Goal: Task Accomplishment & Management: Use online tool/utility

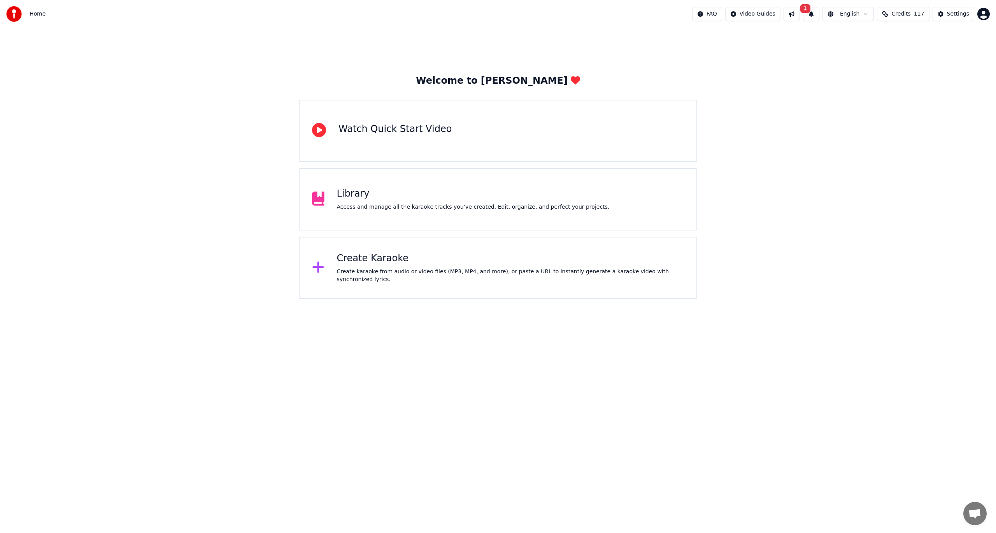
click at [800, 11] on button at bounding box center [792, 14] width 16 height 14
click at [820, 12] on button "1" at bounding box center [811, 14] width 16 height 14
click at [878, 36] on button "Update" at bounding box center [876, 39] width 33 height 14
click at [393, 275] on div "Create karaoke from audio or video files (MP3, MP4, and more), or paste a URL t…" at bounding box center [511, 276] width 348 height 16
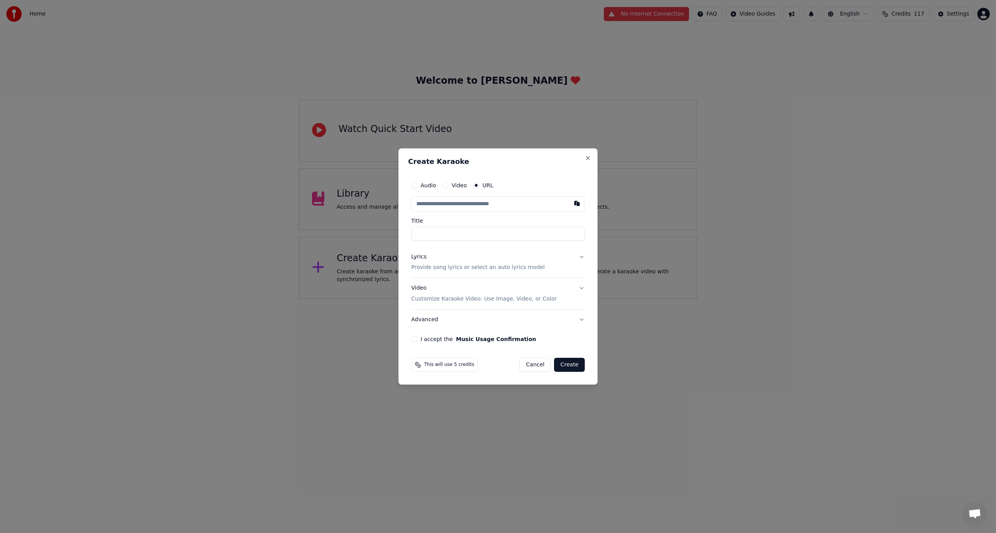
click at [446, 207] on input "text" at bounding box center [498, 204] width 174 height 16
paste input "**********"
type input "**********"
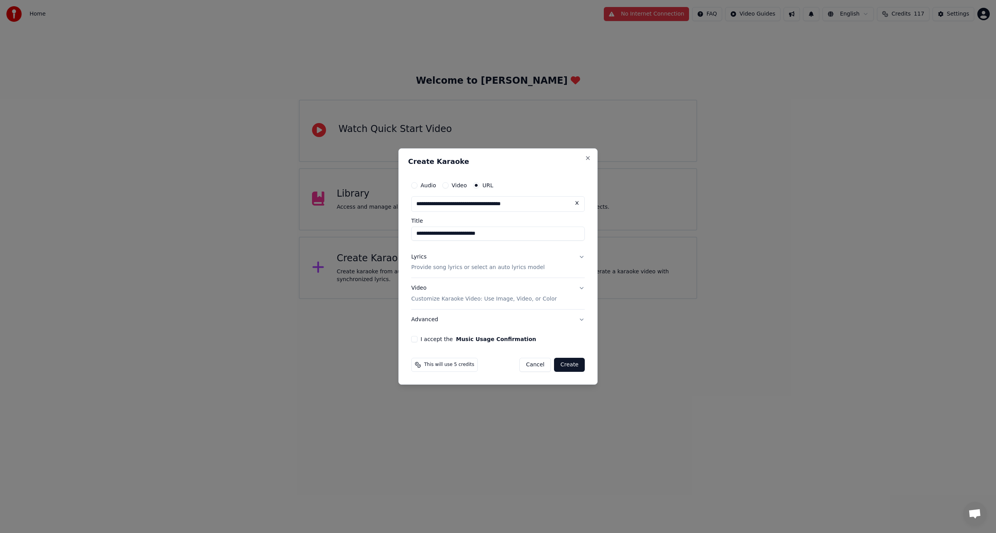
click at [578, 256] on button "Lyrics Provide song lyrics or select an auto lyrics model" at bounding box center [498, 262] width 174 height 31
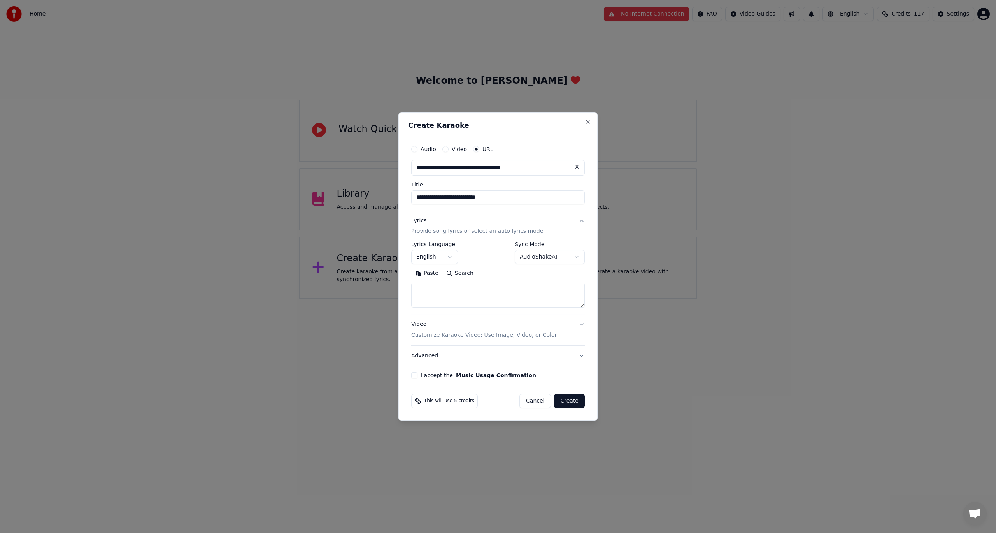
click at [452, 272] on button "Search" at bounding box center [460, 273] width 35 height 12
type textarea "**********"
click at [499, 273] on button "Expand" at bounding box center [495, 273] width 37 height 12
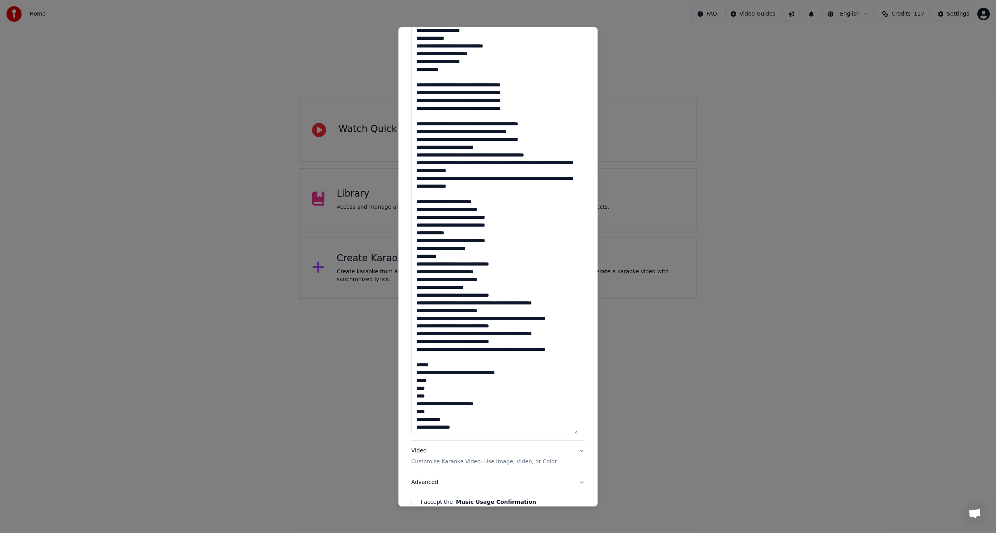
drag, startPoint x: 597, startPoint y: 241, endPoint x: 603, endPoint y: 276, distance: 35.5
click at [603, 276] on body "**********" at bounding box center [498, 149] width 996 height 299
click at [590, 273] on div "**********" at bounding box center [498, 266] width 199 height 480
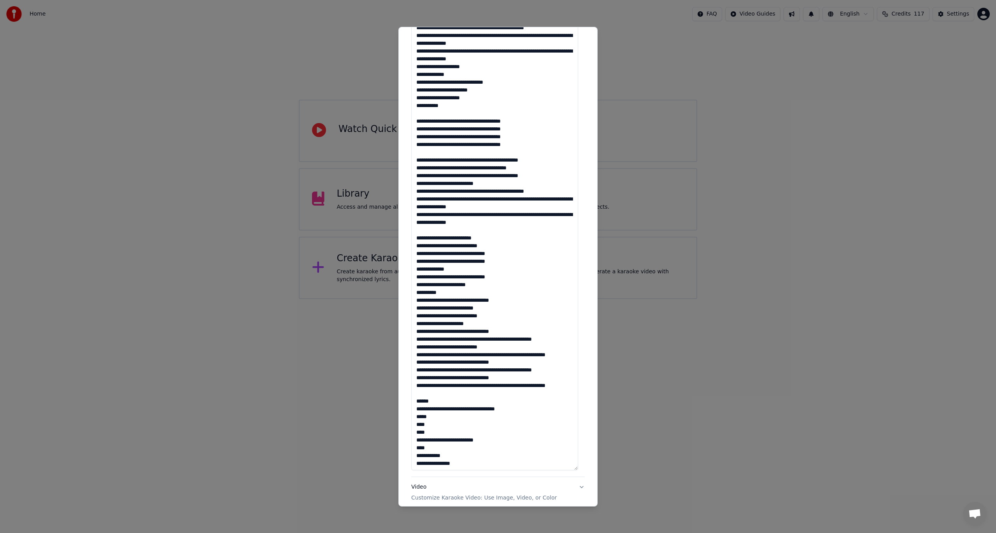
scroll to position [409, 0]
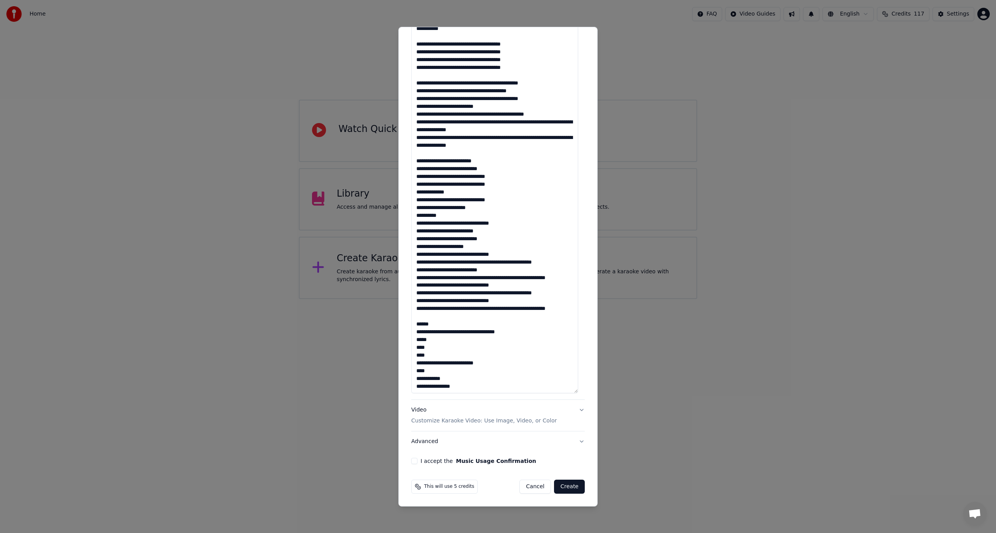
click at [413, 461] on button "I accept the Music Usage Confirmation" at bounding box center [414, 461] width 6 height 6
click at [576, 410] on button "Video Customize Karaoke Video: Use Image, Video, or Color" at bounding box center [498, 415] width 174 height 31
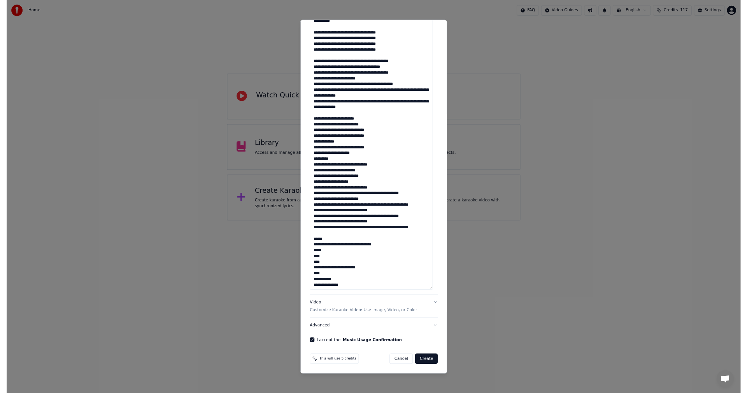
scroll to position [0, 0]
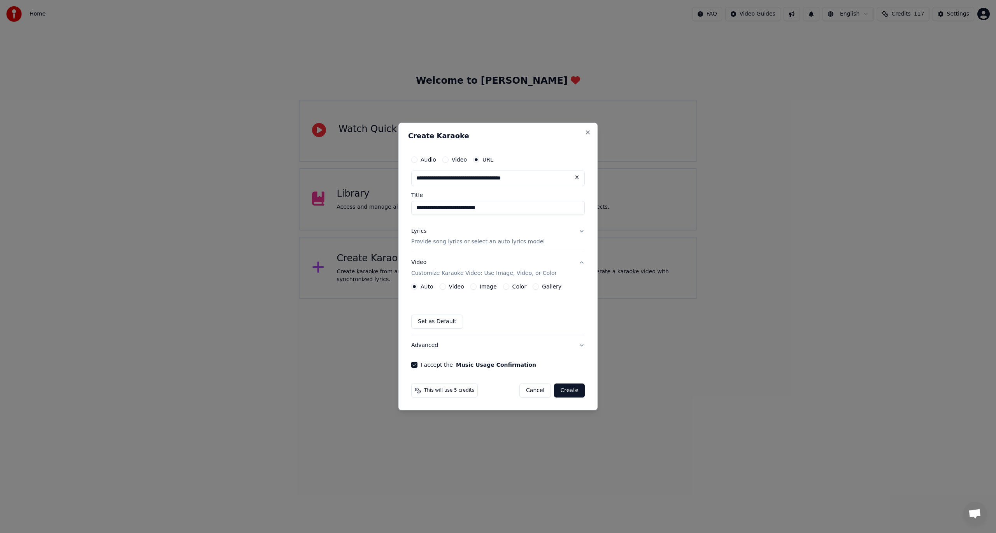
click at [473, 288] on button "Image" at bounding box center [474, 286] width 6 height 6
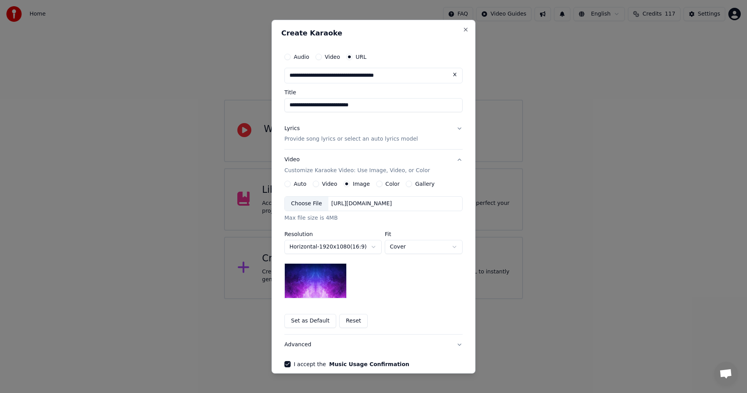
scroll to position [36, 0]
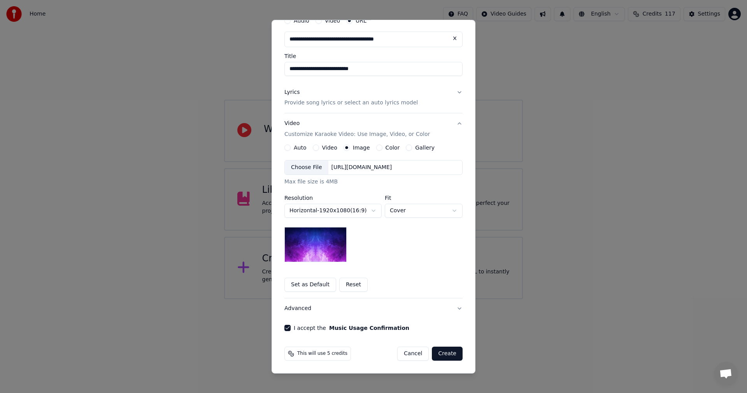
click at [306, 167] on div "Choose File" at bounding box center [307, 167] width 44 height 14
click at [444, 355] on button "Create" at bounding box center [447, 353] width 31 height 14
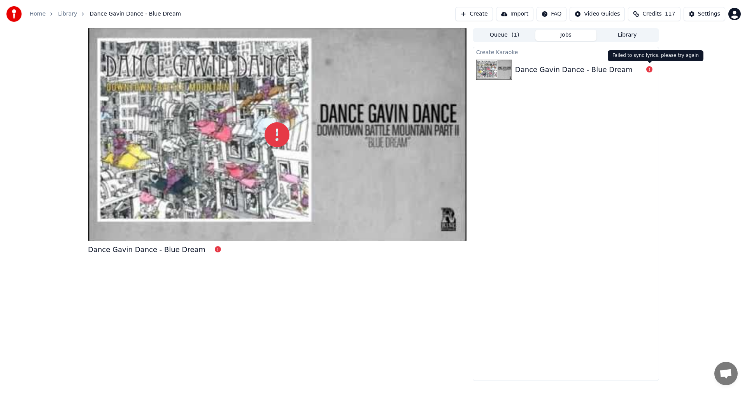
click at [650, 68] on icon at bounding box center [650, 69] width 6 height 6
click at [215, 251] on icon at bounding box center [218, 249] width 6 height 6
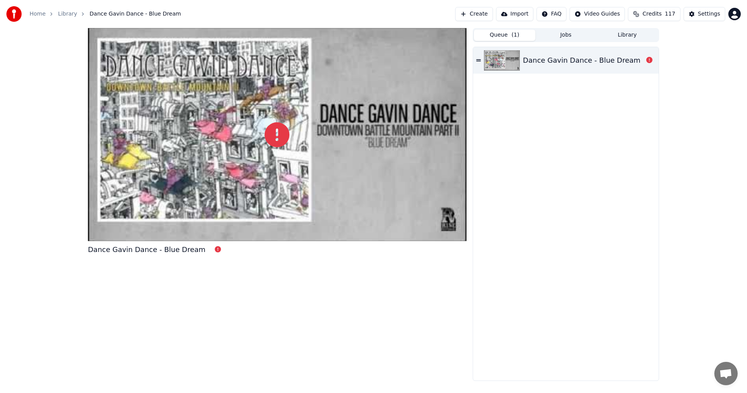
click at [502, 36] on button "Queue ( 1 )" at bounding box center [505, 35] width 62 height 11
click at [559, 56] on div "Dance Gavin Dance - Blue Dream" at bounding box center [582, 60] width 118 height 11
click at [556, 60] on div "Dance Gavin Dance - Blue Dream" at bounding box center [582, 60] width 118 height 11
click at [490, 20] on button "Create" at bounding box center [474, 14] width 38 height 14
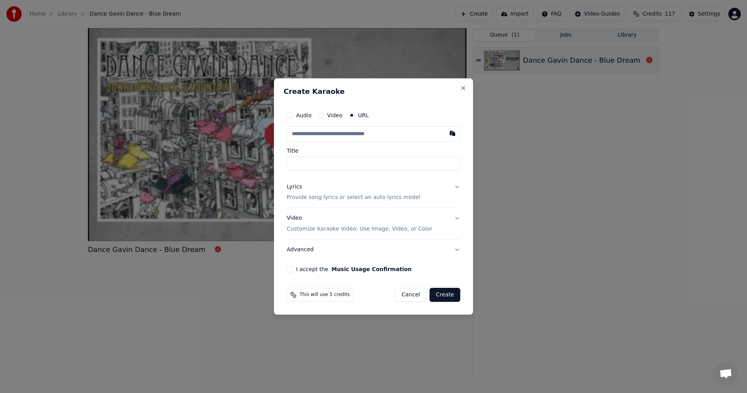
type input "**********"
click at [455, 186] on button "Lyrics Provide song lyrics or select an auto lyrics model" at bounding box center [374, 192] width 174 height 31
type input "**********"
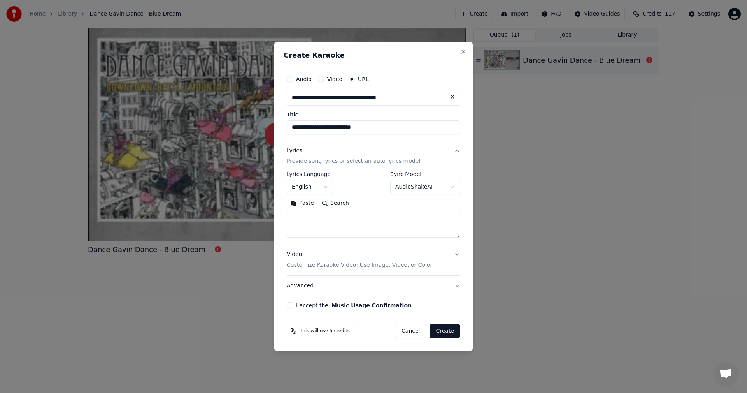
click at [325, 217] on textarea at bounding box center [374, 225] width 174 height 25
paste textarea "**********"
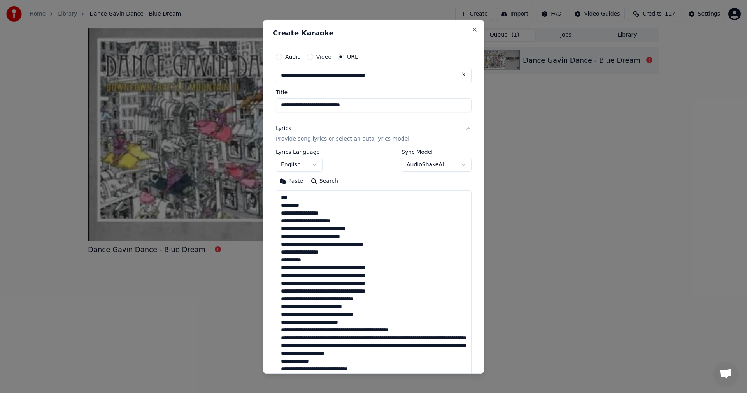
scroll to position [524, 0]
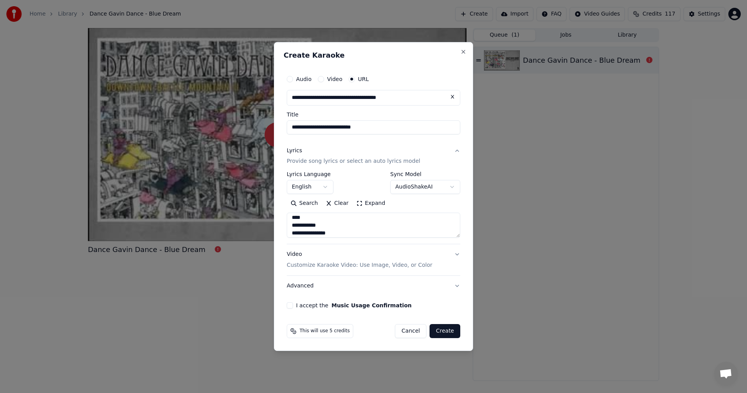
click at [370, 201] on button "Expand" at bounding box center [371, 203] width 37 height 12
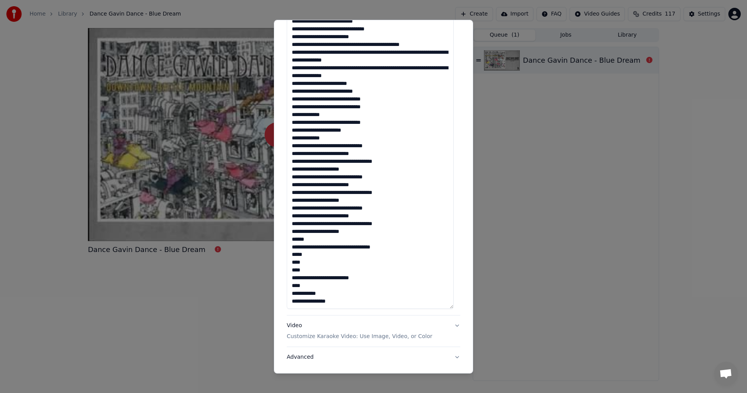
scroll to position [429, 0]
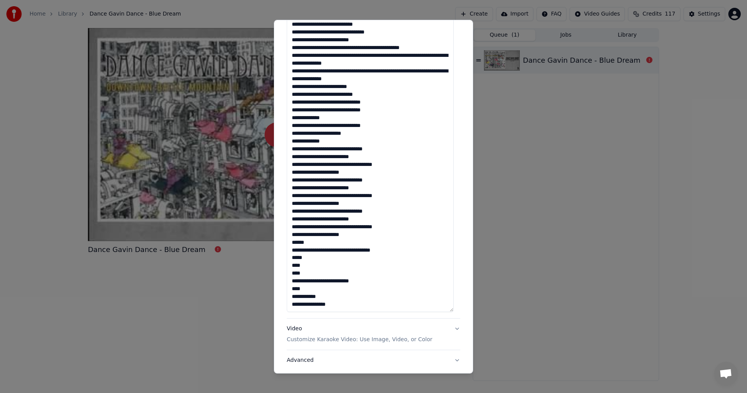
click at [291, 239] on textarea at bounding box center [370, 36] width 167 height 551
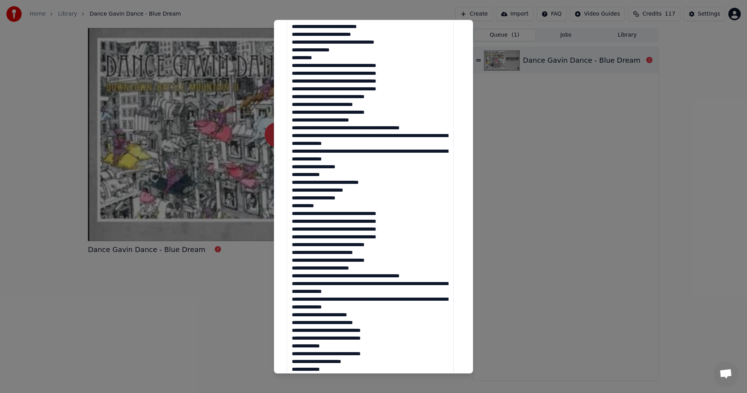
scroll to position [0, 0]
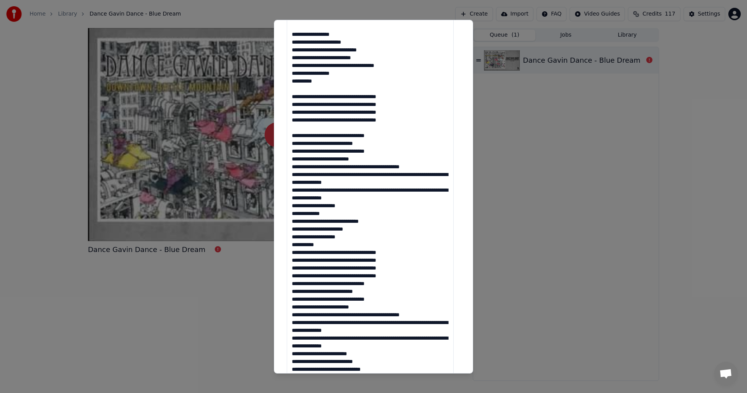
scroll to position [198, 0]
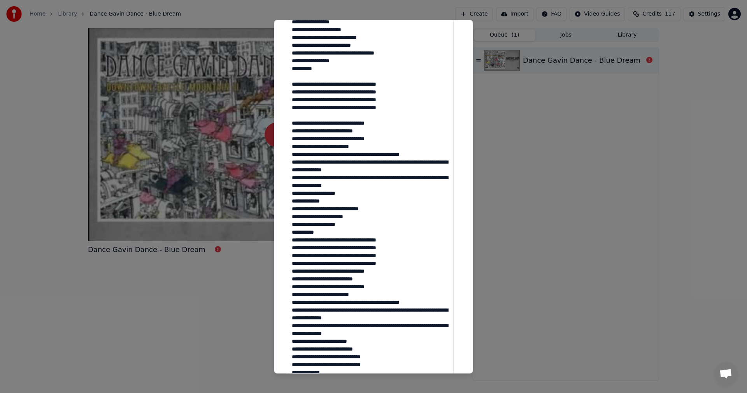
click at [291, 195] on textarea at bounding box center [370, 267] width 167 height 551
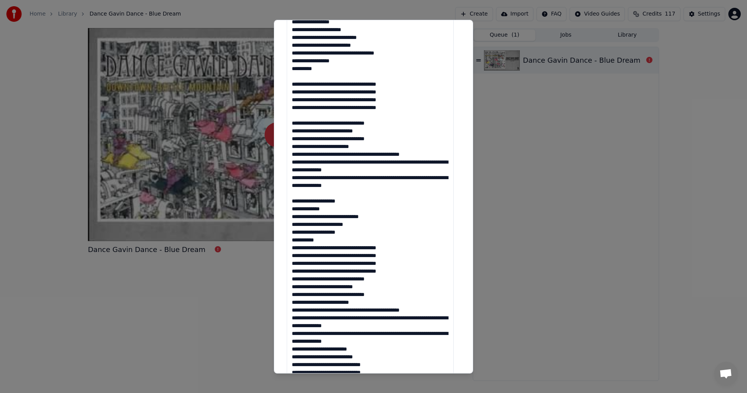
click at [330, 239] on textarea at bounding box center [370, 267] width 167 height 551
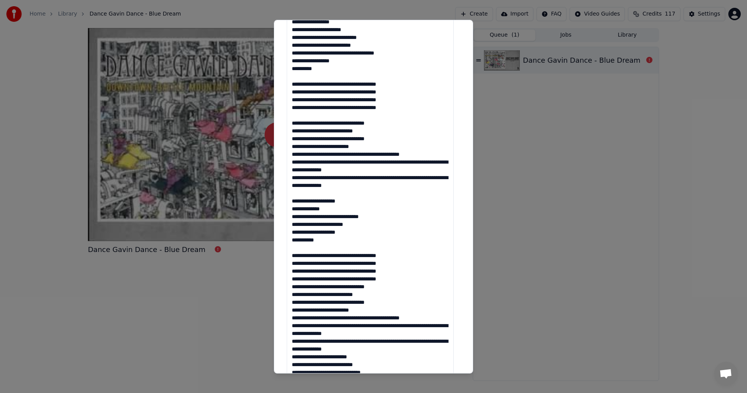
click at [391, 281] on textarea at bounding box center [370, 267] width 167 height 551
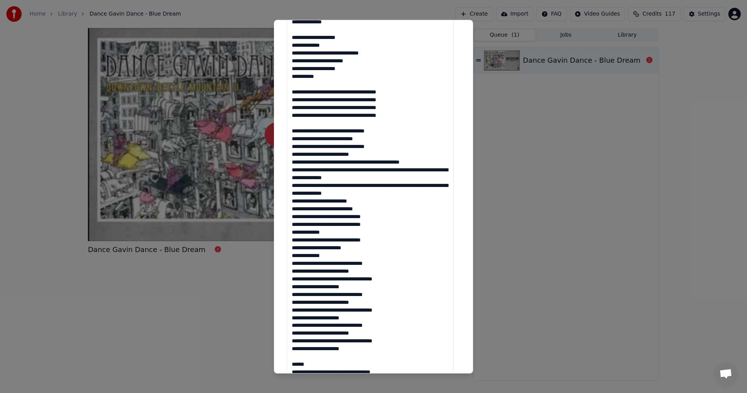
scroll to position [366, 0]
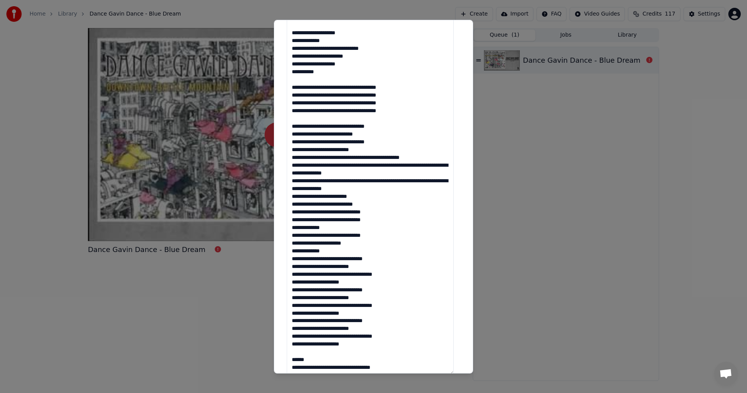
click at [371, 190] on textarea at bounding box center [370, 99] width 167 height 551
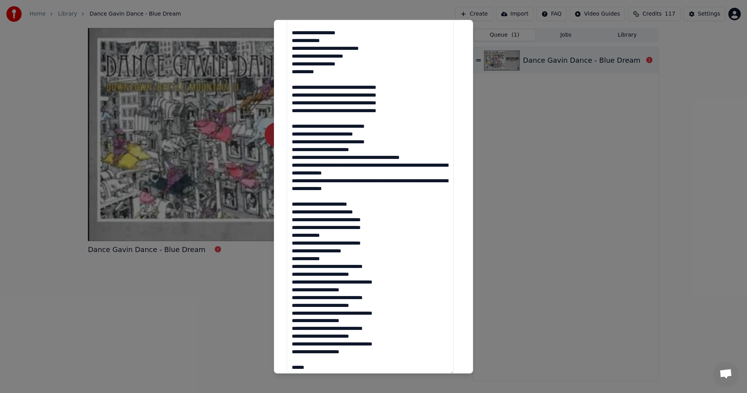
click at [334, 259] on textarea at bounding box center [370, 99] width 167 height 551
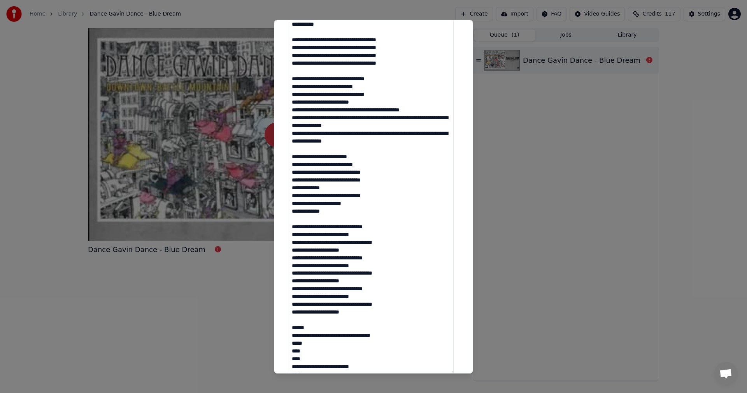
scroll to position [71, 0]
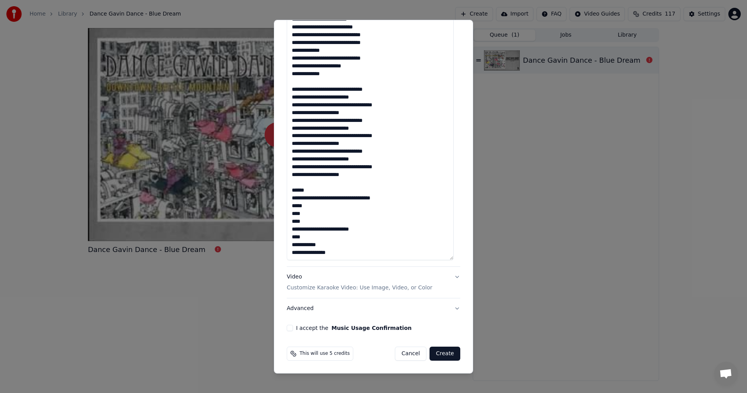
type textarea "**********"
click at [297, 286] on p "Customize Karaoke Video: Use Image, Video, or Color" at bounding box center [360, 288] width 146 height 8
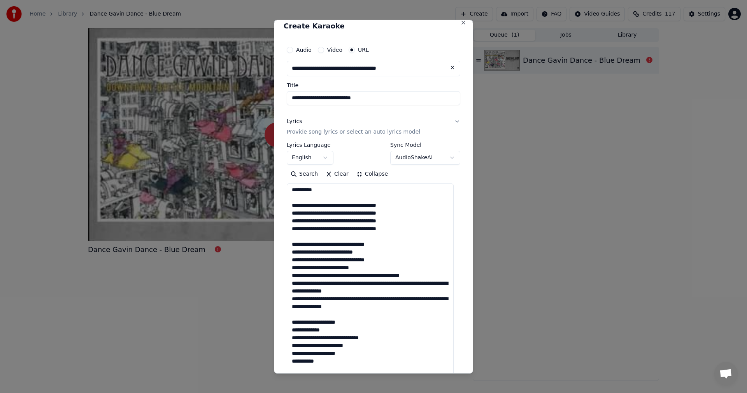
scroll to position [0, 0]
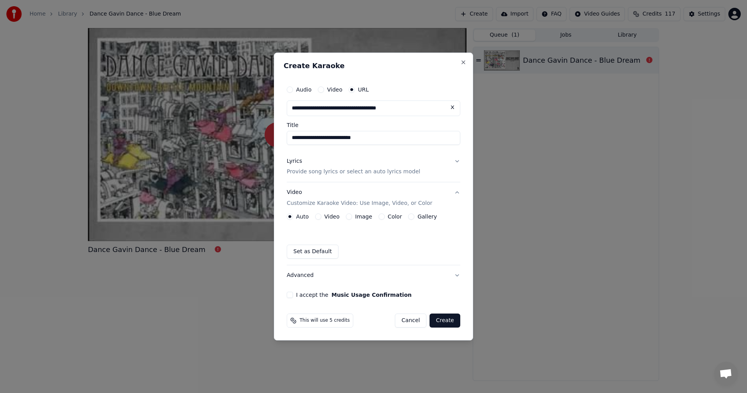
click at [359, 214] on label "Image" at bounding box center [363, 216] width 17 height 5
click at [352, 213] on button "Image" at bounding box center [349, 216] width 6 height 6
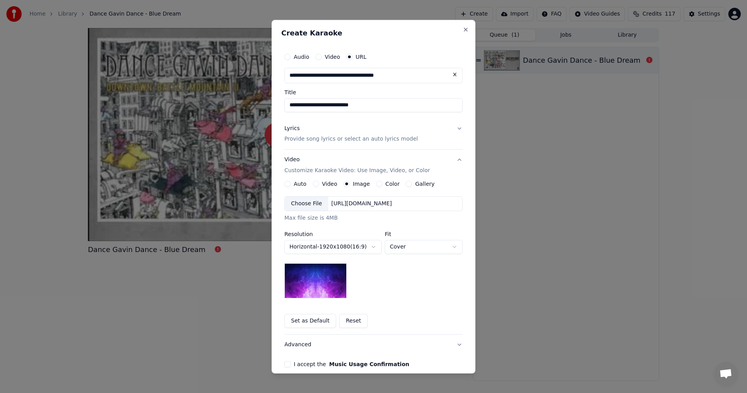
click at [307, 207] on div "Choose File" at bounding box center [307, 204] width 44 height 14
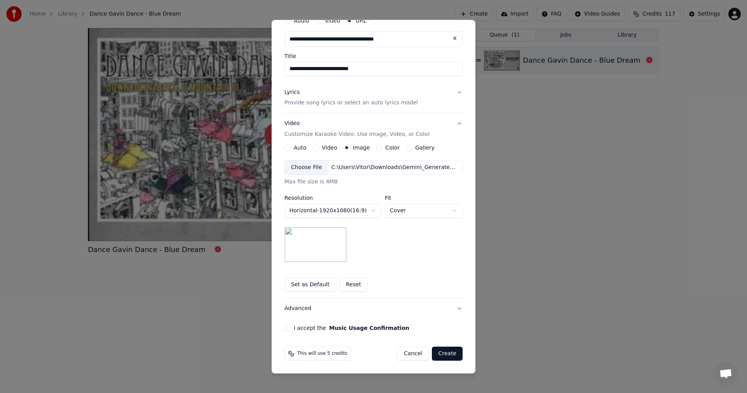
click at [285, 329] on button "I accept the Music Usage Confirmation" at bounding box center [288, 328] width 6 height 6
click at [448, 352] on button "Create" at bounding box center [447, 353] width 31 height 14
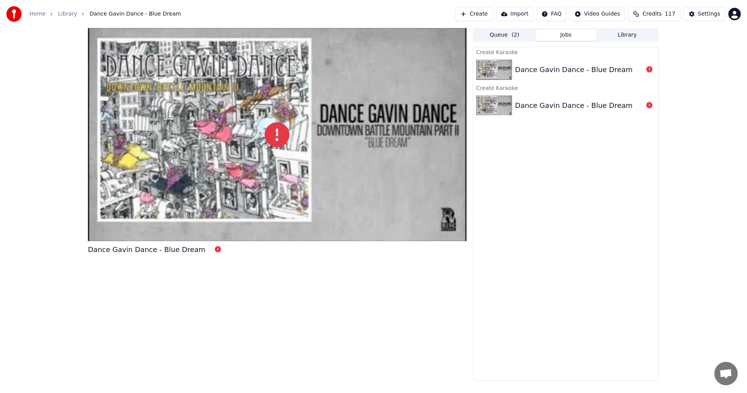
click at [479, 9] on button "Create" at bounding box center [474, 14] width 38 height 14
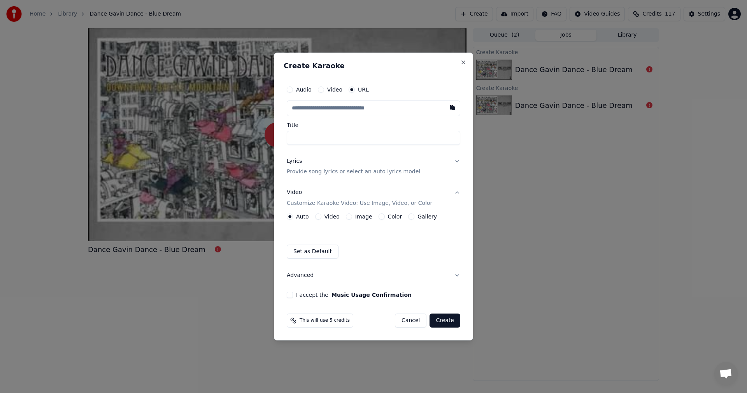
click at [307, 90] on label "Audio" at bounding box center [304, 89] width 16 height 5
click at [293, 90] on button "Audio" at bounding box center [290, 89] width 6 height 6
click at [313, 106] on div "Choose File" at bounding box center [309, 108] width 44 height 14
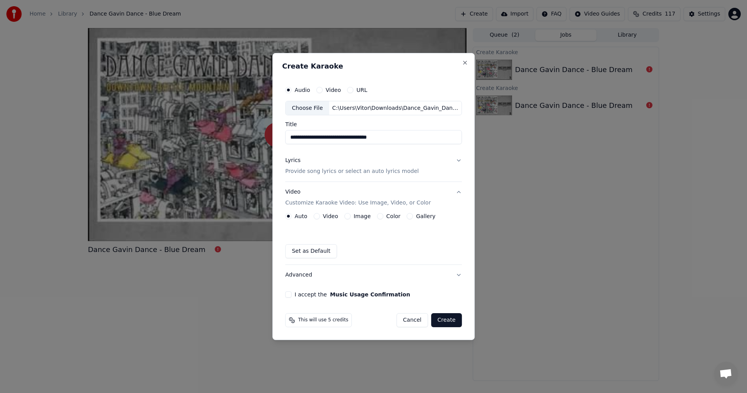
drag, startPoint x: 376, startPoint y: 139, endPoint x: 471, endPoint y: 150, distance: 95.6
click at [470, 150] on div "**********" at bounding box center [373, 196] width 202 height 287
type input "**********"
click at [458, 163] on button "Lyrics Provide song lyrics or select an auto lyrics model" at bounding box center [373, 166] width 177 height 31
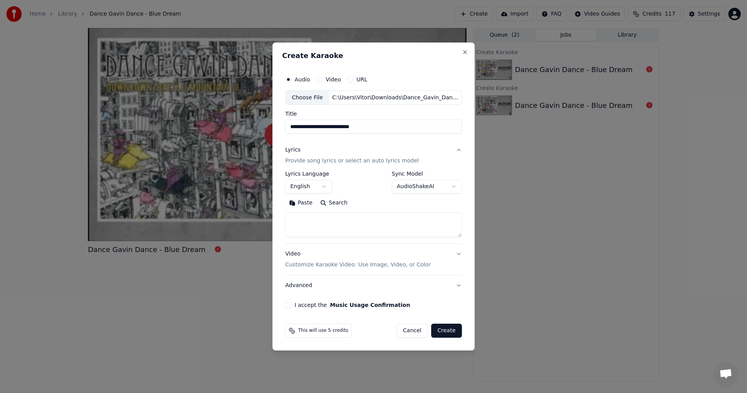
click at [453, 257] on button "Video Customize Karaoke Video: Use Image, Video, or Color" at bounding box center [373, 259] width 177 height 31
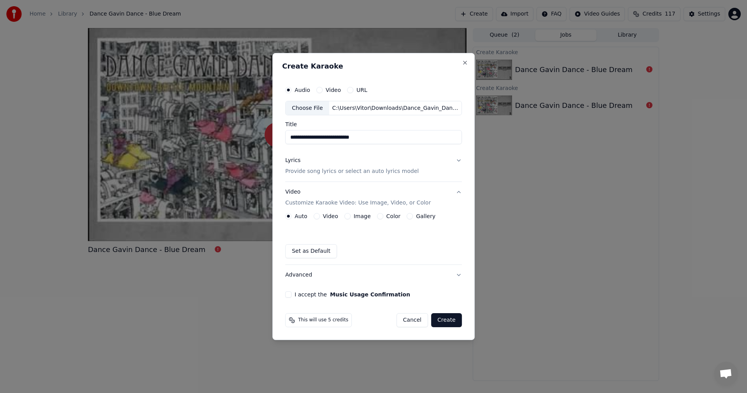
click at [349, 216] on button "Image" at bounding box center [347, 216] width 6 height 6
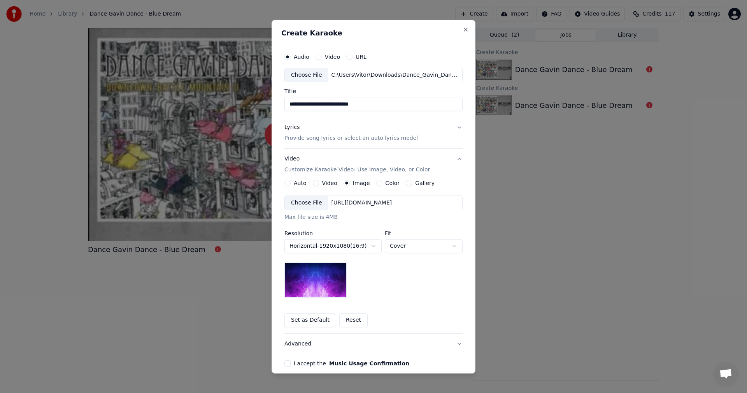
click at [302, 320] on button "Set as Default" at bounding box center [311, 320] width 52 height 14
click at [296, 207] on div "Choose File" at bounding box center [307, 203] width 44 height 14
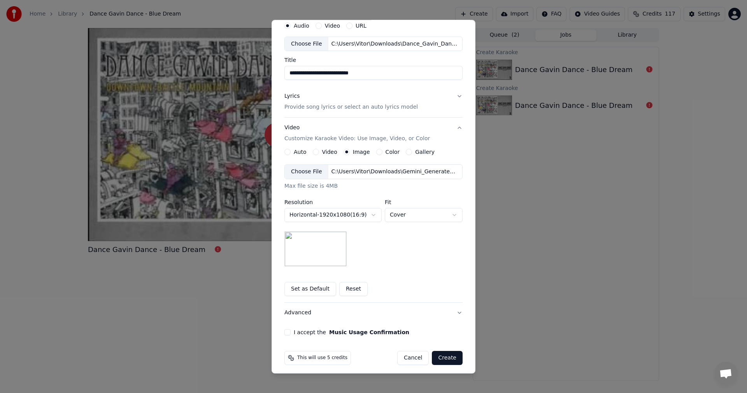
scroll to position [35, 0]
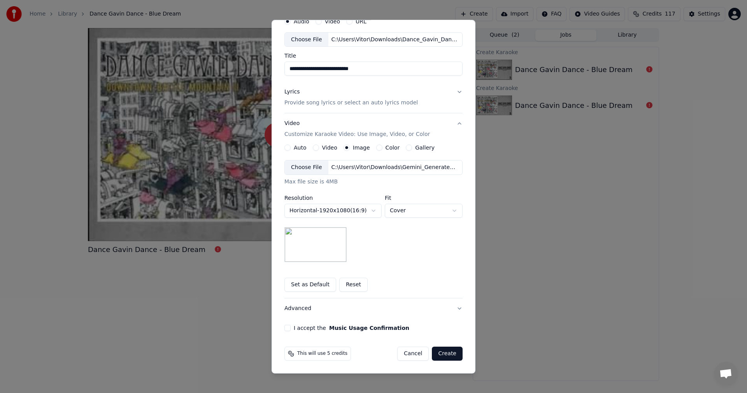
click at [285, 329] on button "I accept the Music Usage Confirmation" at bounding box center [288, 328] width 6 height 6
click at [450, 92] on button "Lyrics Provide song lyrics or select an auto lyrics model" at bounding box center [374, 97] width 178 height 31
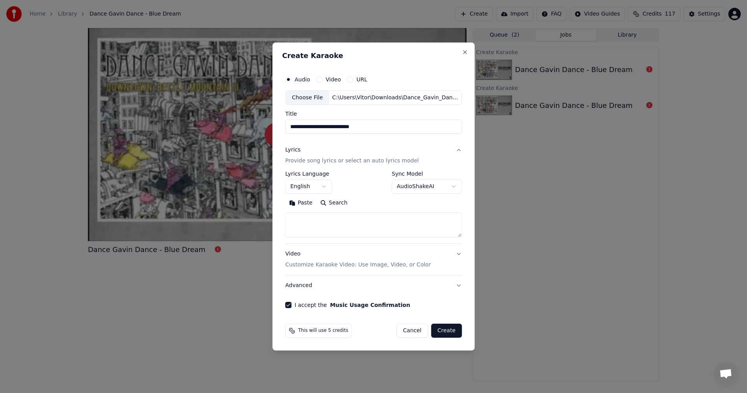
click at [311, 221] on textarea at bounding box center [373, 225] width 177 height 25
click at [311, 222] on textarea at bounding box center [373, 225] width 177 height 25
paste textarea "**********"
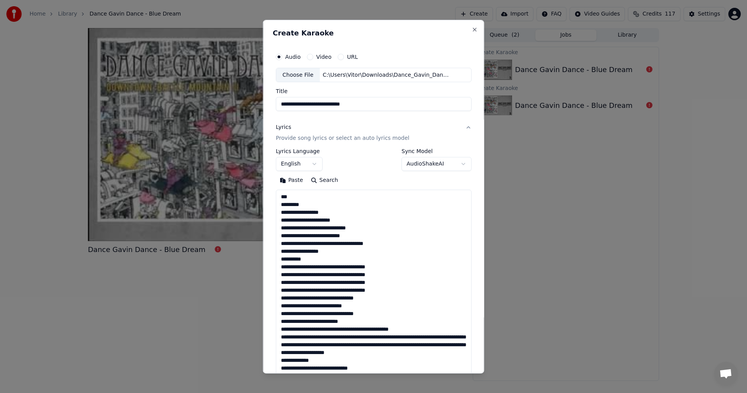
scroll to position [524, 0]
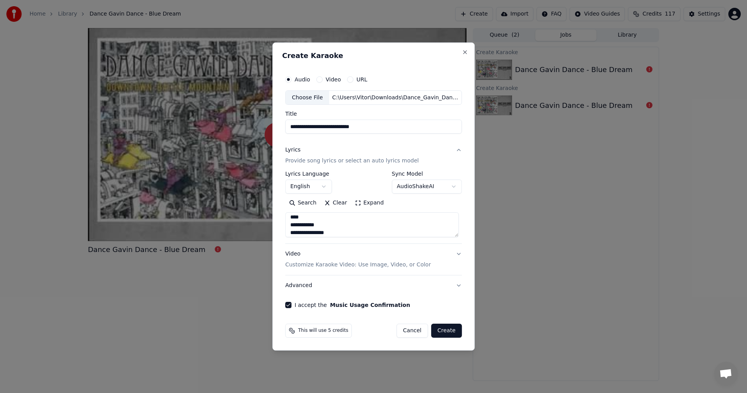
click at [363, 206] on button "Expand" at bounding box center [369, 203] width 37 height 12
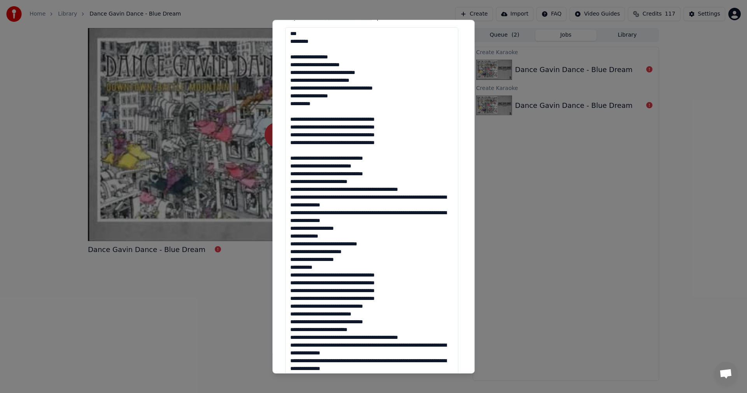
scroll to position [171, 0]
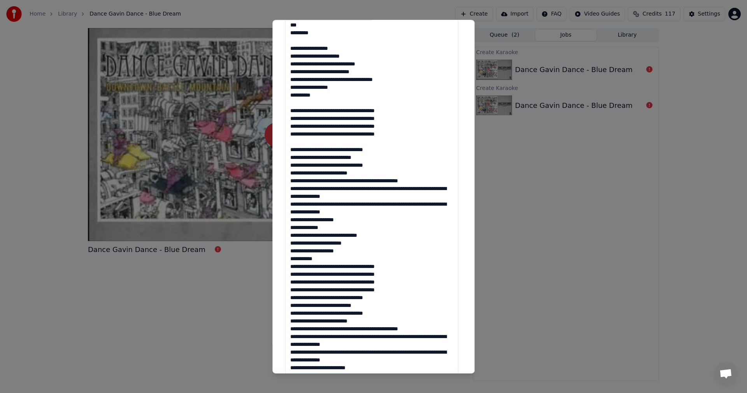
click at [360, 215] on textarea at bounding box center [371, 294] width 173 height 551
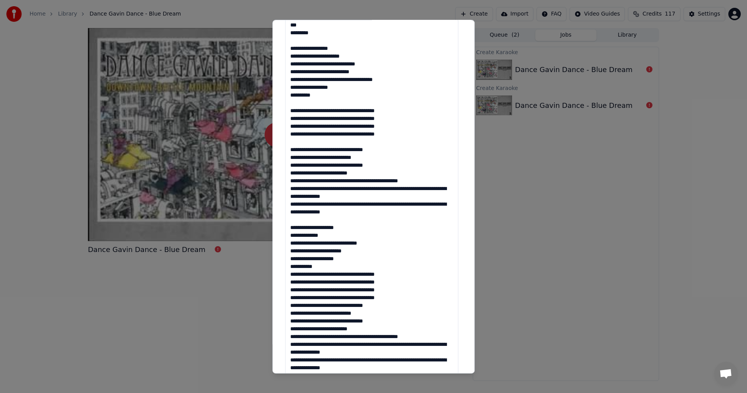
click at [318, 265] on textarea at bounding box center [371, 294] width 173 height 551
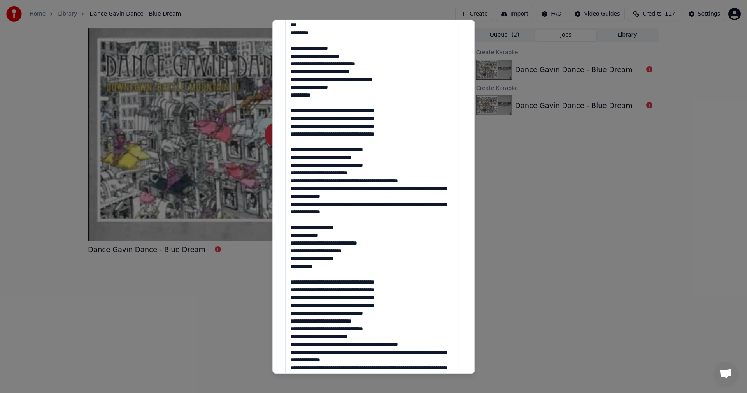
click at [385, 305] on textarea at bounding box center [371, 294] width 173 height 551
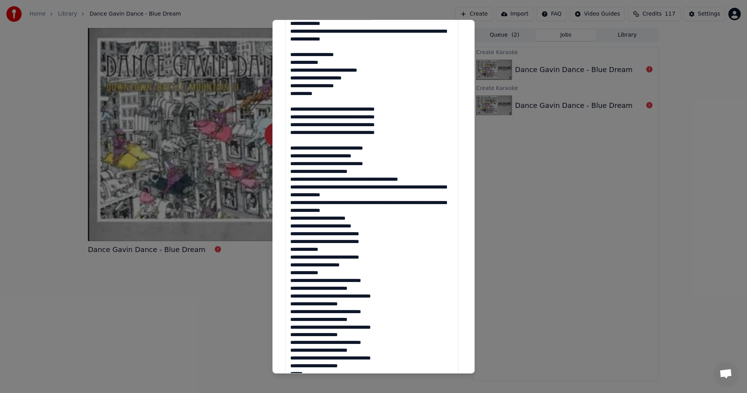
scroll to position [345, 0]
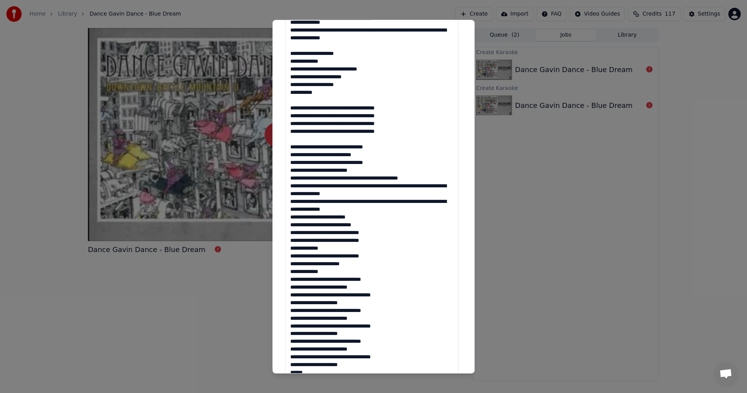
click at [363, 209] on textarea at bounding box center [371, 120] width 173 height 551
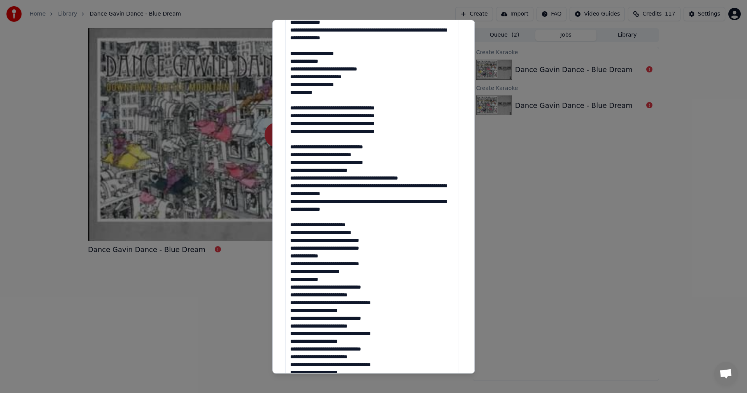
click at [342, 281] on textarea at bounding box center [371, 120] width 173 height 551
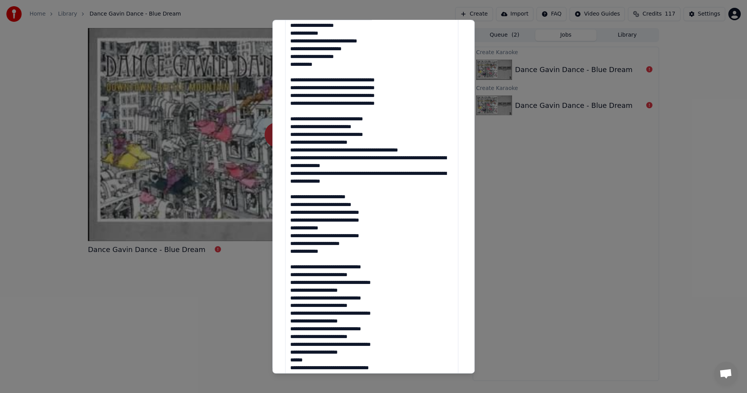
scroll to position [63, 0]
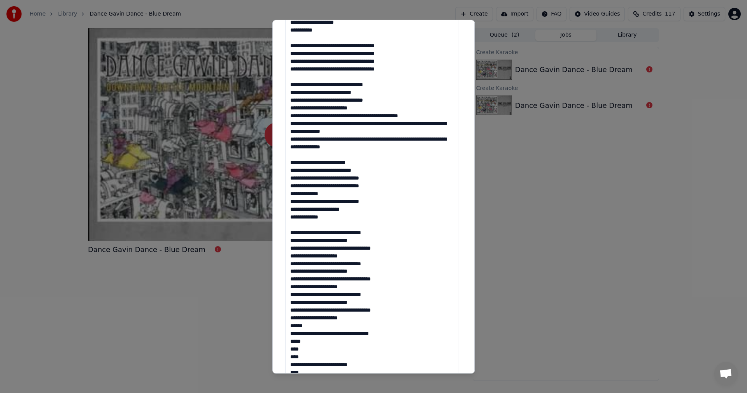
click at [341, 319] on textarea at bounding box center [371, 120] width 173 height 551
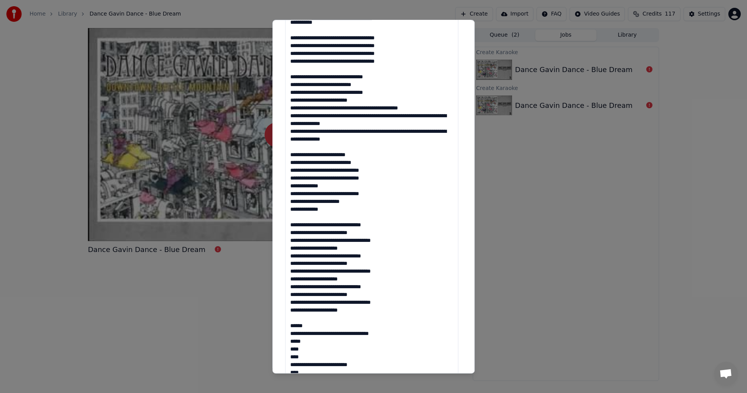
scroll to position [480, 0]
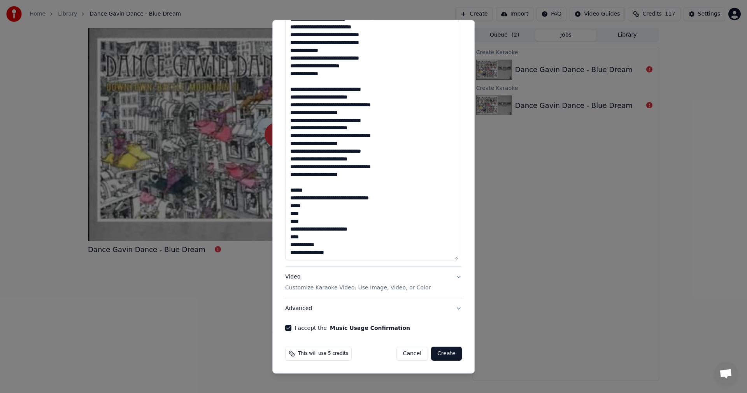
type textarea "**********"
click at [442, 354] on button "Create" at bounding box center [446, 353] width 31 height 14
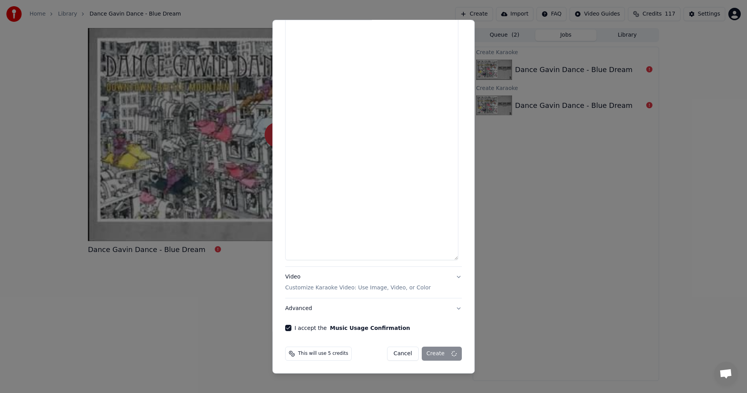
scroll to position [481, 0]
select select
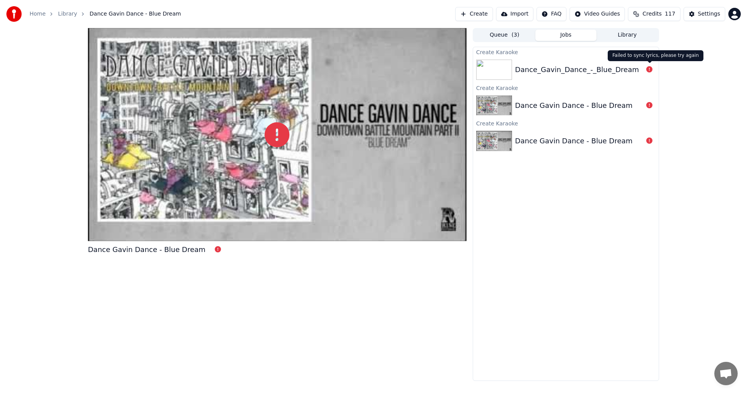
click at [649, 67] on icon at bounding box center [650, 69] width 6 height 6
click at [33, 14] on link "Home" at bounding box center [38, 14] width 16 height 8
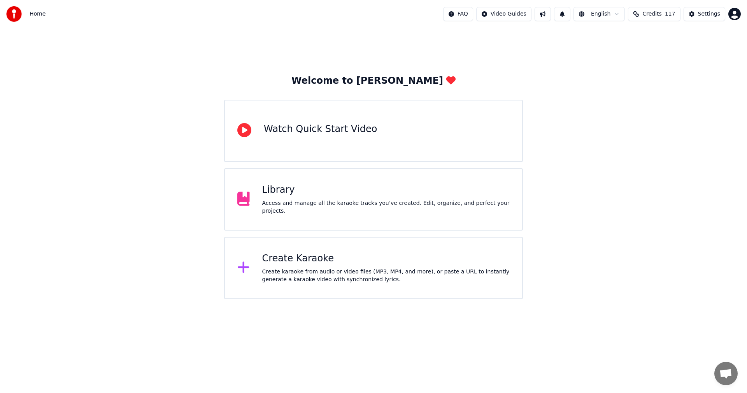
click at [494, 271] on div "Create karaoke from audio or video files (MP3, MP4, and more), or paste a URL t…" at bounding box center [386, 276] width 248 height 16
click at [733, 16] on html "Home FAQ Video Guides English Credits 117 Settings Welcome to Youka Watch Quick…" at bounding box center [373, 149] width 747 height 299
click at [734, 13] on html "Home FAQ Video Guides English Credits 117 Settings Welcome to Youka Watch Quick…" at bounding box center [373, 149] width 747 height 299
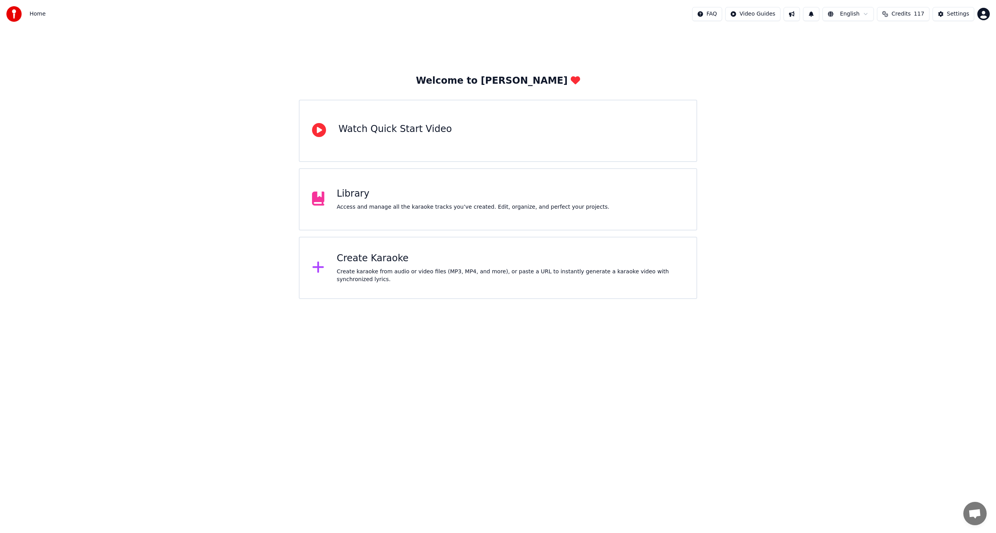
click at [362, 284] on div "Create Karaoke Create karaoke from audio or video files (MP3, MP4, and more), o…" at bounding box center [498, 268] width 399 height 62
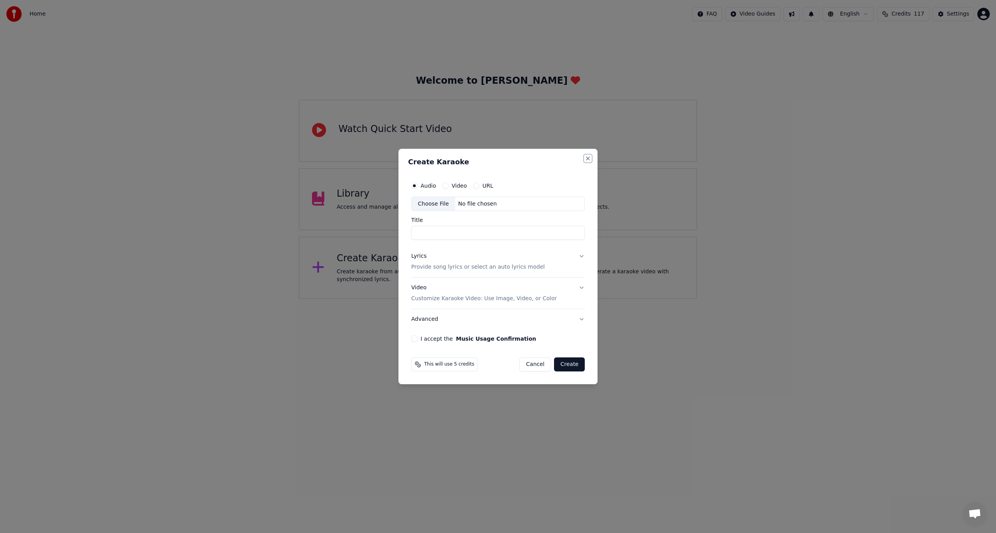
click at [591, 160] on button "Close" at bounding box center [588, 158] width 6 height 6
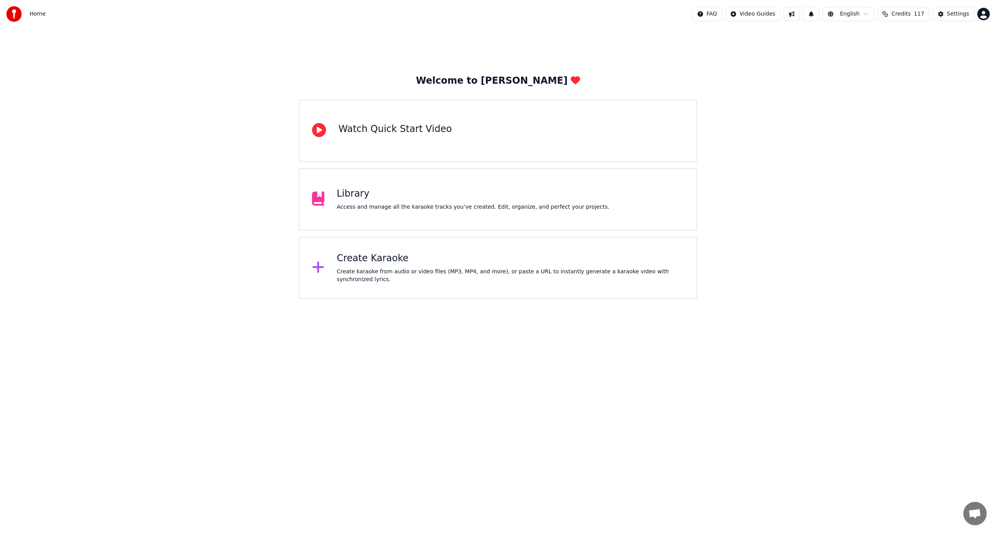
click at [325, 242] on div "Create Karaoke Create karaoke from audio or video files (MP3, MP4, and more), o…" at bounding box center [498, 268] width 399 height 62
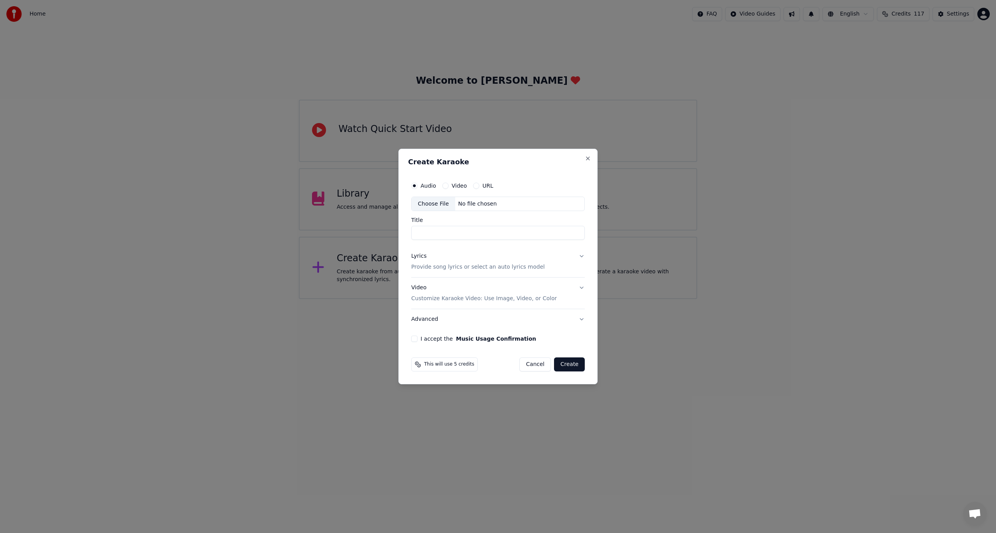
click at [583, 158] on div "Create Karaoke Audio Video URL Choose File No file chosen Title Lyrics Provide …" at bounding box center [498, 267] width 199 height 236
click at [590, 160] on button "Close" at bounding box center [588, 158] width 6 height 6
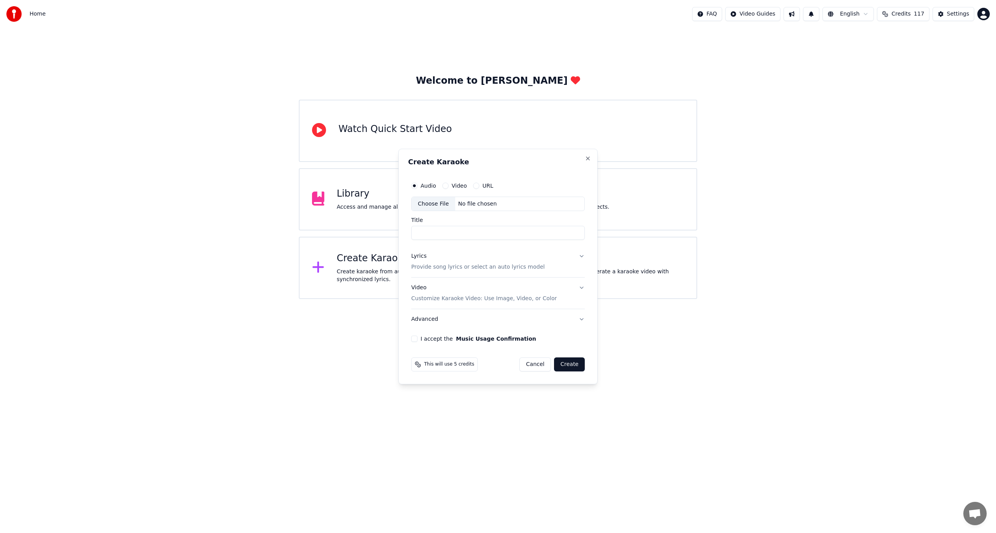
click at [554, 191] on div "Library" at bounding box center [473, 194] width 273 height 12
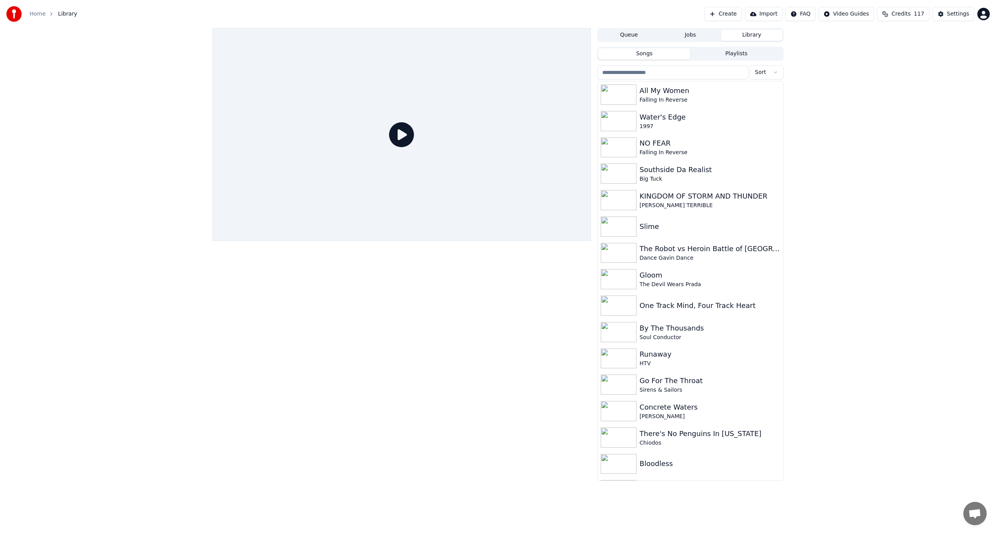
click at [701, 32] on button "Jobs" at bounding box center [691, 35] width 62 height 11
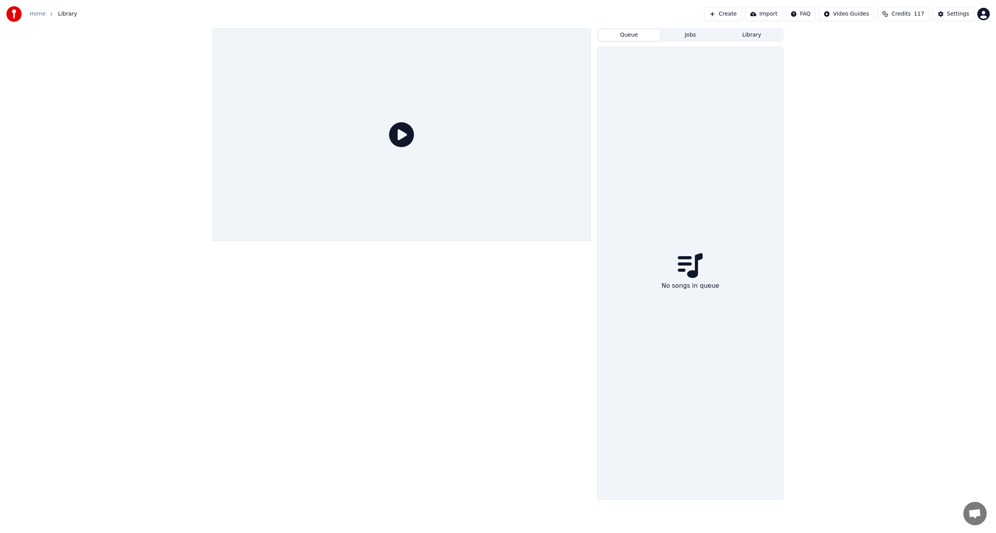
click at [639, 35] on button "Queue" at bounding box center [630, 35] width 62 height 11
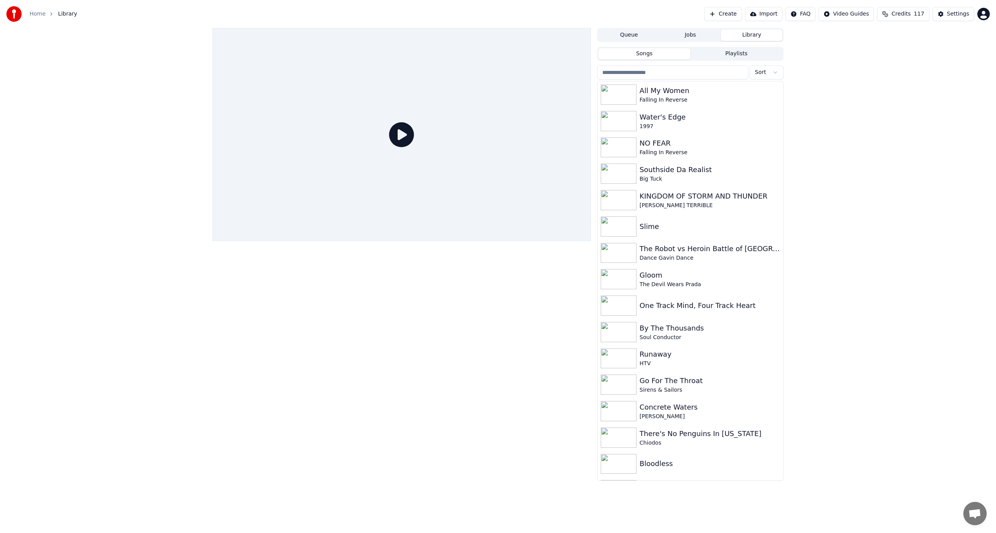
click at [729, 39] on button "Library" at bounding box center [752, 35] width 62 height 11
click at [731, 11] on button "Create" at bounding box center [724, 14] width 38 height 14
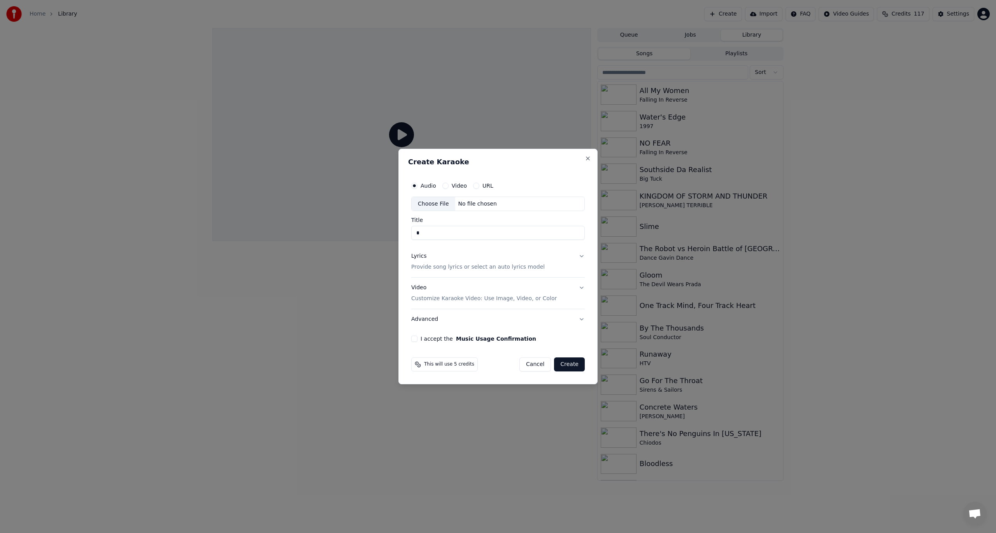
click at [431, 202] on div "Choose File" at bounding box center [434, 204] width 44 height 14
drag, startPoint x: 499, startPoint y: 228, endPoint x: 659, endPoint y: 251, distance: 161.5
click at [650, 247] on body "**********" at bounding box center [498, 266] width 996 height 533
type input "**********"
click at [582, 253] on button "Lyrics Provide song lyrics or select an auto lyrics model" at bounding box center [498, 261] width 177 height 31
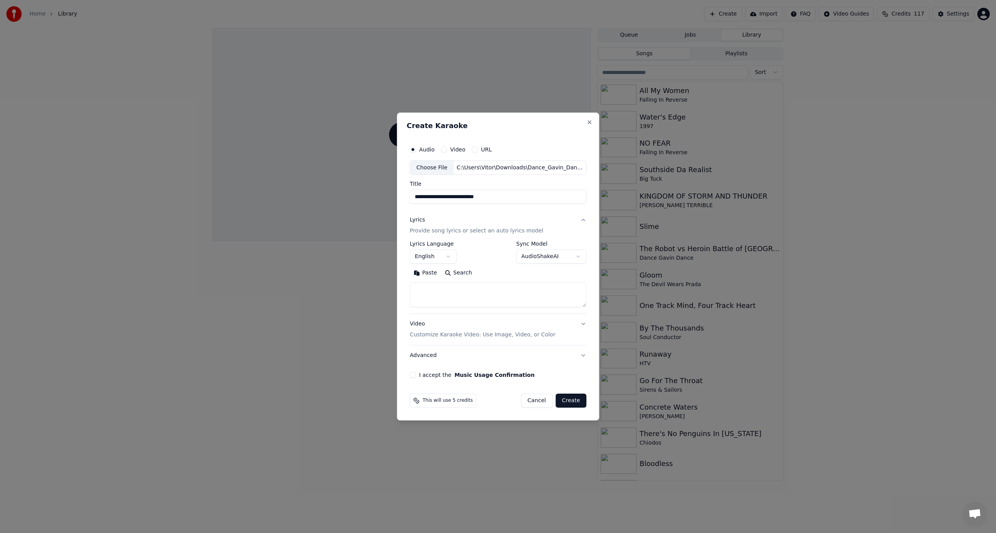
click at [464, 295] on textarea at bounding box center [498, 295] width 177 height 25
paste textarea "**********"
click at [485, 267] on button "Expand" at bounding box center [494, 273] width 37 height 12
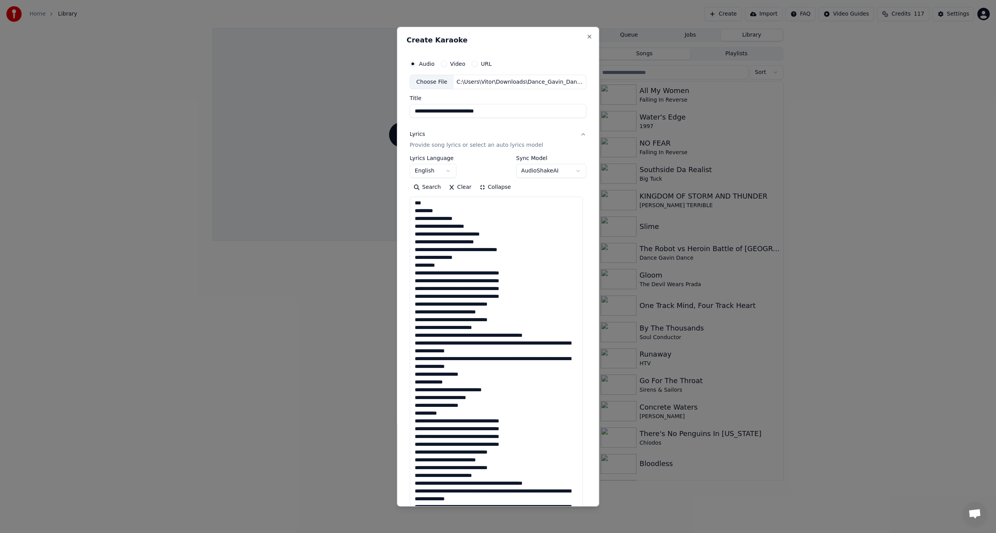
click at [460, 208] on textarea at bounding box center [496, 472] width 173 height 551
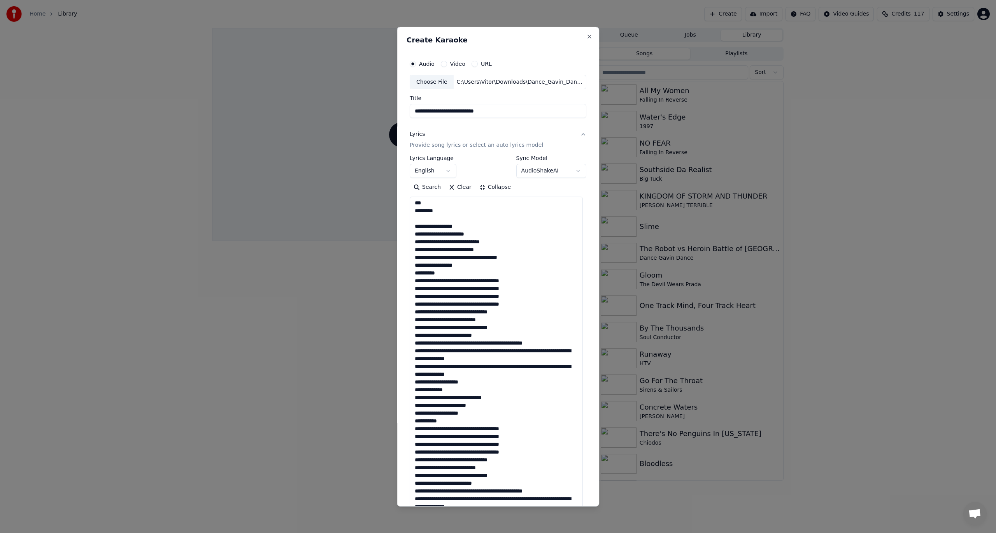
click at [458, 272] on textarea at bounding box center [496, 472] width 173 height 551
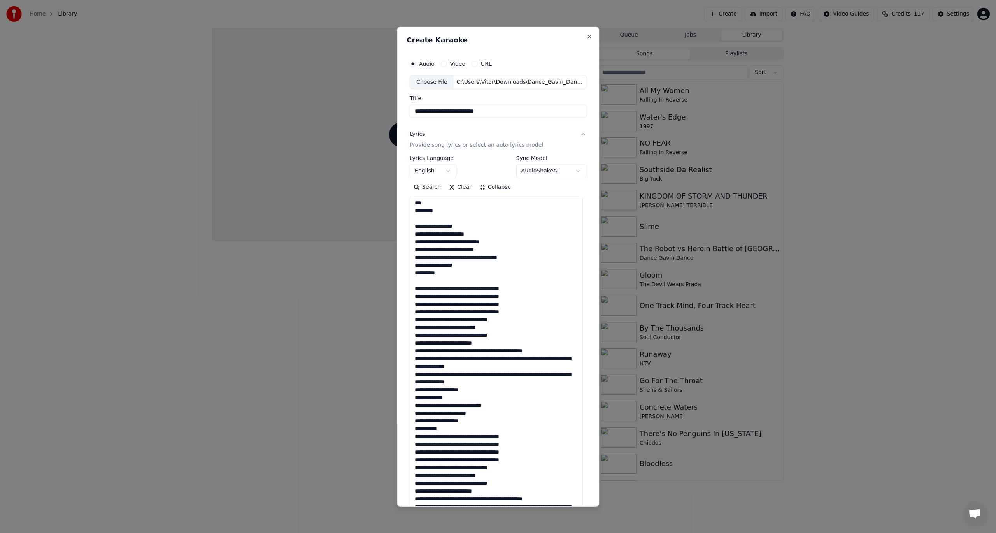
click at [513, 313] on textarea at bounding box center [496, 472] width 173 height 551
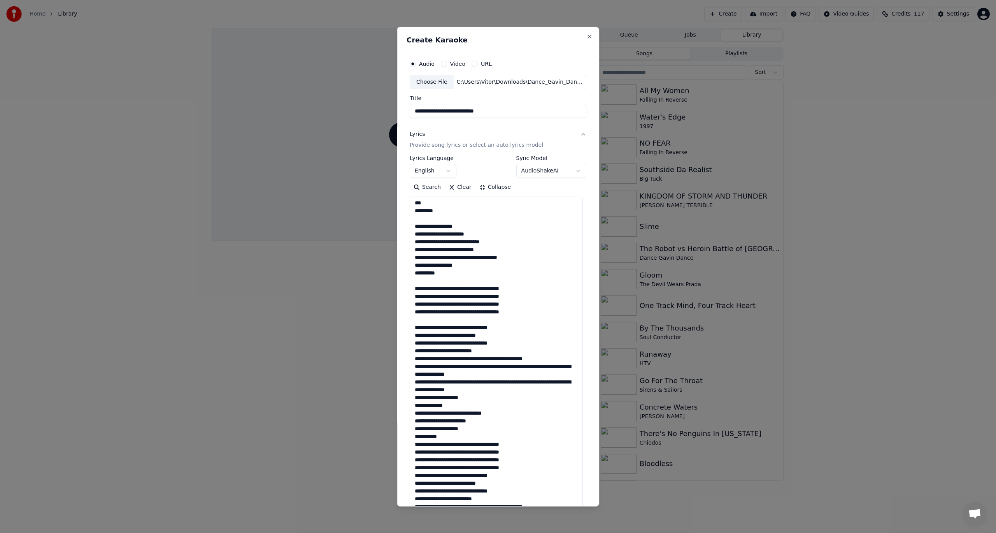
click at [484, 390] on textarea at bounding box center [496, 472] width 173 height 551
click at [474, 436] on textarea at bounding box center [496, 472] width 173 height 551
click at [447, 443] on textarea at bounding box center [496, 472] width 173 height 551
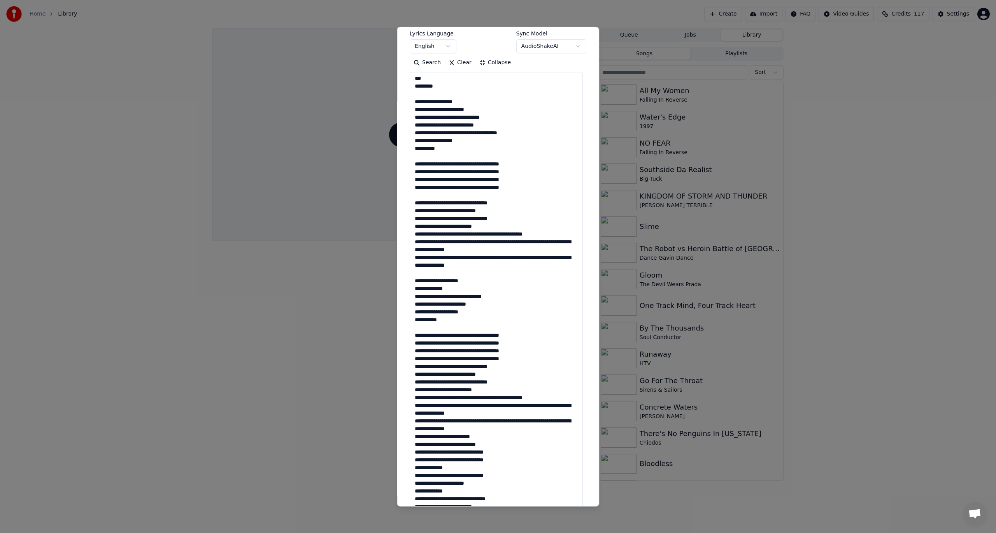
scroll to position [125, 0]
click at [515, 356] on textarea at bounding box center [496, 346] width 173 height 551
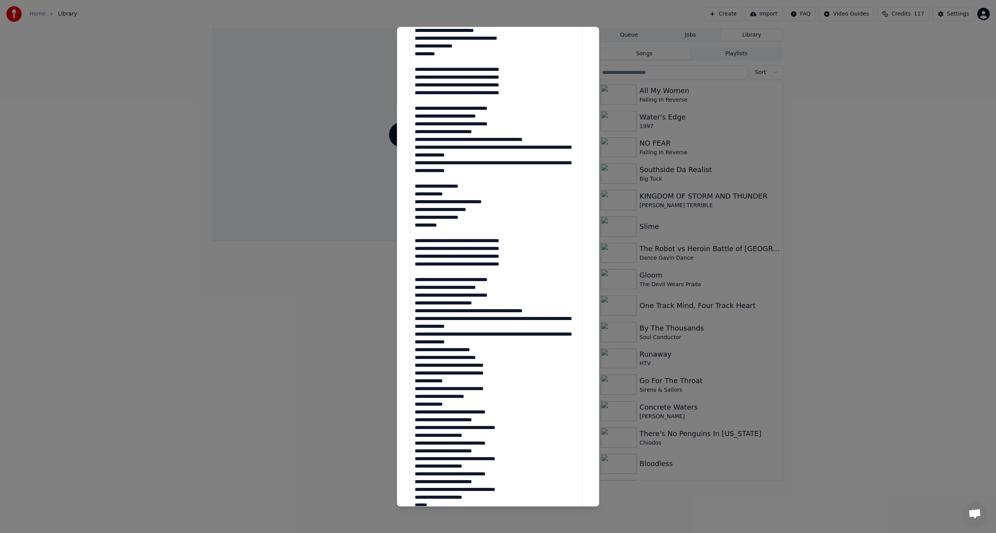
scroll to position [225, 0]
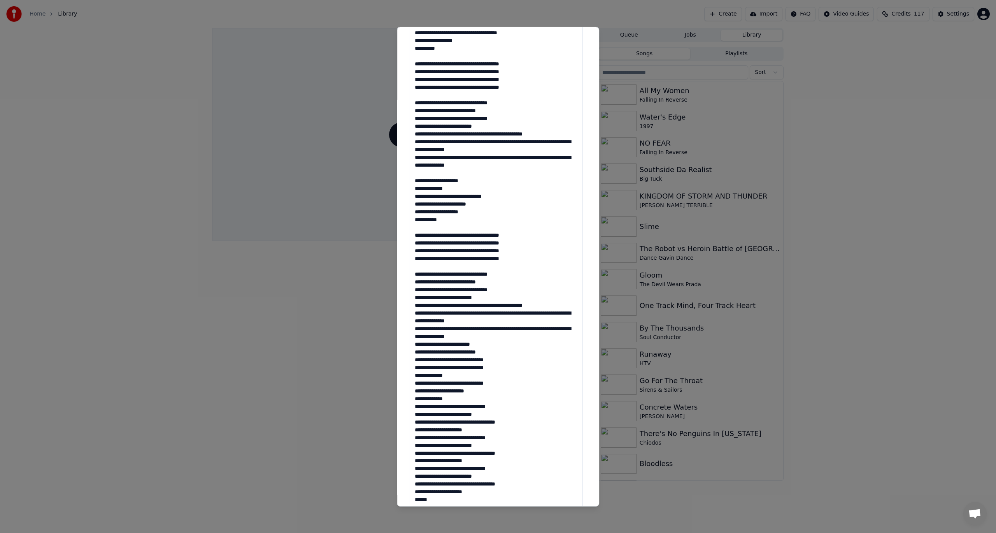
click at [490, 339] on textarea at bounding box center [496, 247] width 173 height 551
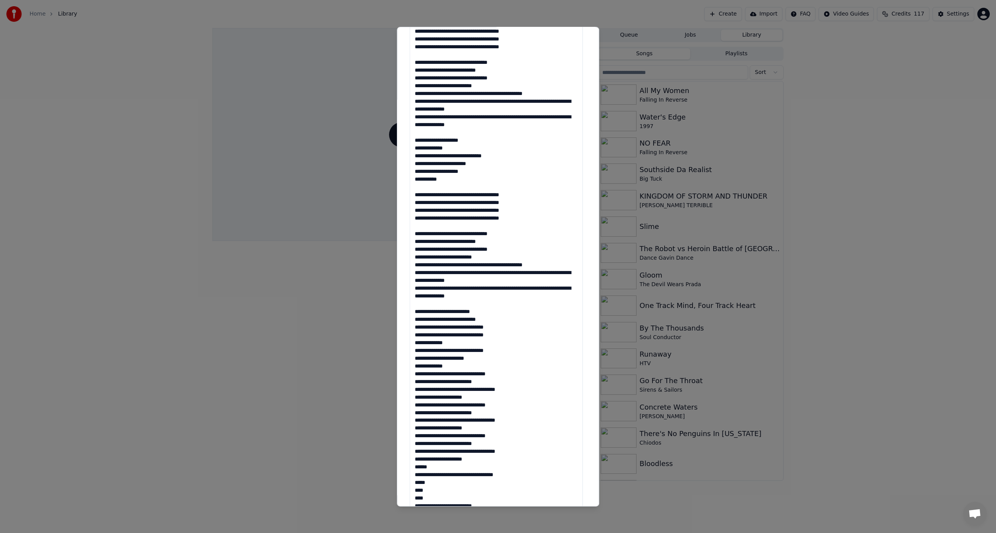
scroll to position [55, 0]
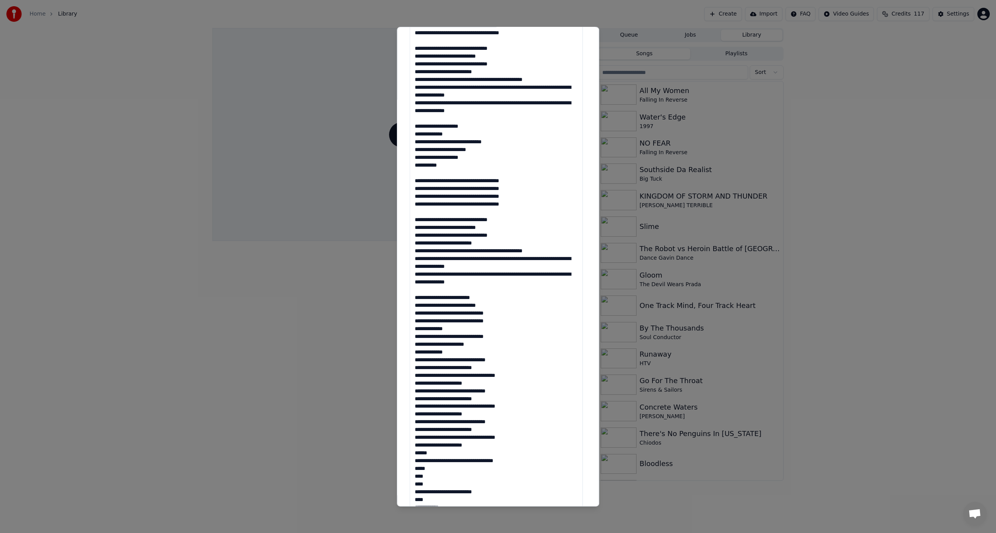
click at [467, 443] on textarea at bounding box center [496, 247] width 173 height 551
click at [453, 351] on textarea at bounding box center [496, 247] width 173 height 551
type textarea "**********"
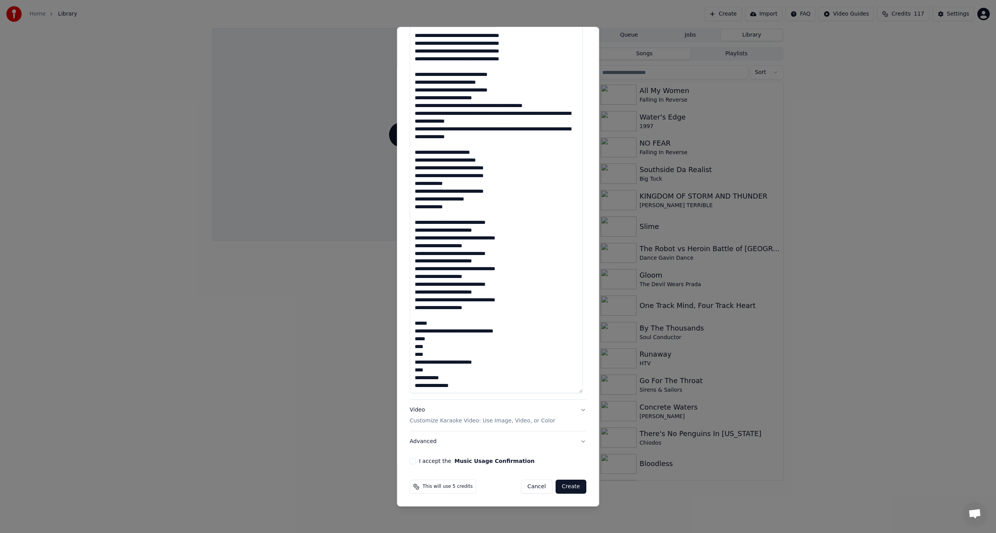
scroll to position [354, 0]
click at [578, 412] on button "Video Customize Karaoke Video: Use Image, Video, or Color" at bounding box center [498, 415] width 177 height 31
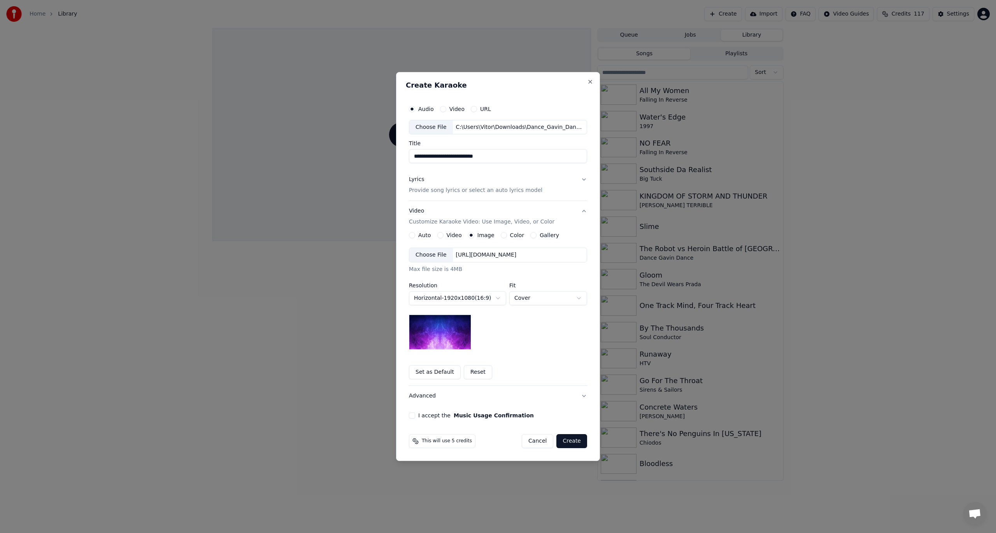
click at [433, 250] on div "Choose File" at bounding box center [431, 255] width 44 height 14
click at [414, 415] on button "I accept the Music Usage Confirmation" at bounding box center [412, 415] width 6 height 6
click at [582, 439] on button "Create" at bounding box center [572, 441] width 31 height 14
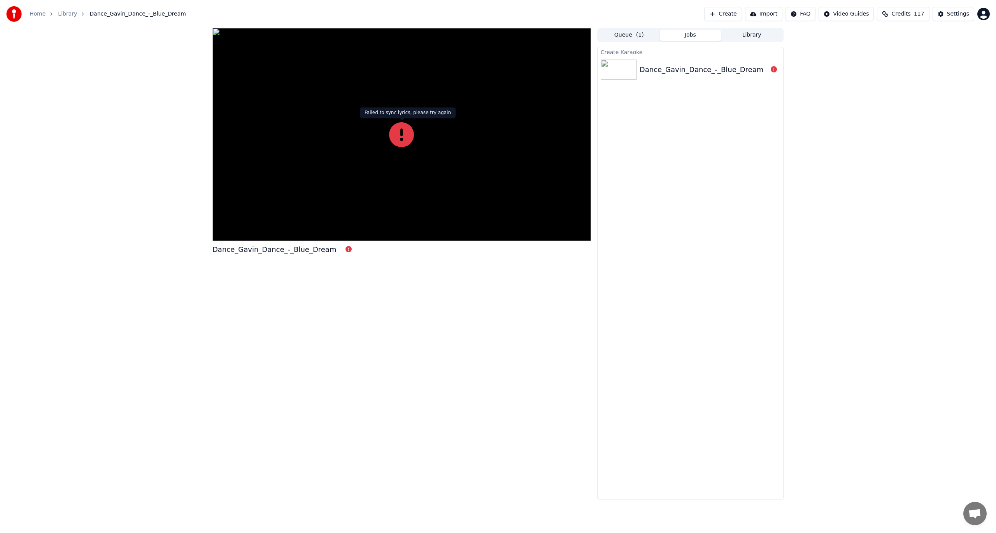
click at [402, 130] on icon at bounding box center [401, 134] width 25 height 25
click at [405, 139] on icon at bounding box center [401, 134] width 25 height 25
click at [722, 69] on div "Dance_Gavin_Dance_-_Blue_Dream" at bounding box center [702, 69] width 124 height 11
click at [751, 72] on div "Dance_Gavin_Dance_-_Blue_Dream" at bounding box center [704, 69] width 128 height 11
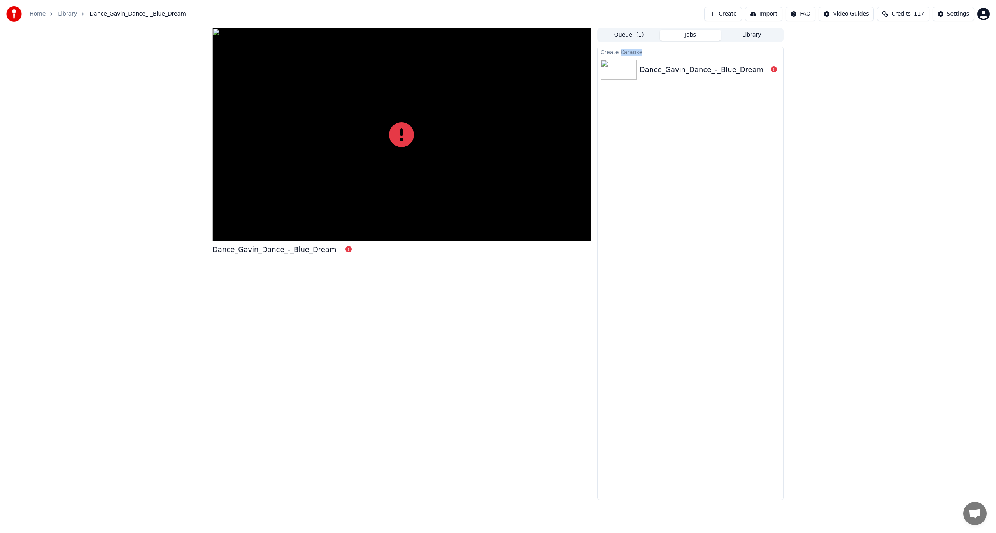
click at [751, 72] on div "Dance_Gavin_Dance_-_Blue_Dream" at bounding box center [704, 69] width 128 height 11
click at [757, 70] on div "Dance_Gavin_Dance_-_Blue_Dream" at bounding box center [704, 69] width 128 height 11
click at [773, 69] on icon at bounding box center [774, 69] width 6 height 6
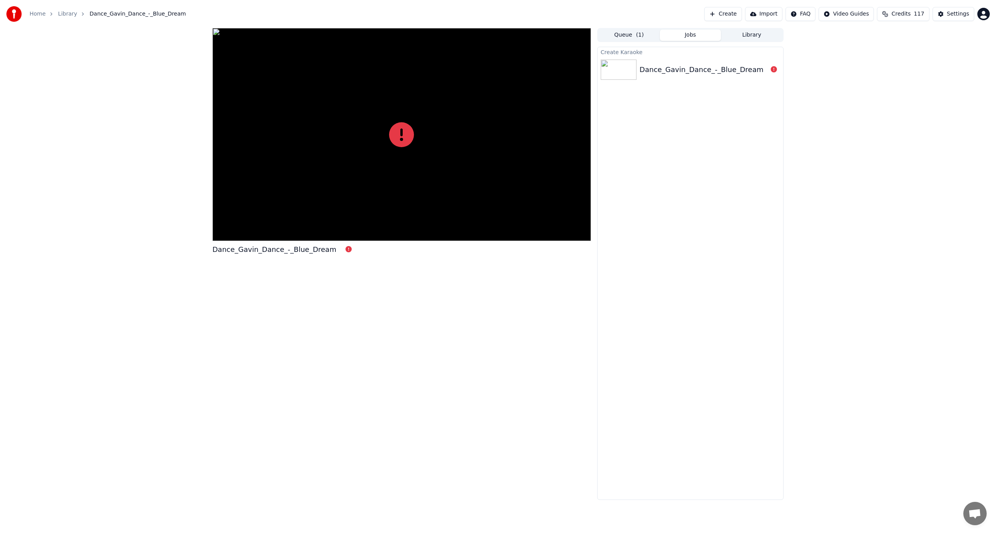
click at [773, 69] on icon at bounding box center [774, 69] width 6 height 6
drag, startPoint x: 709, startPoint y: 5, endPoint x: 749, endPoint y: 11, distance: 39.8
click at [710, 5] on div "Home Library Dance_Gavin_Dance_-_Blue_Dream Create Import FAQ Video Guides Cred…" at bounding box center [498, 14] width 996 height 28
click at [742, 11] on button "Create" at bounding box center [724, 14] width 38 height 14
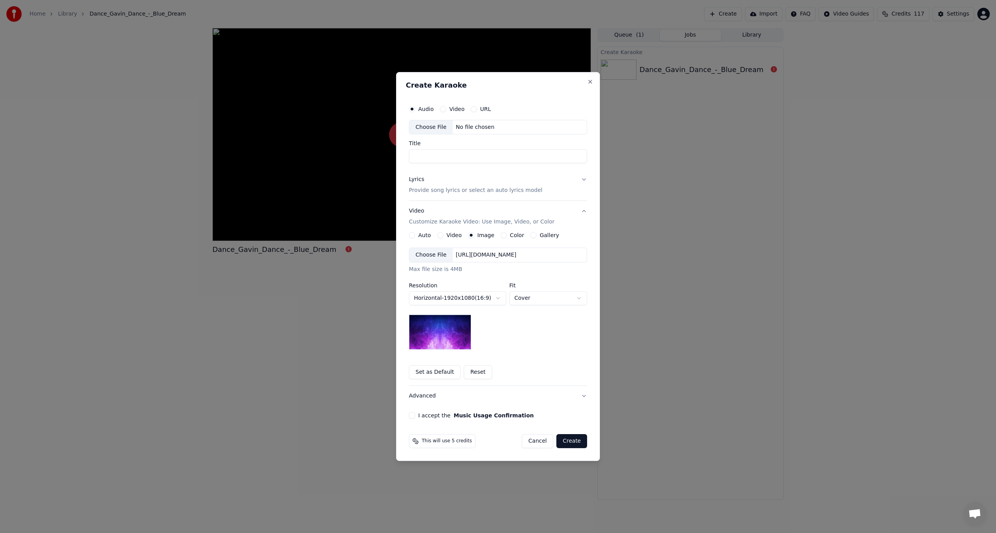
click at [480, 107] on label "URL" at bounding box center [485, 108] width 11 height 5
click at [477, 107] on button "URL" at bounding box center [474, 109] width 6 height 6
click at [488, 128] on input "text" at bounding box center [498, 127] width 178 height 16
paste input "**********"
type input "**********"
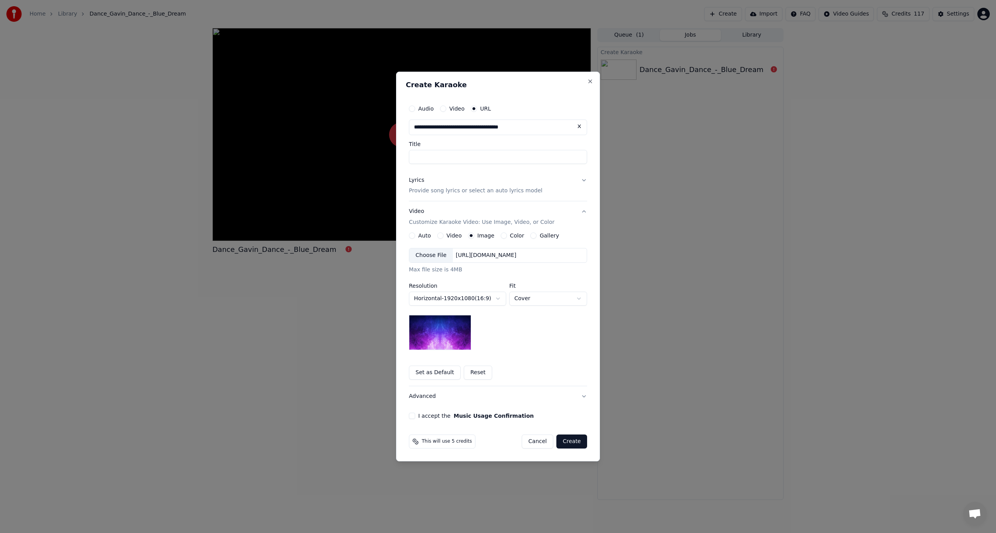
type input "**********"
click at [583, 180] on button "Lyrics Provide song lyrics or select an auto lyrics model" at bounding box center [498, 185] width 178 height 31
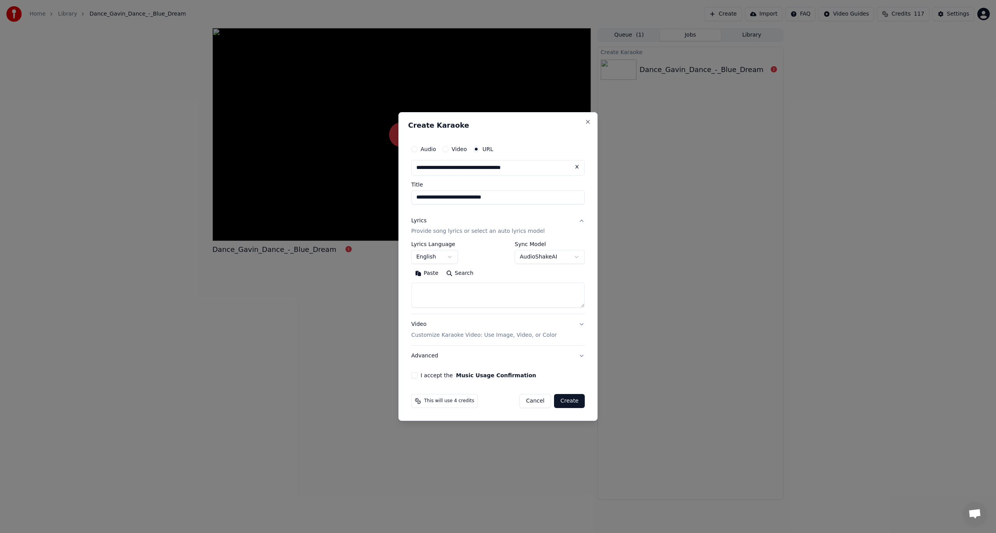
click at [459, 271] on button "Search" at bounding box center [460, 273] width 35 height 12
click at [487, 269] on button "Expand" at bounding box center [495, 273] width 37 height 12
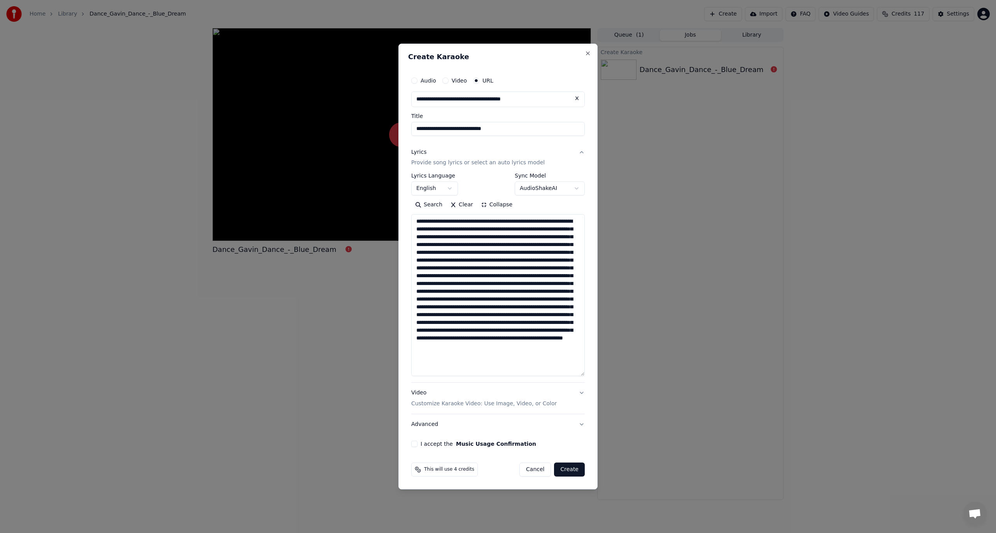
click at [463, 219] on textarea at bounding box center [498, 295] width 174 height 162
click at [482, 231] on textarea at bounding box center [498, 295] width 174 height 162
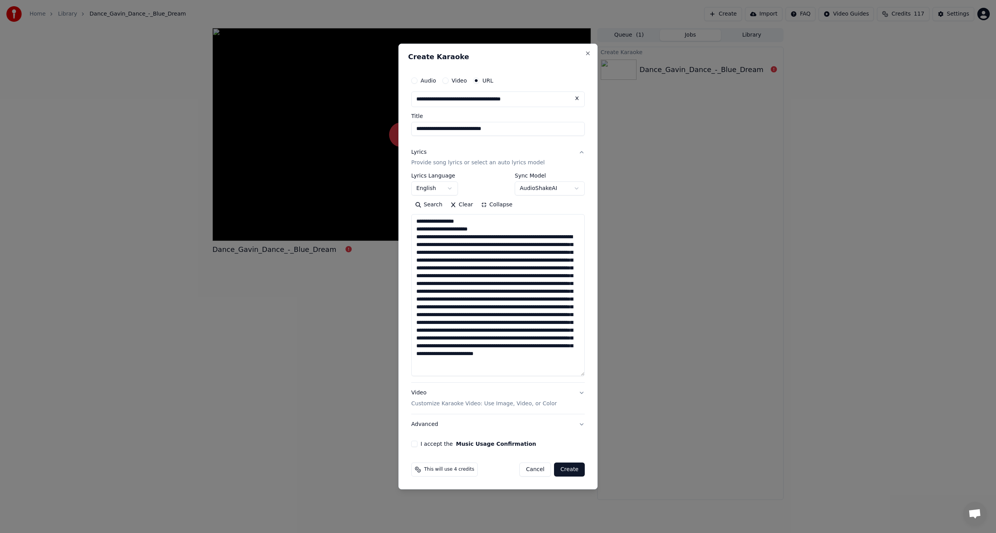
click at [491, 237] on textarea at bounding box center [498, 295] width 174 height 162
click at [541, 245] on textarea at bounding box center [498, 295] width 174 height 162
drag, startPoint x: 468, startPoint y: 253, endPoint x: 406, endPoint y: 250, distance: 61.6
click at [406, 250] on div "**********" at bounding box center [498, 267] width 199 height 446
drag, startPoint x: 469, startPoint y: 254, endPoint x: 480, endPoint y: 278, distance: 26.7
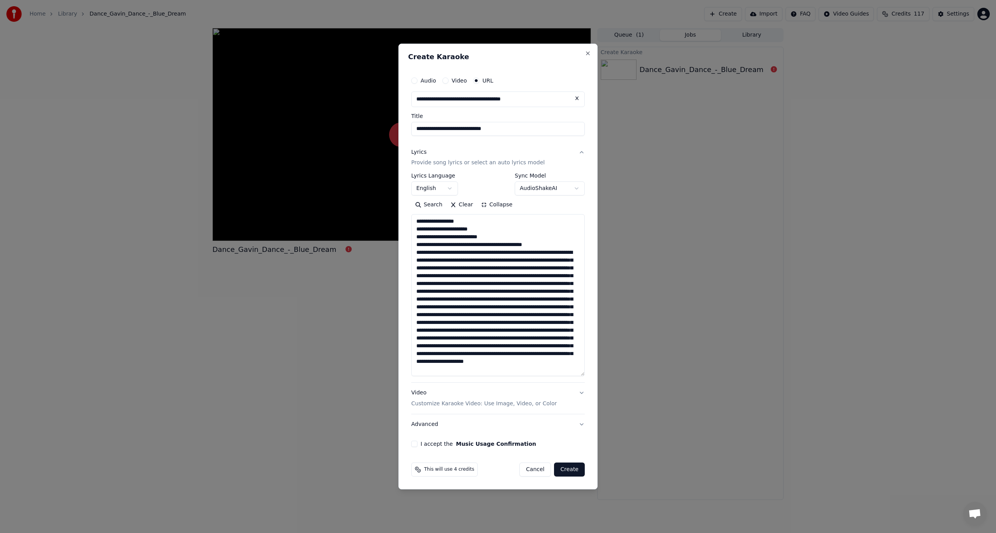
click at [469, 254] on textarea at bounding box center [498, 295] width 174 height 162
paste textarea "**********"
drag, startPoint x: 568, startPoint y: 268, endPoint x: 569, endPoint y: 303, distance: 35.1
click at [568, 278] on textarea at bounding box center [498, 295] width 174 height 162
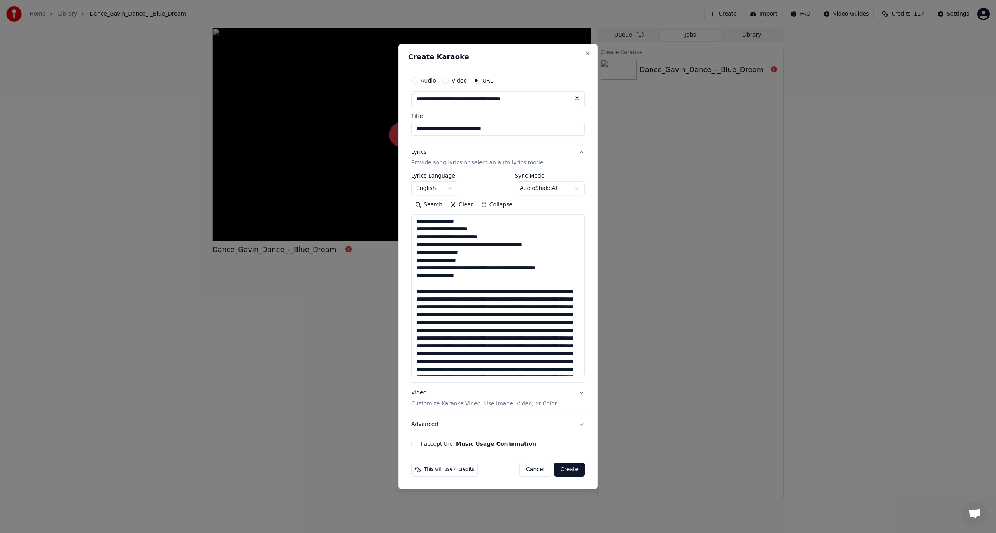
click at [528, 289] on textarea at bounding box center [498, 295] width 174 height 162
drag, startPoint x: 462, startPoint y: 297, endPoint x: 409, endPoint y: 299, distance: 53.3
click at [409, 299] on div "**********" at bounding box center [498, 260] width 180 height 381
click at [520, 309] on textarea at bounding box center [498, 295] width 174 height 162
drag, startPoint x: 480, startPoint y: 302, endPoint x: 486, endPoint y: 302, distance: 6.2
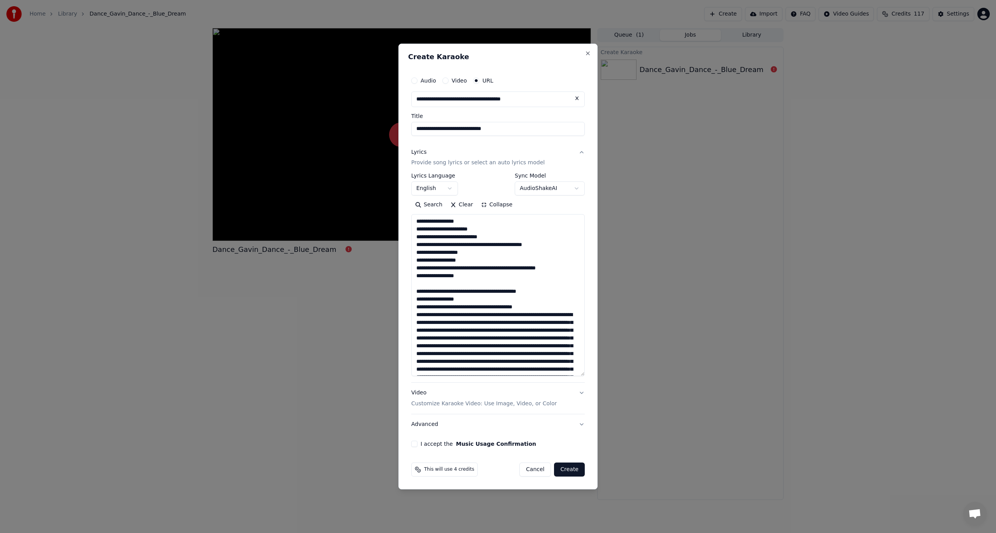
click at [480, 302] on textarea at bounding box center [498, 295] width 174 height 162
click at [522, 316] on textarea at bounding box center [498, 295] width 174 height 162
drag, startPoint x: 512, startPoint y: 300, endPoint x: 464, endPoint y: 299, distance: 48.3
click at [464, 299] on textarea at bounding box center [498, 295] width 174 height 162
drag, startPoint x: 463, startPoint y: 316, endPoint x: 491, endPoint y: 347, distance: 42.2
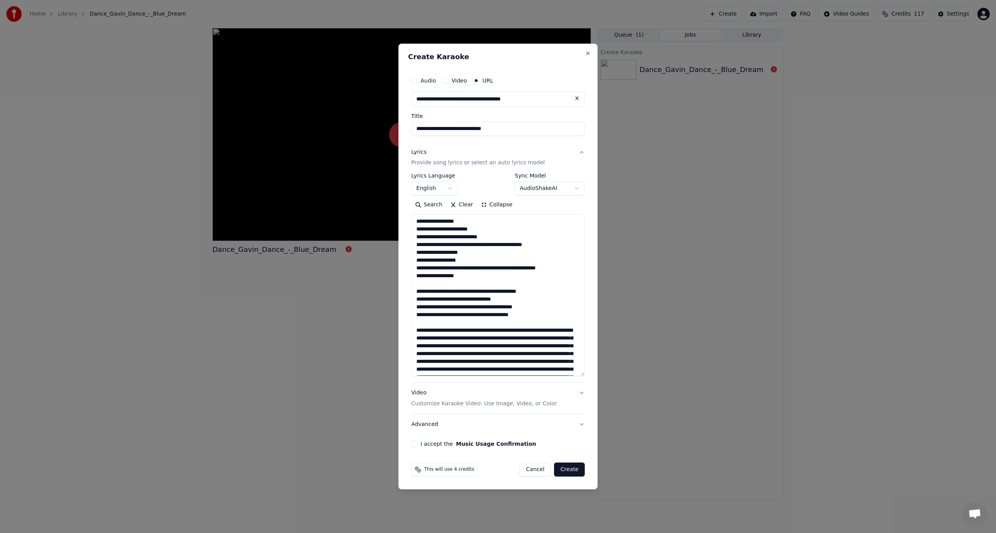
click at [469, 322] on textarea at bounding box center [498, 295] width 174 height 162
paste textarea "**********"
click at [462, 315] on textarea at bounding box center [498, 295] width 174 height 162
drag, startPoint x: 547, startPoint y: 338, endPoint x: 568, endPoint y: 387, distance: 53.3
click at [547, 339] on textarea at bounding box center [498, 295] width 174 height 162
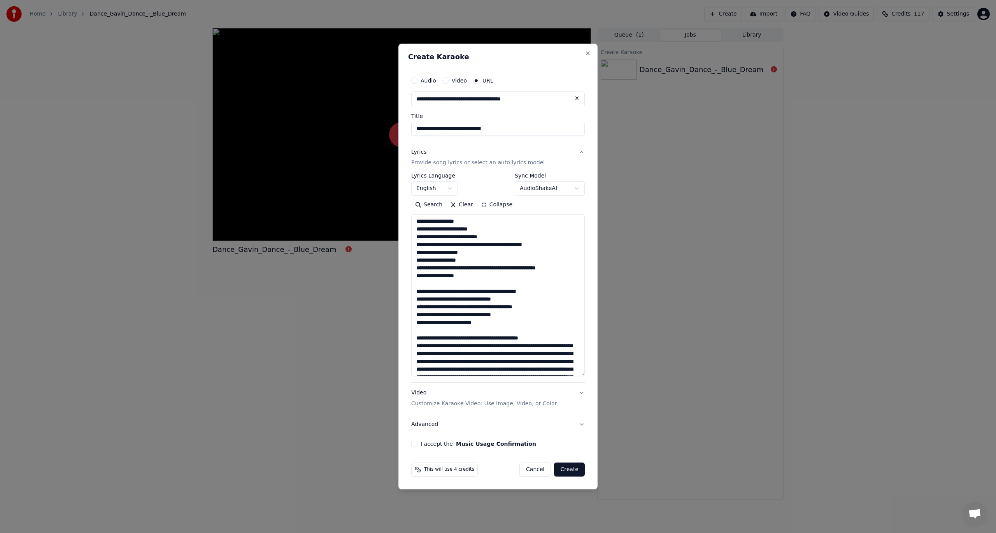
click at [561, 346] on textarea at bounding box center [498, 295] width 174 height 162
click at [480, 361] on textarea at bounding box center [498, 295] width 174 height 162
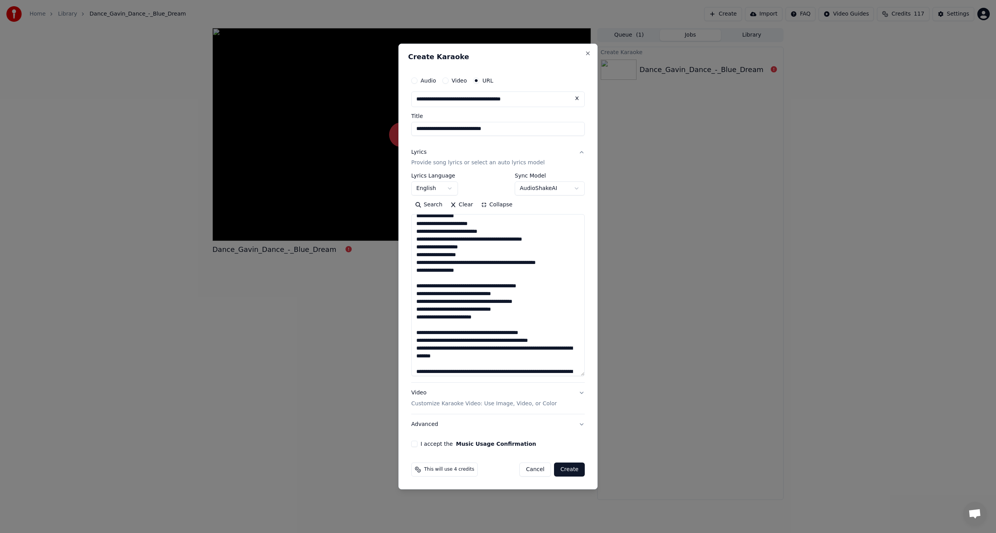
drag, startPoint x: 417, startPoint y: 348, endPoint x: 438, endPoint y: 411, distance: 66.1
click at [417, 348] on textarea at bounding box center [498, 295] width 174 height 162
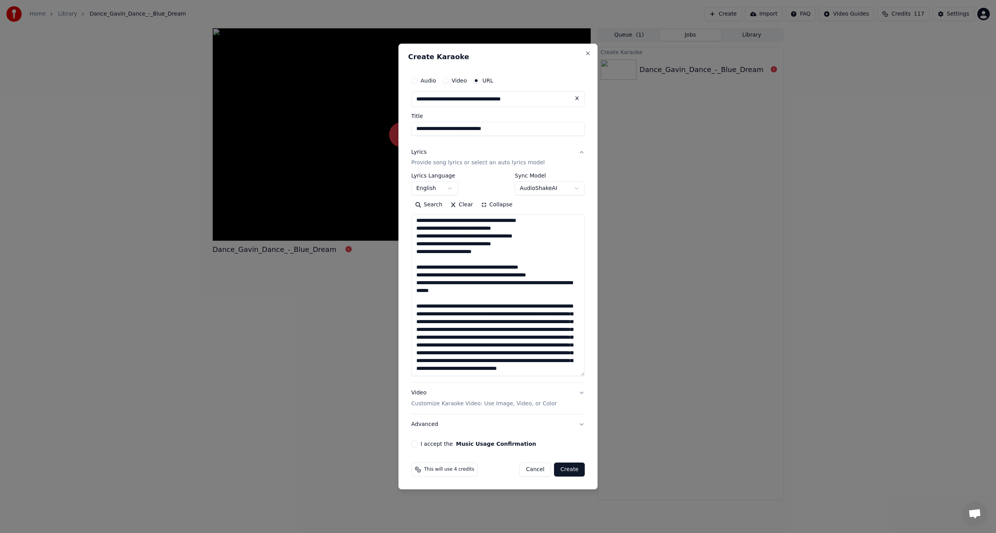
scroll to position [86, 0]
click at [499, 291] on textarea at bounding box center [498, 295] width 174 height 162
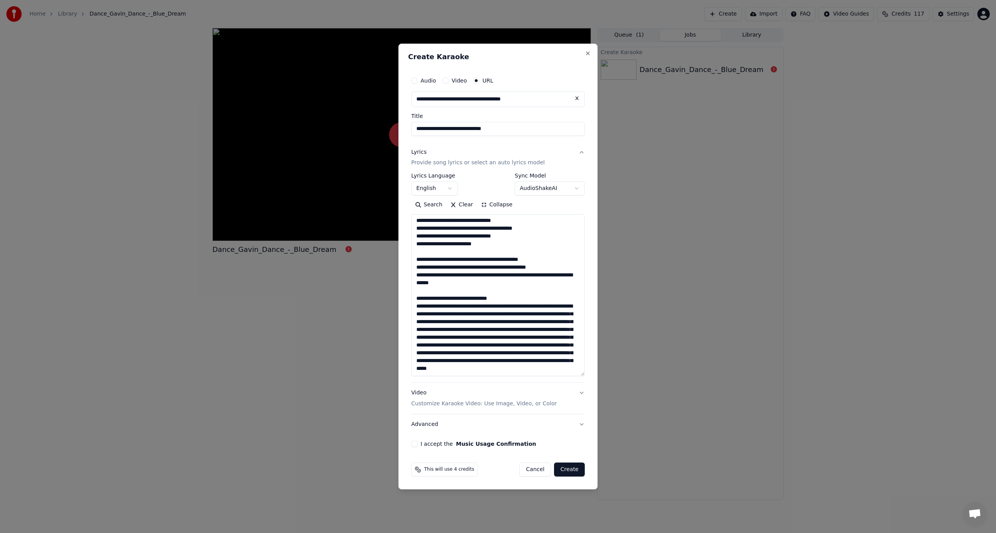
click at [505, 298] on textarea at bounding box center [498, 295] width 174 height 162
click at [471, 306] on textarea at bounding box center [498, 295] width 174 height 162
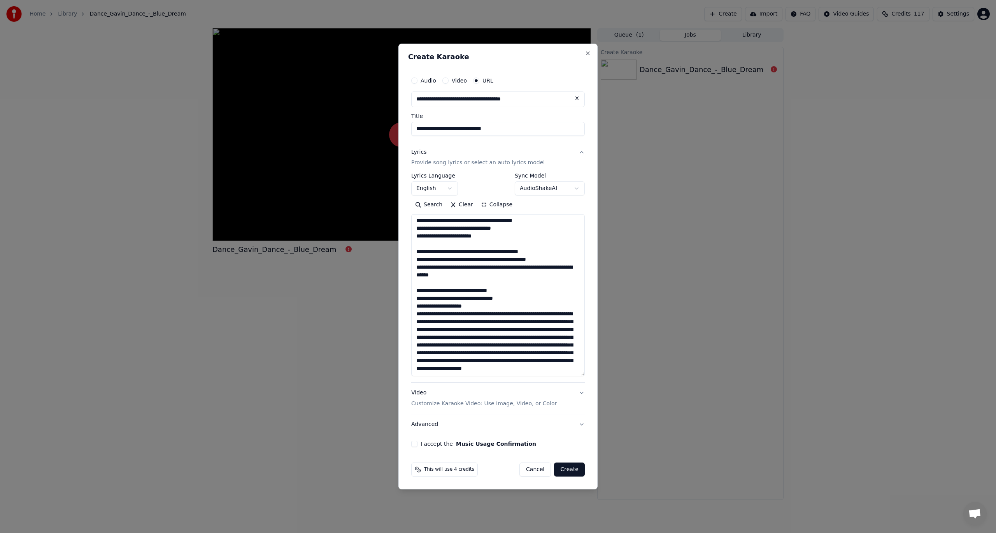
drag, startPoint x: 474, startPoint y: 312, endPoint x: 482, endPoint y: 323, distance: 13.6
click at [479, 318] on textarea at bounding box center [498, 295] width 174 height 162
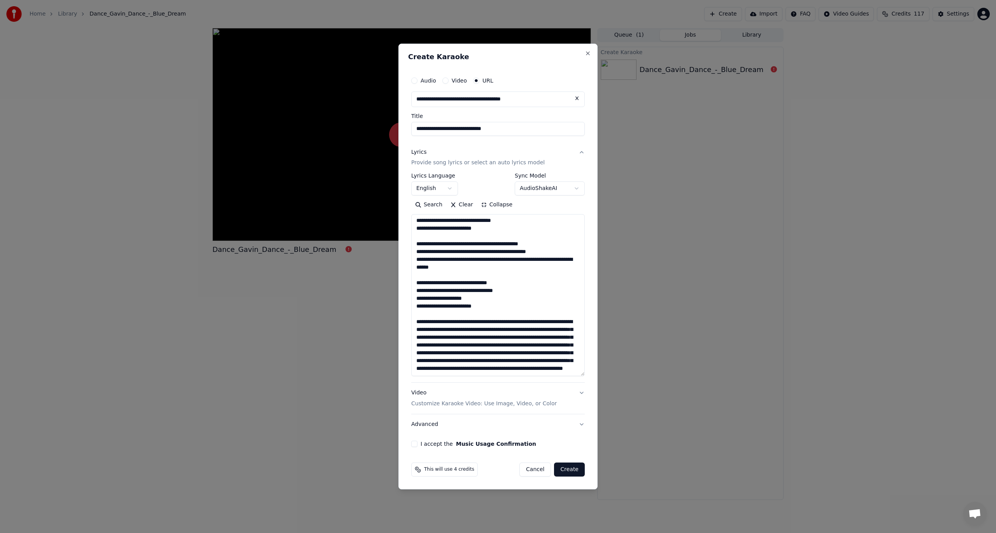
scroll to position [109, 0]
click at [560, 313] on textarea at bounding box center [498, 295] width 174 height 162
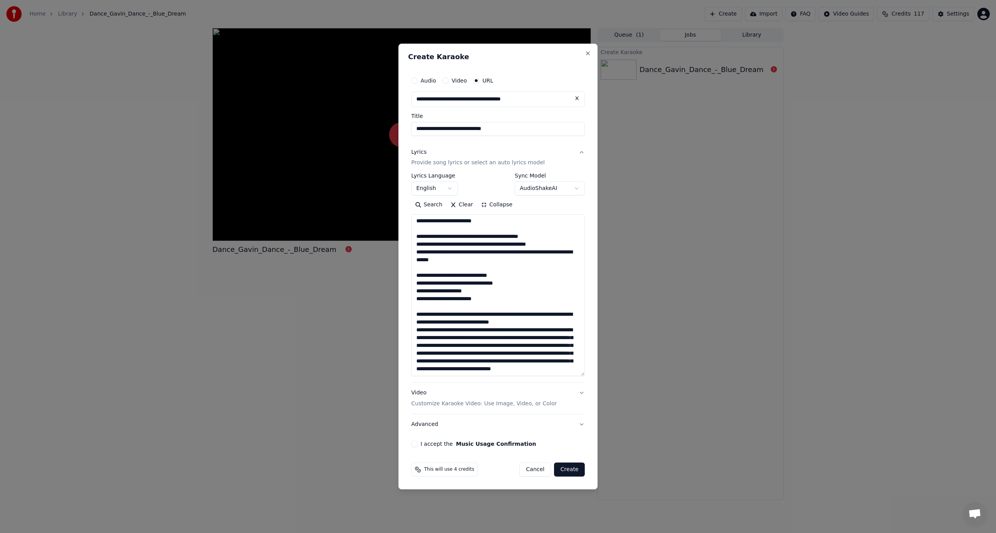
click at [442, 323] on textarea at bounding box center [498, 295] width 174 height 162
drag, startPoint x: 448, startPoint y: 321, endPoint x: 467, endPoint y: 357, distance: 39.9
click at [449, 322] on textarea at bounding box center [498, 295] width 174 height 162
click at [494, 323] on textarea at bounding box center [498, 295] width 174 height 162
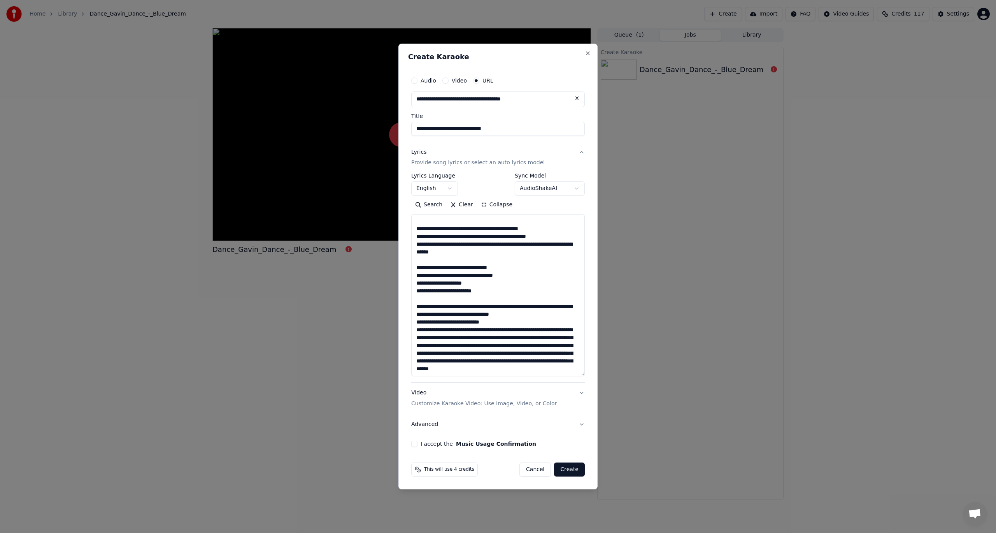
drag, startPoint x: 434, startPoint y: 315, endPoint x: 443, endPoint y: 320, distance: 9.8
click at [436, 315] on textarea at bounding box center [498, 295] width 174 height 162
drag, startPoint x: 444, startPoint y: 344, endPoint x: 448, endPoint y: 360, distance: 15.8
click at [444, 345] on textarea at bounding box center [498, 295] width 174 height 162
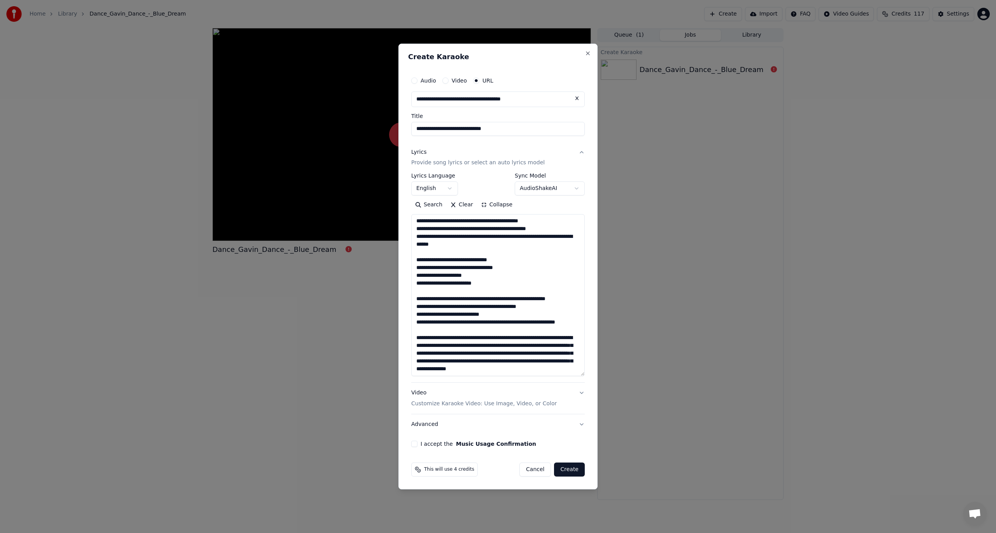
scroll to position [141, 0]
drag, startPoint x: 529, startPoint y: 327, endPoint x: 549, endPoint y: 361, distance: 39.7
click at [529, 328] on textarea at bounding box center [498, 295] width 174 height 162
click at [464, 335] on textarea at bounding box center [498, 295] width 174 height 162
paste textarea "**********"
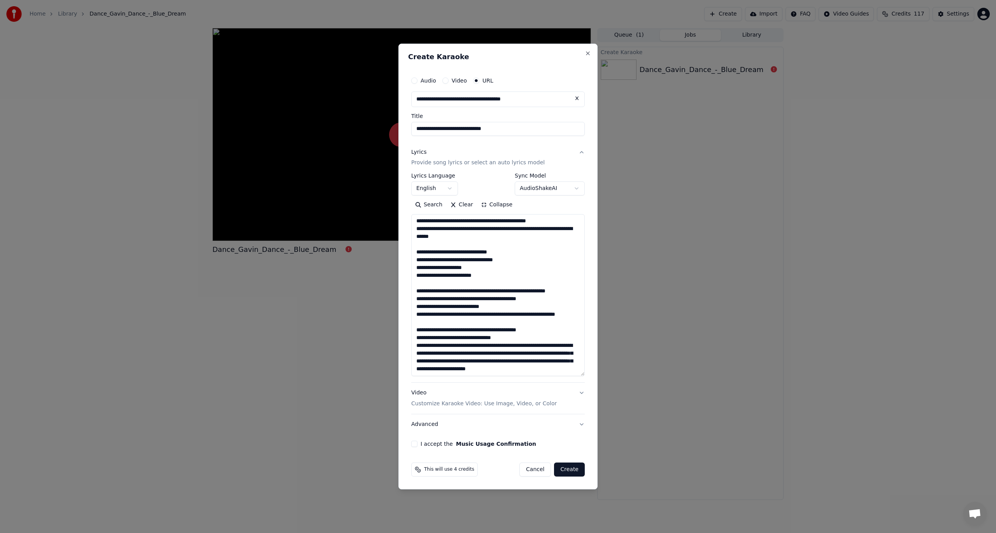
click at [519, 345] on textarea at bounding box center [498, 295] width 174 height 162
drag, startPoint x: 463, startPoint y: 354, endPoint x: 487, endPoint y: 395, distance: 48.1
click at [463, 354] on textarea at bounding box center [498, 295] width 174 height 162
paste textarea "**********"
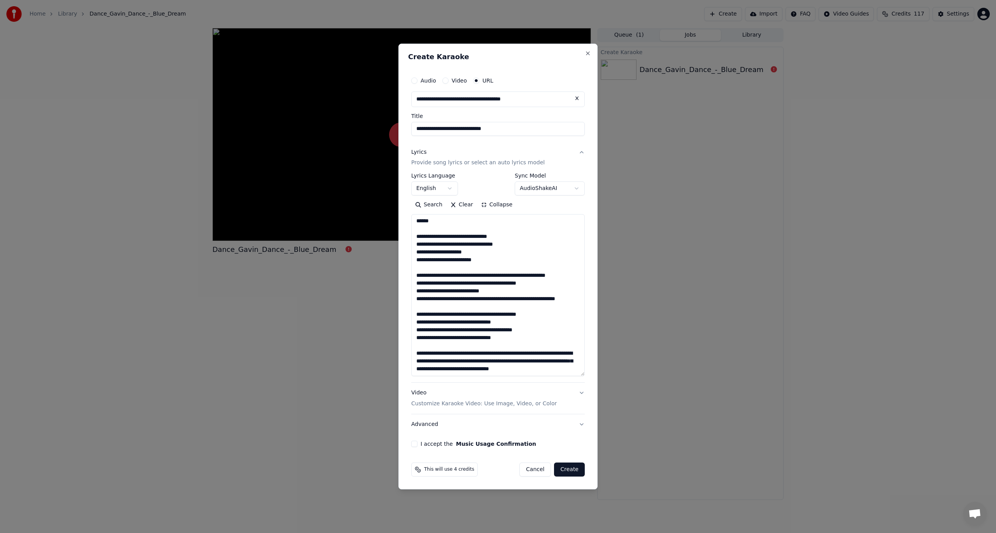
scroll to position [164, 0]
click at [522, 344] on textarea at bounding box center [498, 295] width 174 height 162
click at [484, 353] on textarea at bounding box center [498, 295] width 174 height 162
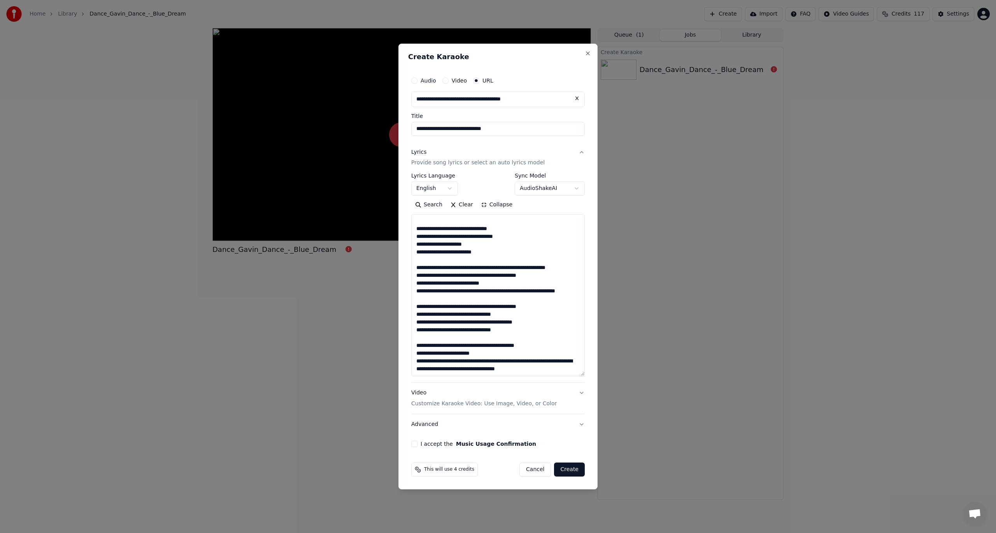
drag, startPoint x: 479, startPoint y: 361, endPoint x: 505, endPoint y: 396, distance: 43.7
click at [479, 362] on textarea at bounding box center [498, 295] width 174 height 162
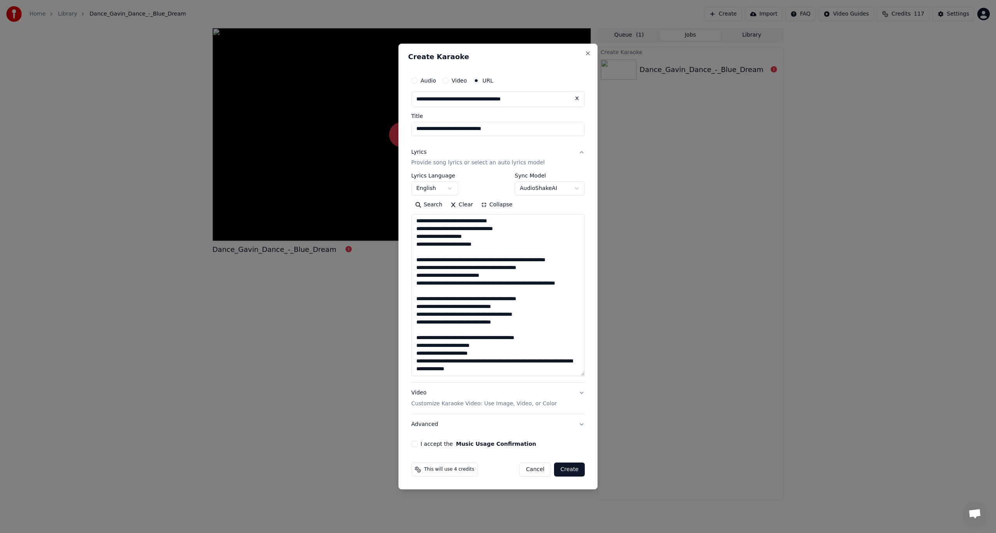
click at [480, 367] on textarea at bounding box center [498, 295] width 174 height 162
drag, startPoint x: 474, startPoint y: 360, endPoint x: 481, endPoint y: 374, distance: 15.5
click at [474, 360] on textarea at bounding box center [498, 295] width 174 height 162
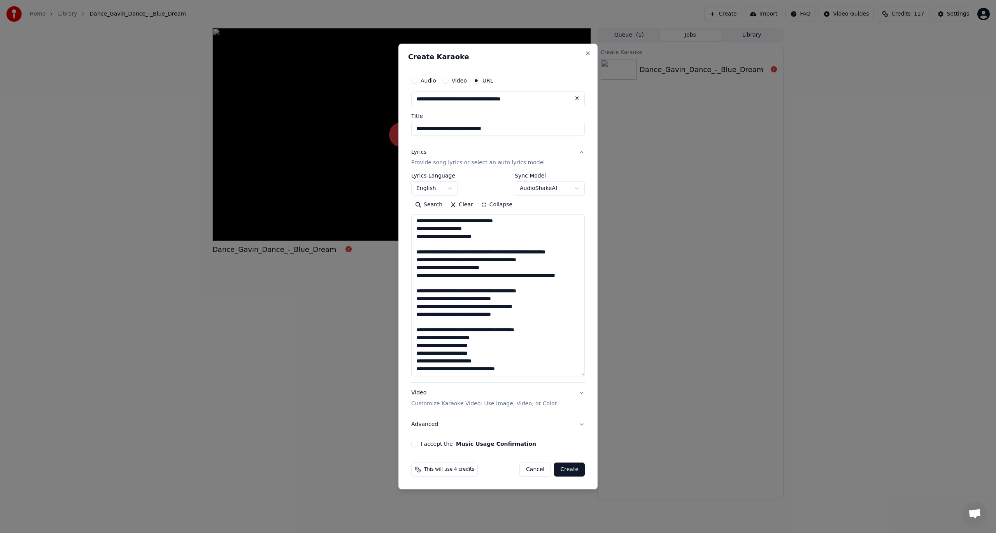
click at [470, 371] on textarea at bounding box center [498, 295] width 174 height 162
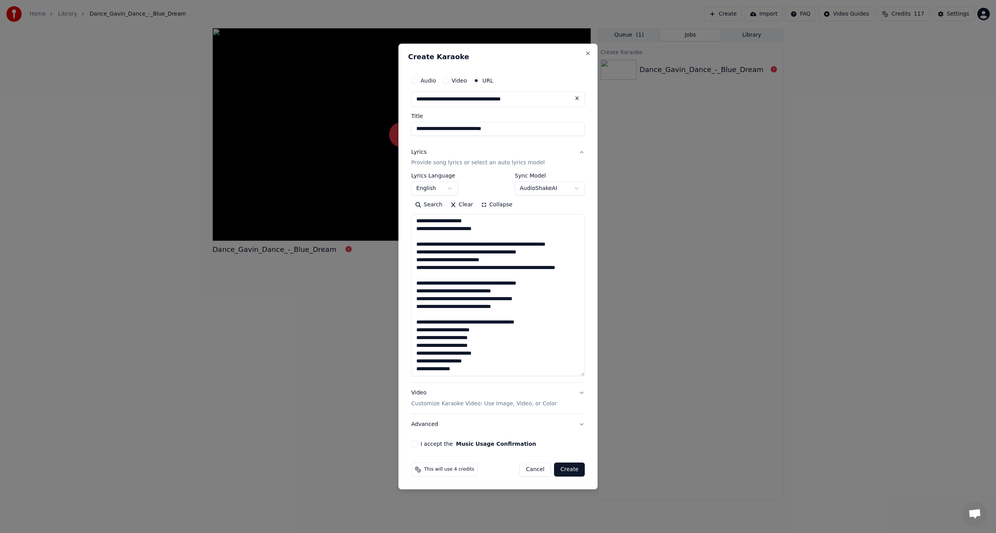
scroll to position [184, 0]
click at [485, 375] on textarea at bounding box center [498, 295] width 174 height 162
drag, startPoint x: 465, startPoint y: 373, endPoint x: 409, endPoint y: 370, distance: 56.5
click at [409, 370] on div "**********" at bounding box center [498, 260] width 180 height 381
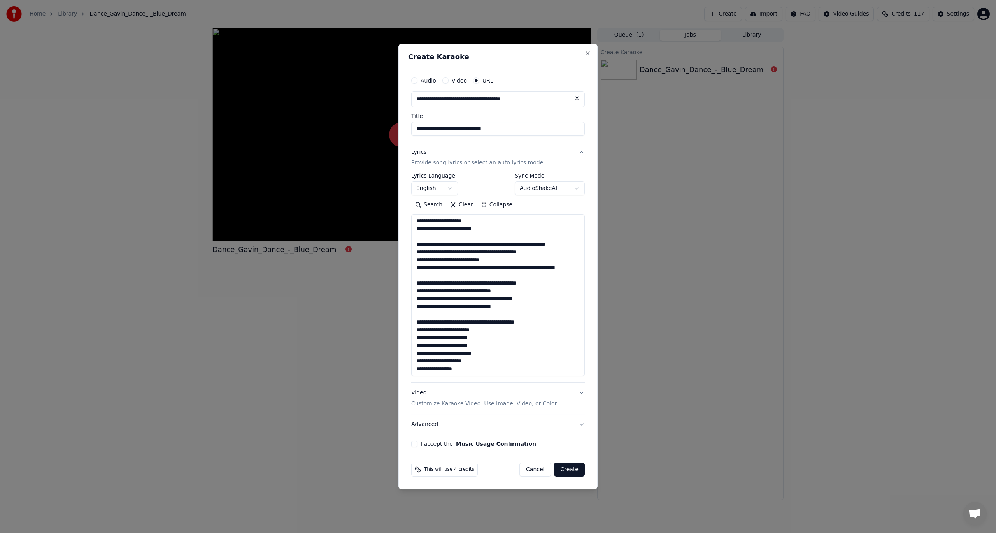
click at [478, 371] on textarea at bounding box center [498, 295] width 174 height 162
paste textarea "**********"
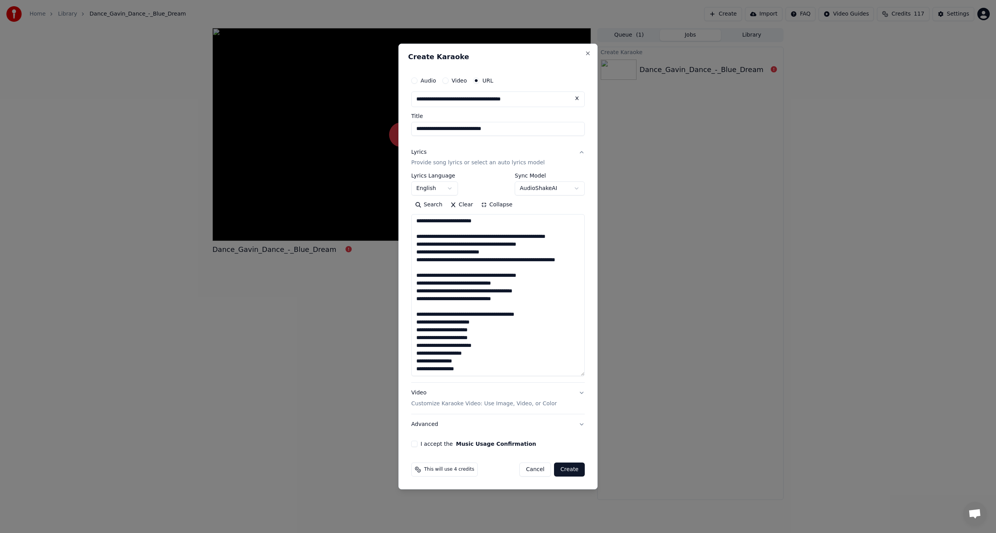
scroll to position [200, 0]
paste textarea "**********"
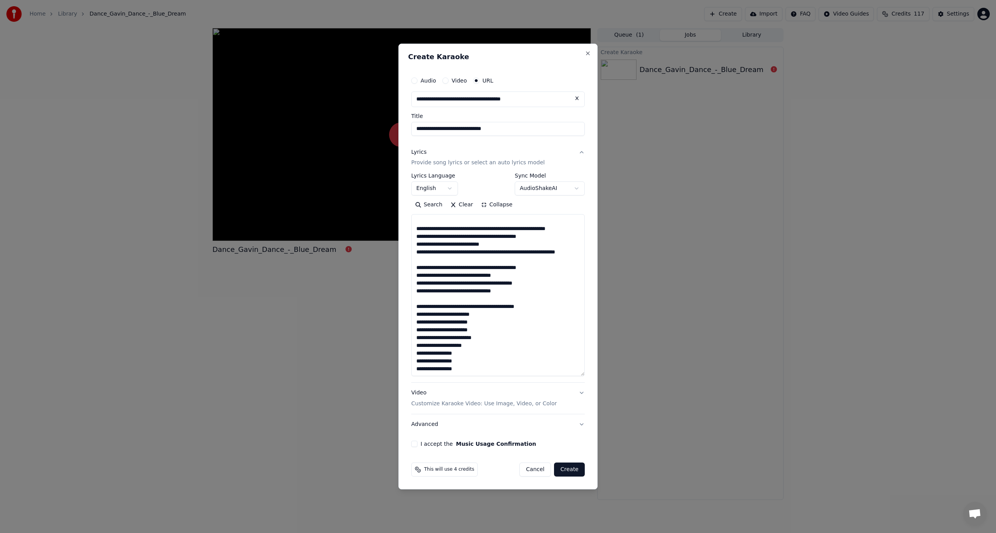
type textarea "**********"
click at [570, 395] on button "Video Customize Karaoke Video: Use Image, Video, or Color" at bounding box center [498, 398] width 174 height 31
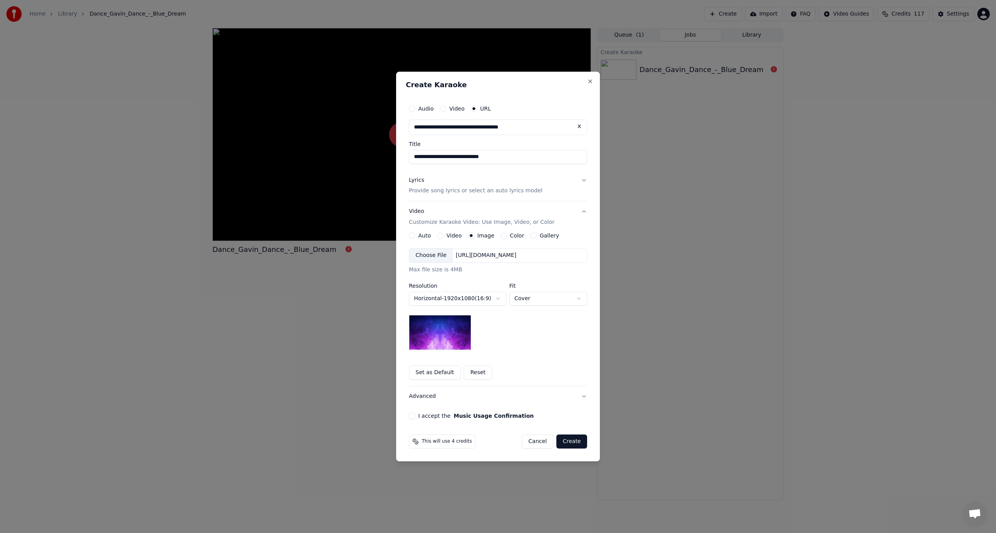
click at [424, 260] on div "Choose File" at bounding box center [431, 255] width 44 height 14
click at [412, 415] on button "I accept the Music Usage Confirmation" at bounding box center [412, 416] width 6 height 6
click at [570, 438] on button "Create" at bounding box center [572, 441] width 31 height 14
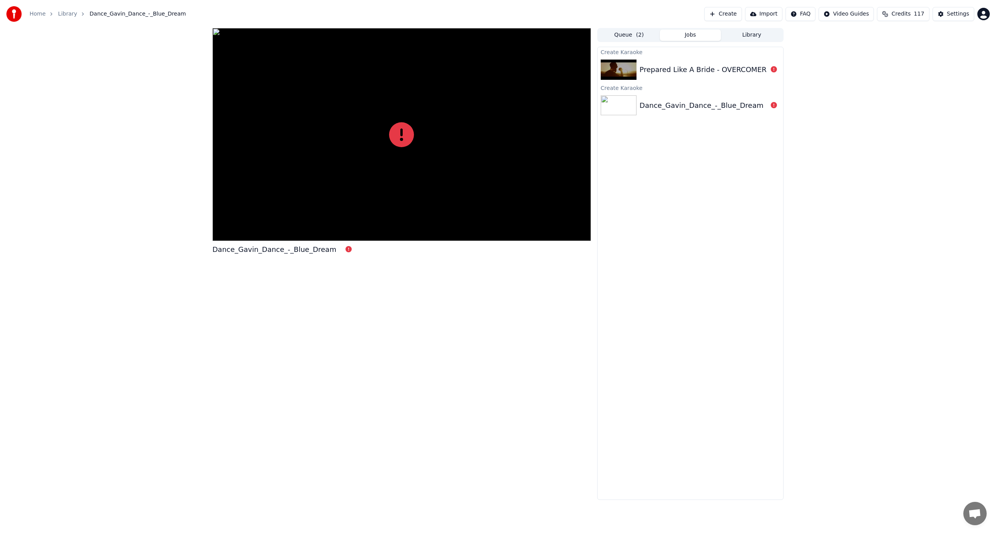
click at [726, 65] on div "Prepared Like A Bride - OVERCOMER" at bounding box center [703, 69] width 127 height 11
click at [723, 69] on div "Prepared Like A Bride - OVERCOMER" at bounding box center [703, 69] width 127 height 11
click at [742, 14] on button "Create" at bounding box center [724, 14] width 38 height 14
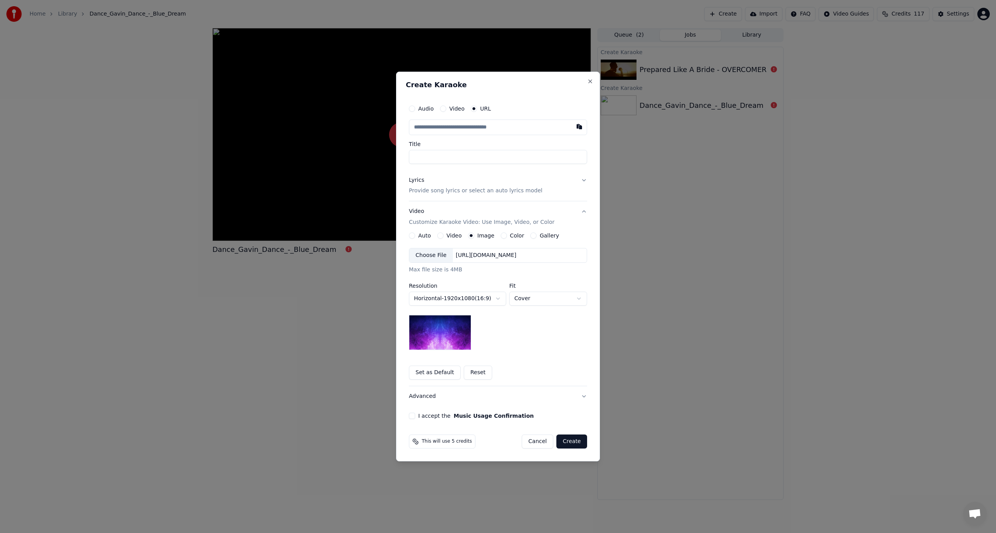
click at [429, 110] on label "Audio" at bounding box center [426, 108] width 16 height 5
click at [415, 110] on button "Audio" at bounding box center [412, 108] width 6 height 6
click at [433, 125] on div "Choose File" at bounding box center [431, 127] width 44 height 14
type input "**********"
click at [569, 185] on button "Lyrics Provide song lyrics or select an auto lyrics model" at bounding box center [498, 185] width 178 height 31
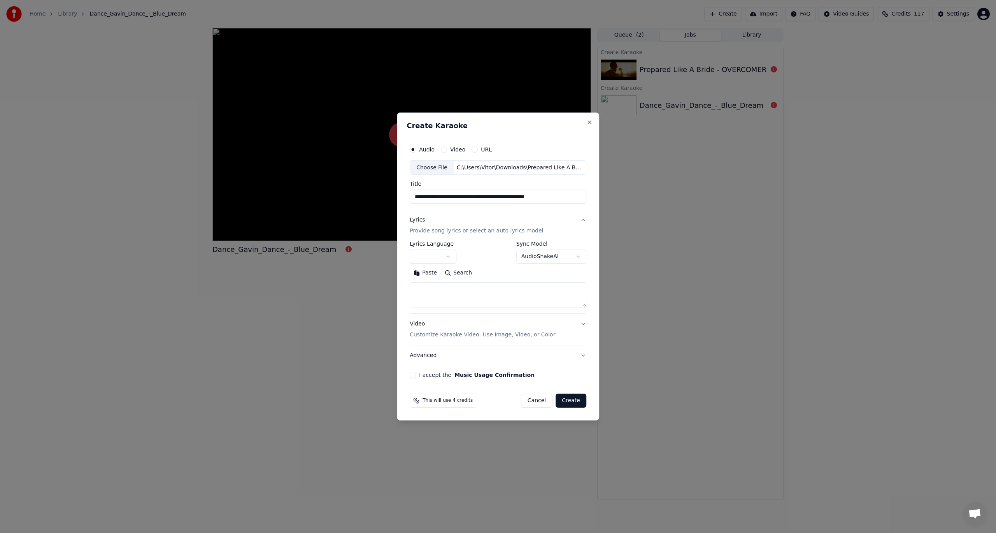
click at [463, 291] on textarea at bounding box center [498, 295] width 177 height 25
paste textarea "**********"
click at [480, 276] on button "Expand" at bounding box center [494, 273] width 37 height 12
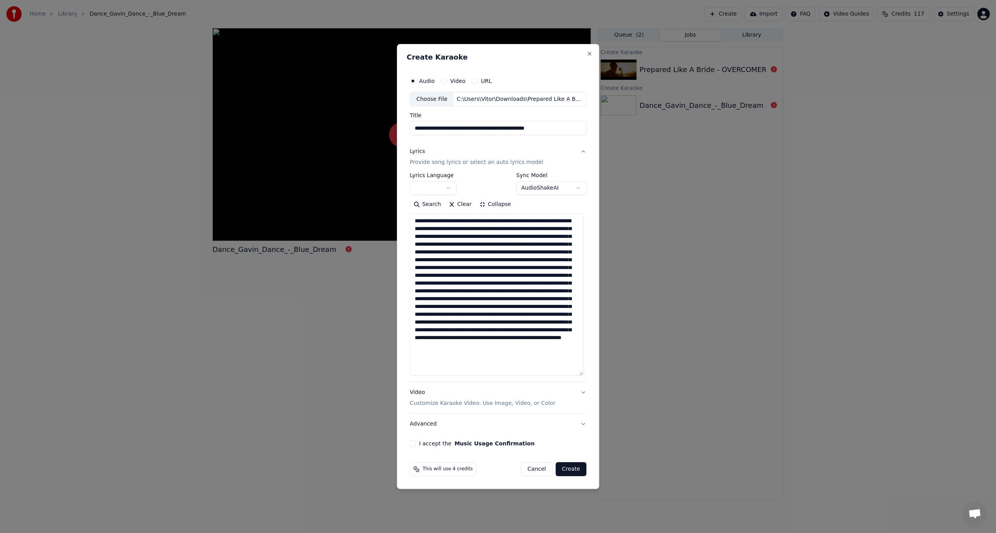
drag, startPoint x: 464, startPoint y: 220, endPoint x: 469, endPoint y: 257, distance: 37.3
click at [465, 220] on textarea at bounding box center [497, 295] width 174 height 162
click at [482, 229] on textarea at bounding box center [497, 295] width 174 height 162
drag, startPoint x: 491, startPoint y: 236, endPoint x: 496, endPoint y: 257, distance: 21.7
click at [491, 239] on textarea at bounding box center [497, 295] width 174 height 162
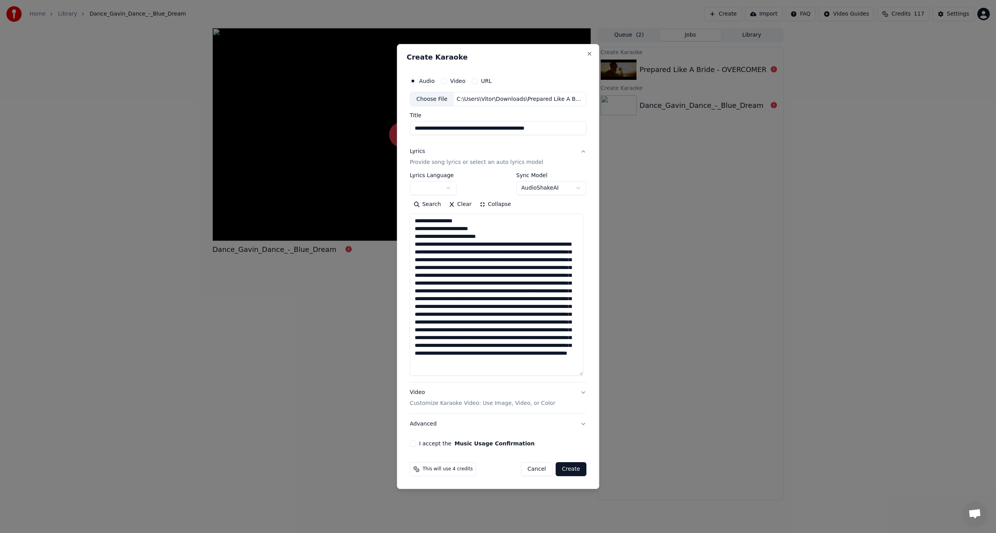
click at [542, 243] on textarea at bounding box center [497, 295] width 174 height 162
drag, startPoint x: 469, startPoint y: 252, endPoint x: 408, endPoint y: 251, distance: 61.1
click at [408, 251] on div "**********" at bounding box center [498, 266] width 202 height 445
drag, startPoint x: 471, startPoint y: 248, endPoint x: 492, endPoint y: 279, distance: 37.9
click at [471, 248] on textarea at bounding box center [497, 295] width 174 height 162
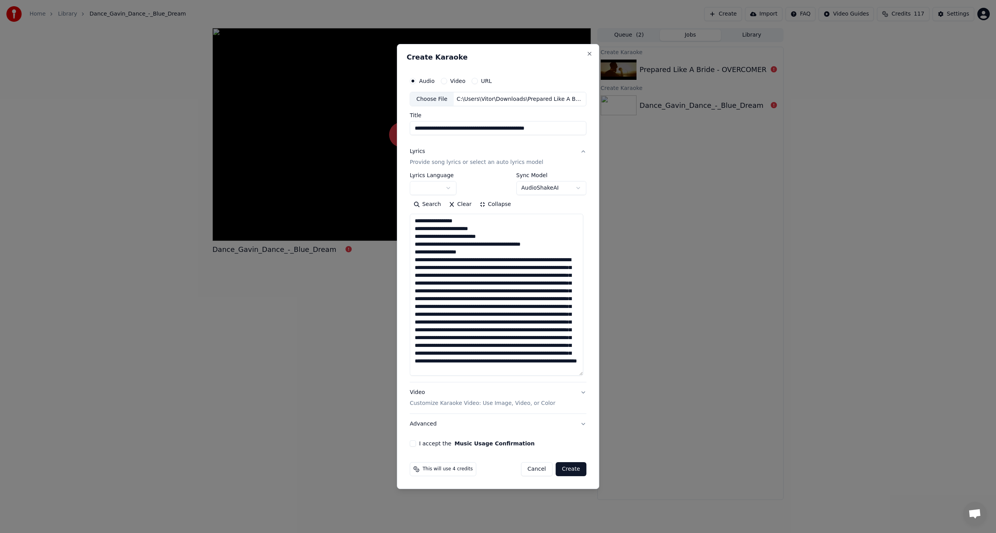
click at [478, 251] on textarea at bounding box center [497, 295] width 174 height 162
paste textarea "**********"
click at [568, 265] on textarea at bounding box center [497, 295] width 174 height 162
click at [464, 275] on textarea at bounding box center [497, 295] width 174 height 162
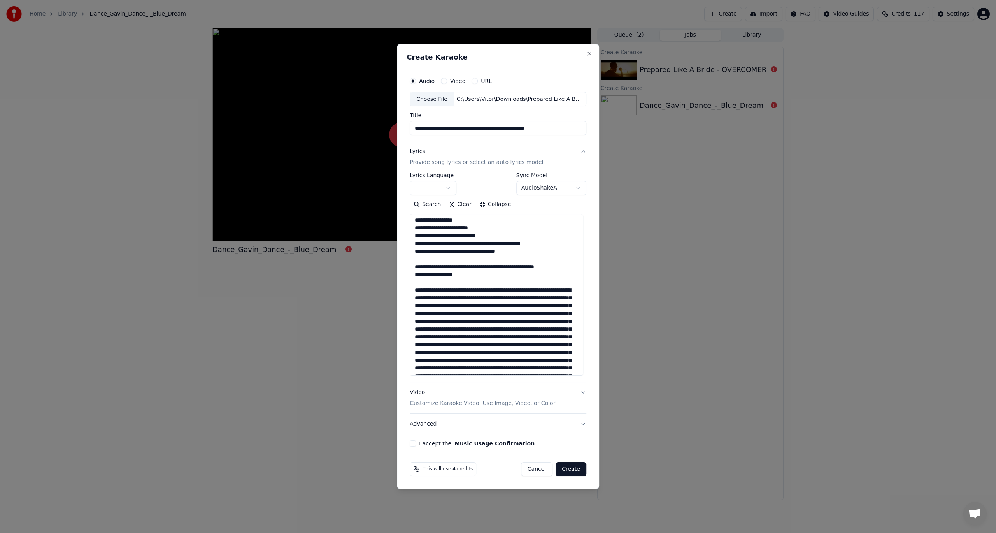
click at [476, 266] on textarea at bounding box center [497, 295] width 174 height 162
drag, startPoint x: 473, startPoint y: 297, endPoint x: 501, endPoint y: 322, distance: 37.2
click at [475, 299] on textarea at bounding box center [497, 295] width 174 height 162
click at [527, 299] on textarea at bounding box center [497, 295] width 174 height 162
click at [529, 298] on textarea at bounding box center [497, 295] width 174 height 162
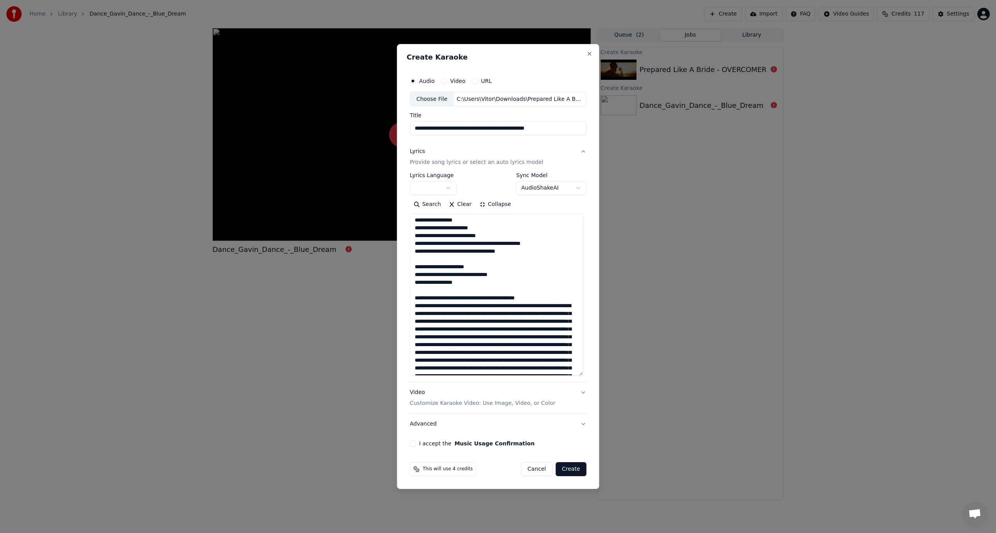
drag, startPoint x: 461, startPoint y: 305, endPoint x: 409, endPoint y: 308, distance: 52.2
click at [409, 308] on div "**********" at bounding box center [498, 260] width 183 height 380
paste textarea "**********"
drag, startPoint x: 519, startPoint y: 310, endPoint x: 532, endPoint y: 329, distance: 22.9
click at [519, 311] on textarea at bounding box center [497, 295] width 174 height 162
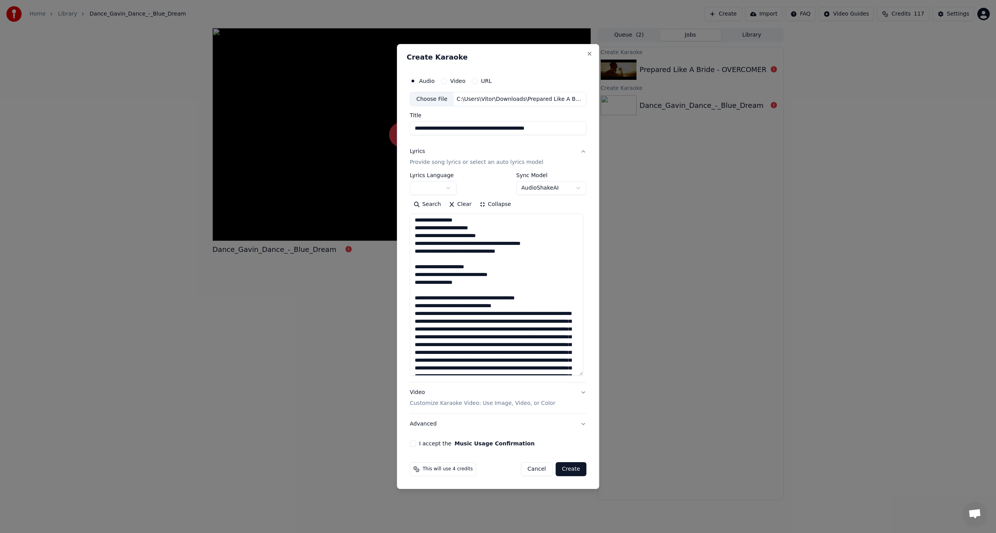
click at [520, 313] on textarea at bounding box center [497, 295] width 174 height 162
click at [464, 321] on textarea at bounding box center [497, 295] width 174 height 162
click at [475, 330] on textarea at bounding box center [497, 295] width 174 height 162
drag, startPoint x: 520, startPoint y: 304, endPoint x: 524, endPoint y: 351, distance: 48.1
click at [464, 302] on textarea at bounding box center [497, 295] width 174 height 162
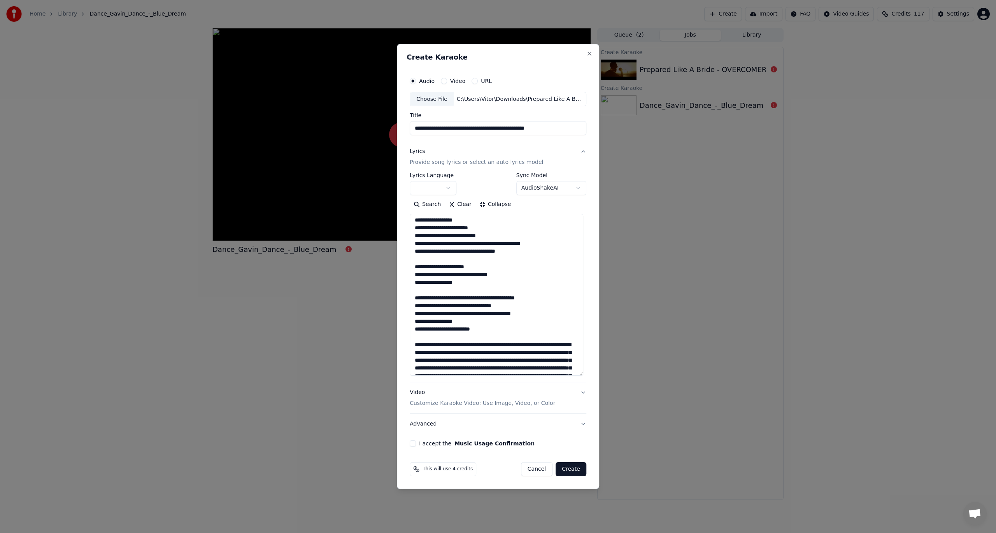
click at [473, 324] on textarea at bounding box center [497, 295] width 174 height 162
paste textarea "**********"
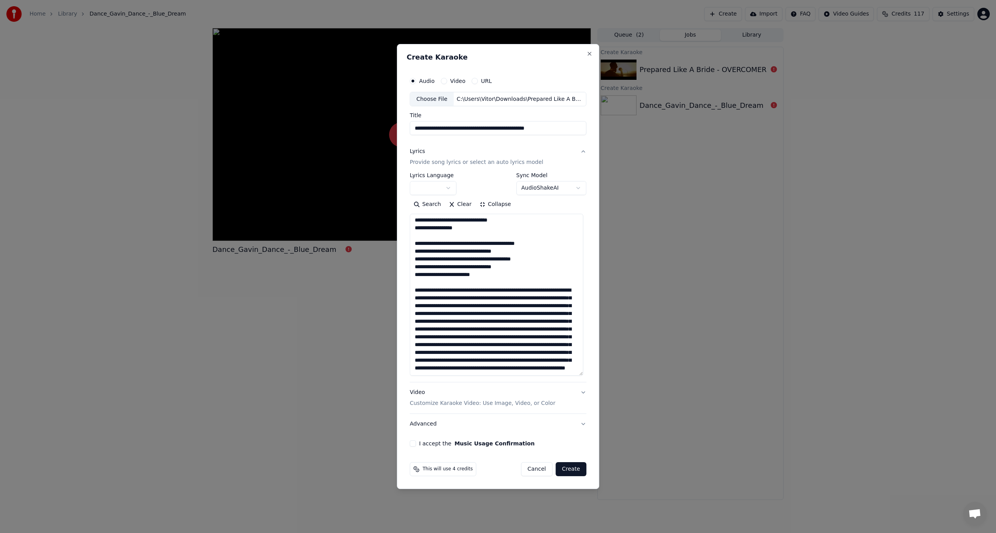
scroll to position [79, 0]
click at [547, 265] on textarea at bounding box center [497, 295] width 174 height 162
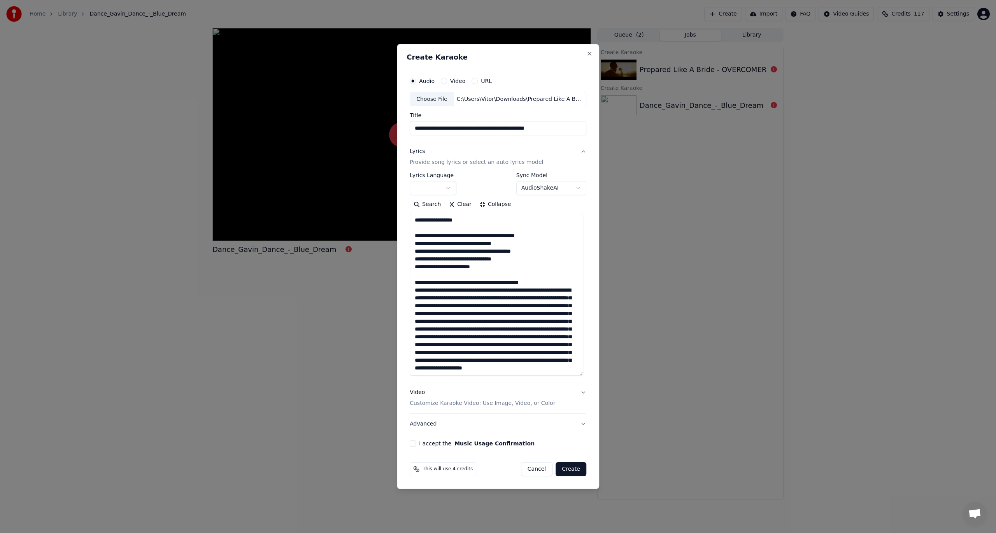
drag, startPoint x: 561, startPoint y: 270, endPoint x: 569, endPoint y: 282, distance: 14.4
click at [561, 271] on textarea at bounding box center [497, 295] width 174 height 162
drag, startPoint x: 479, startPoint y: 286, endPoint x: 481, endPoint y: 330, distance: 44.4
click at [479, 299] on textarea at bounding box center [497, 295] width 174 height 162
click at [484, 292] on textarea at bounding box center [497, 295] width 174 height 162
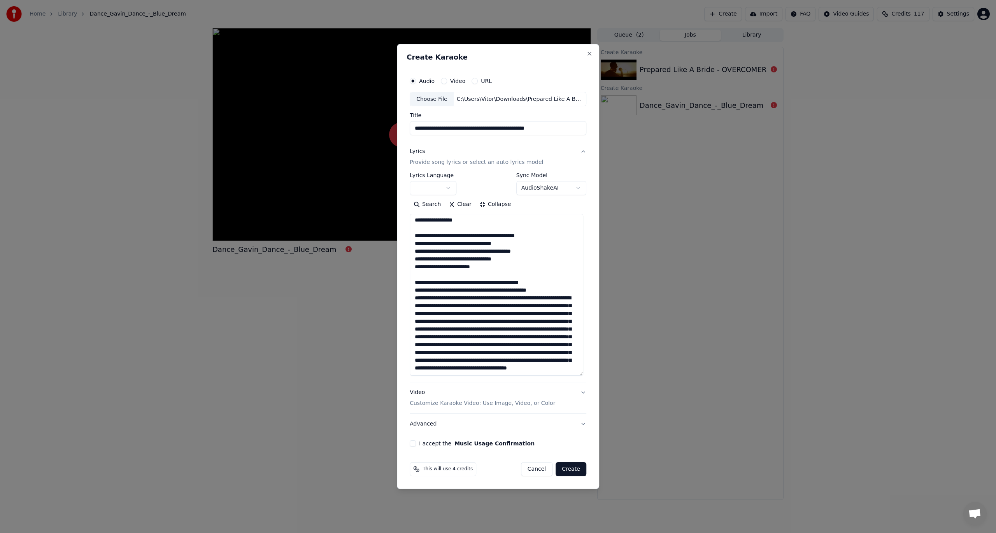
click at [478, 289] on textarea at bounding box center [497, 295] width 174 height 162
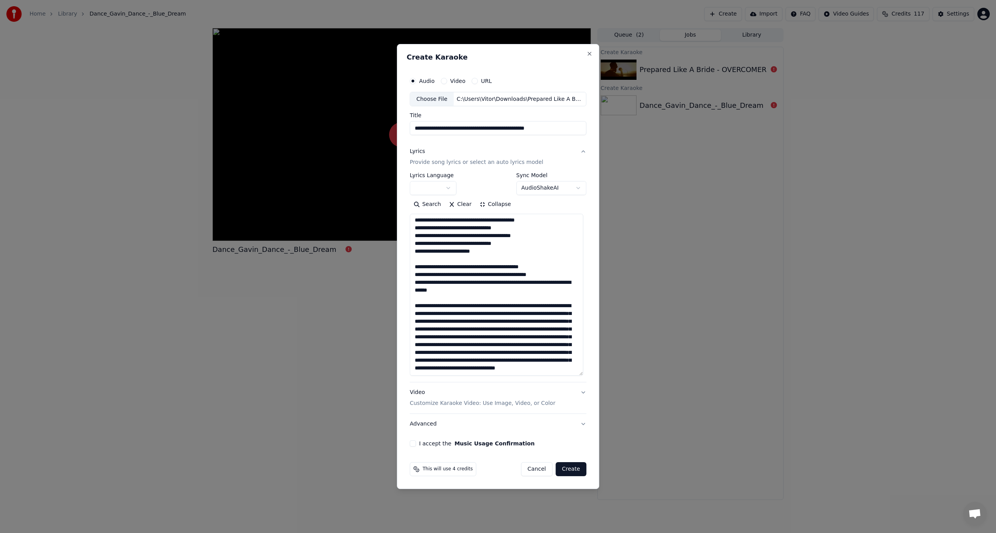
click at [436, 312] on textarea at bounding box center [497, 295] width 174 height 162
click at [471, 320] on textarea at bounding box center [497, 295] width 174 height 162
drag, startPoint x: 474, startPoint y: 326, endPoint x: 482, endPoint y: 337, distance: 13.6
click at [474, 326] on textarea at bounding box center [497, 295] width 174 height 162
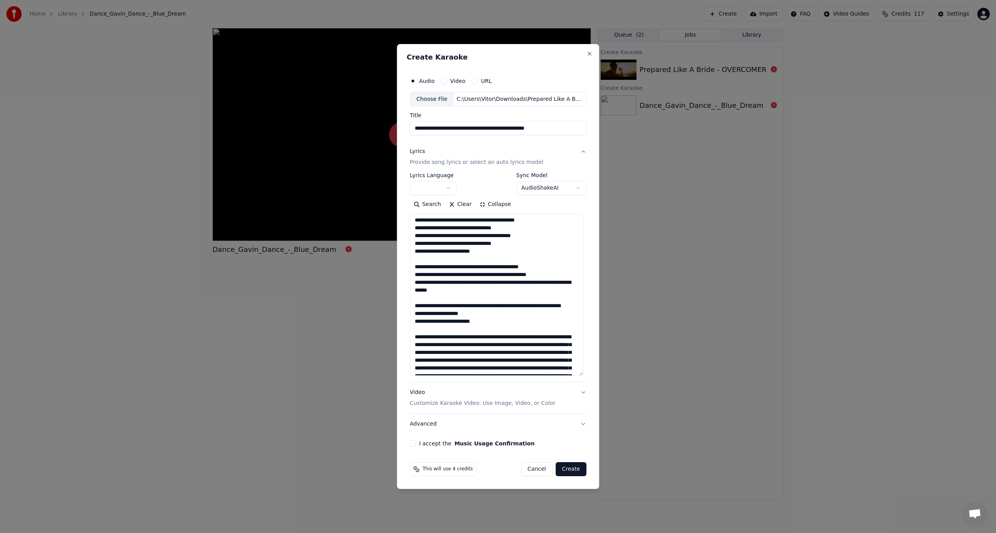
click at [472, 265] on textarea at bounding box center [497, 295] width 174 height 162
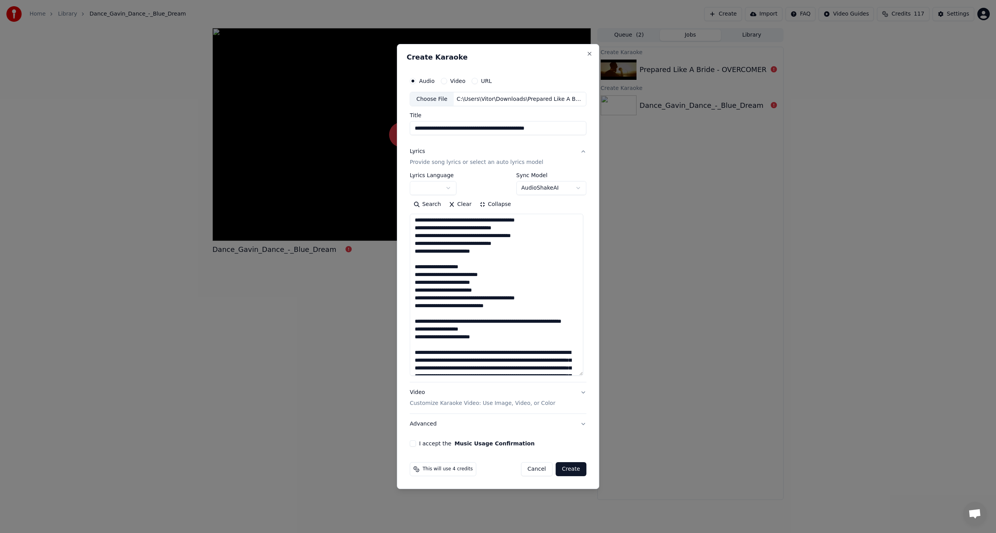
drag, startPoint x: 544, startPoint y: 295, endPoint x: 546, endPoint y: 308, distance: 12.6
click at [544, 298] on textarea at bounding box center [497, 295] width 174 height 162
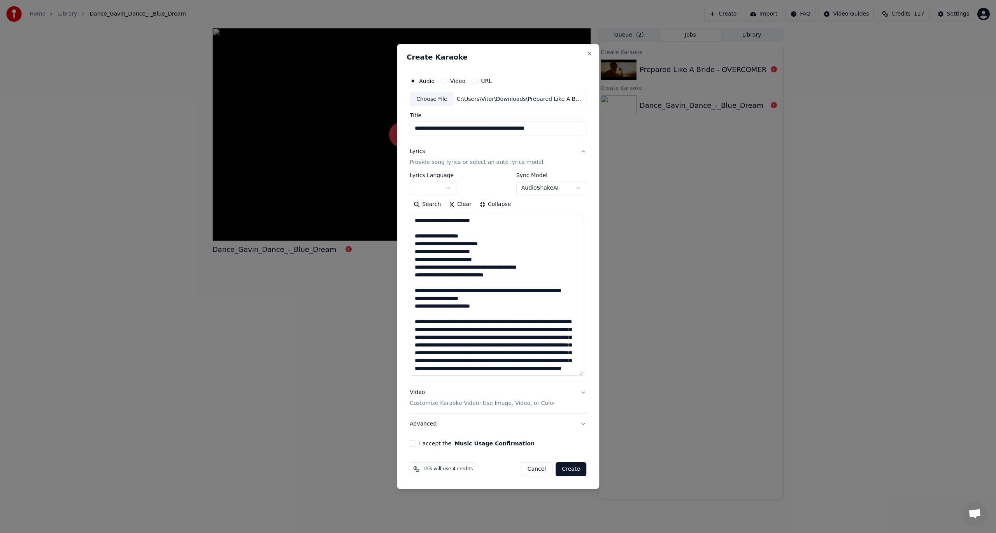
scroll to position [133, 0]
click at [434, 314] on textarea at bounding box center [497, 295] width 174 height 162
drag, startPoint x: 475, startPoint y: 308, endPoint x: 503, endPoint y: 351, distance: 51.7
click at [475, 308] on textarea at bounding box center [497, 295] width 174 height 162
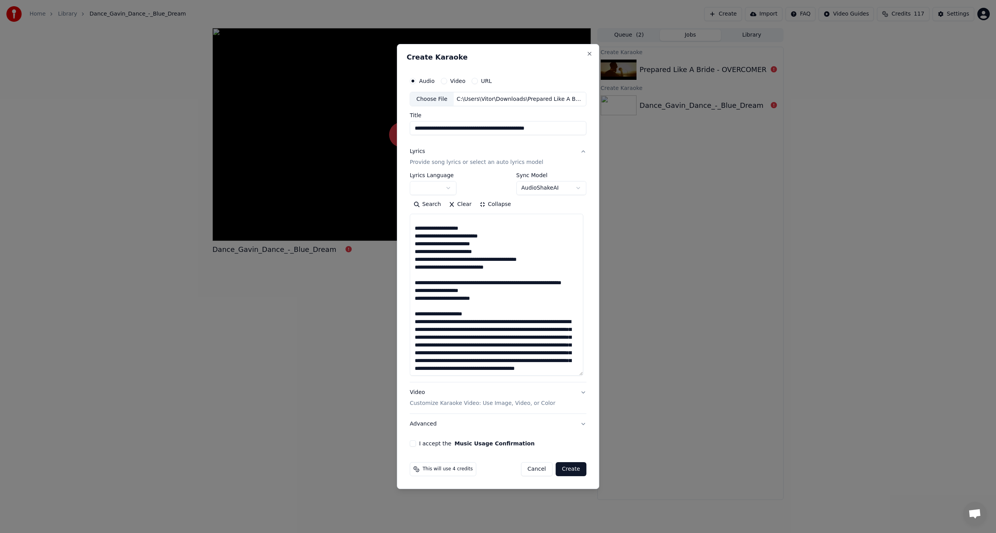
click at [464, 310] on textarea at bounding box center [497, 295] width 174 height 162
click at [464, 314] on textarea at bounding box center [497, 295] width 174 height 162
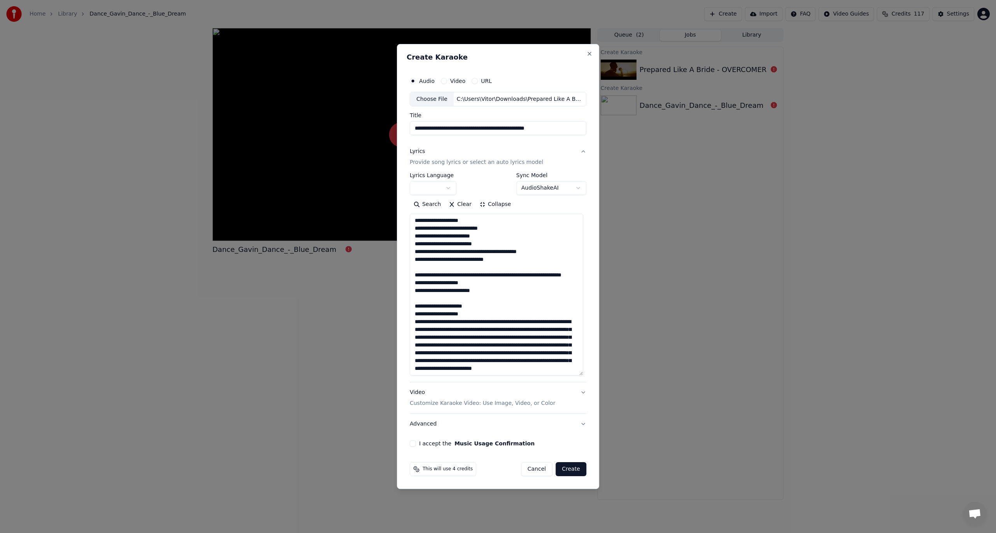
drag, startPoint x: 469, startPoint y: 318, endPoint x: 485, endPoint y: 336, distance: 24.5
click at [469, 318] on textarea at bounding box center [497, 295] width 174 height 162
drag, startPoint x: 541, startPoint y: 329, endPoint x: 558, endPoint y: 363, distance: 37.6
click at [541, 330] on textarea at bounding box center [497, 295] width 174 height 162
drag, startPoint x: 442, startPoint y: 337, endPoint x: 435, endPoint y: 415, distance: 78.2
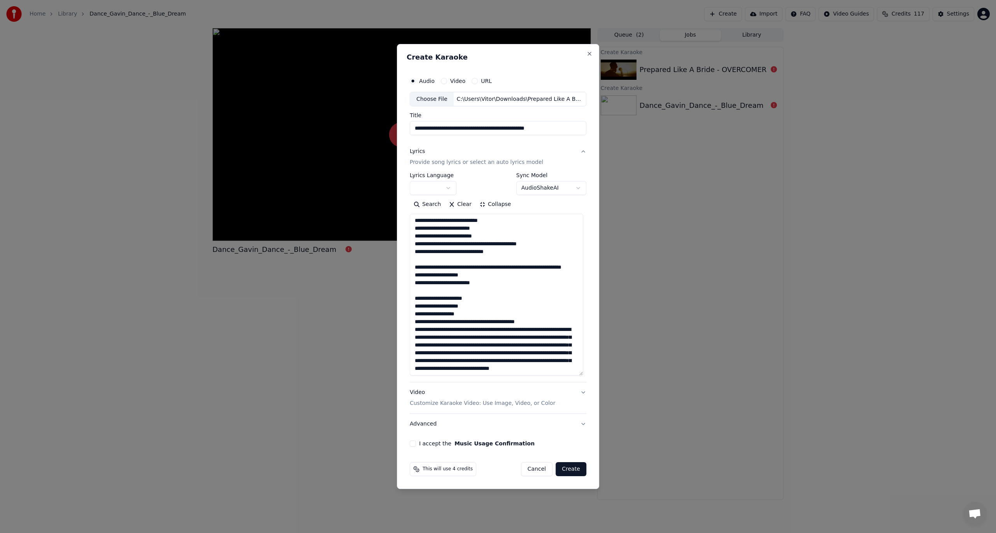
click at [445, 347] on textarea at bounding box center [497, 295] width 174 height 162
click at [450, 338] on textarea at bounding box center [497, 295] width 174 height 162
click at [495, 336] on textarea at bounding box center [497, 295] width 174 height 162
drag, startPoint x: 541, startPoint y: 344, endPoint x: 582, endPoint y: 372, distance: 49.2
click at [542, 344] on textarea at bounding box center [497, 295] width 174 height 162
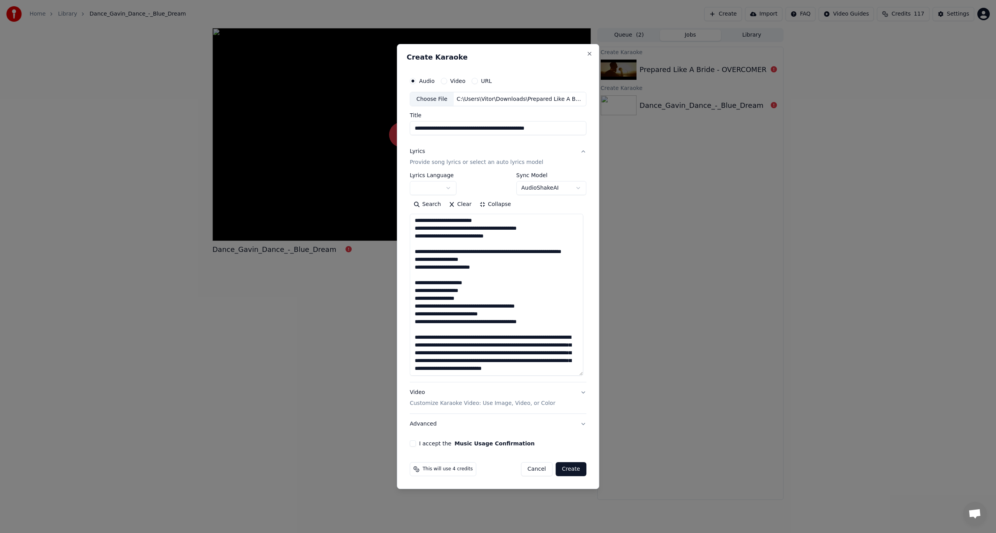
scroll to position [164, 0]
click at [463, 331] on textarea at bounding box center [497, 295] width 174 height 162
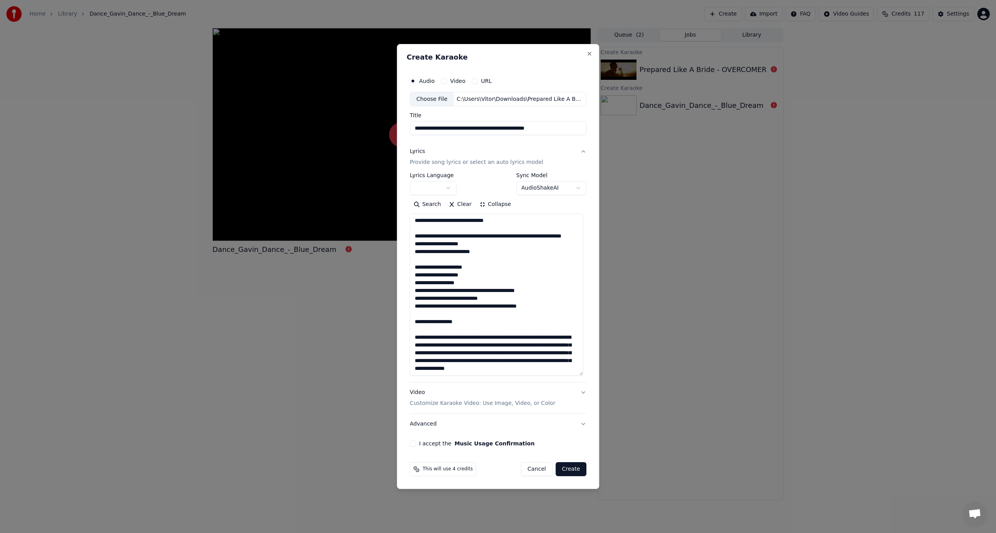
drag, startPoint x: 416, startPoint y: 327, endPoint x: 455, endPoint y: 383, distance: 68.0
click at [417, 329] on textarea at bounding box center [497, 295] width 174 height 162
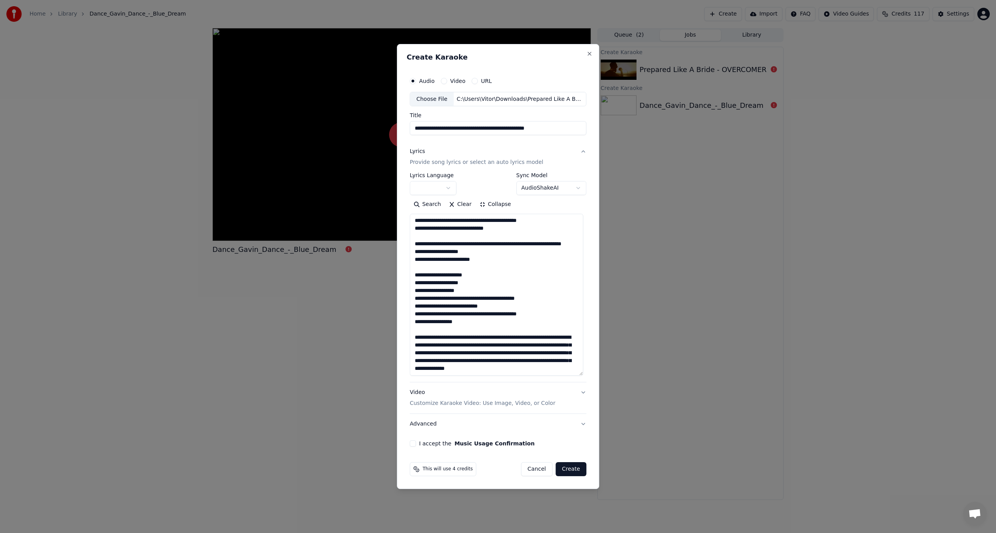
click at [473, 338] on textarea at bounding box center [497, 295] width 174 height 162
drag, startPoint x: 471, startPoint y: 342, endPoint x: 480, endPoint y: 368, distance: 27.5
click at [472, 347] on textarea at bounding box center [497, 295] width 174 height 162
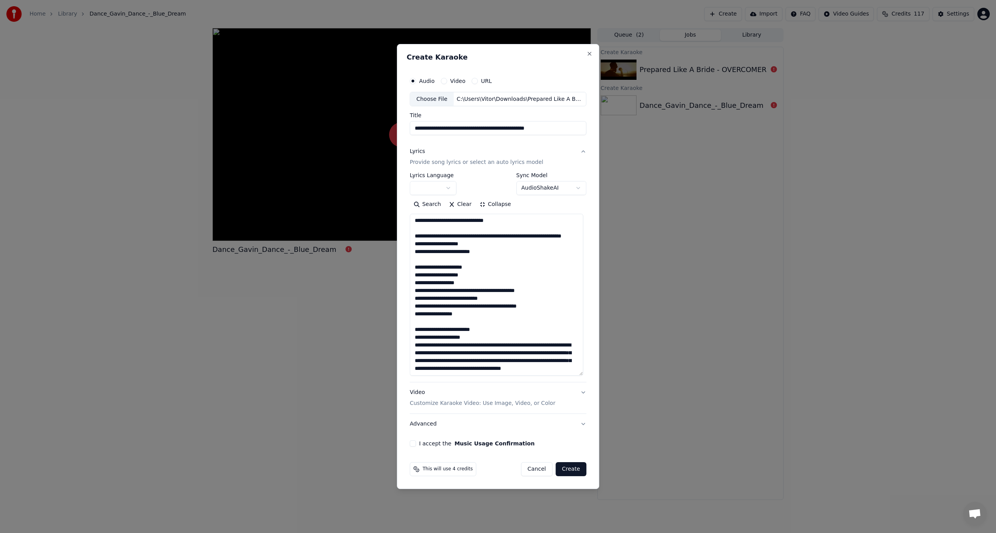
click at [462, 351] on textarea at bounding box center [497, 295] width 174 height 162
paste textarea "**********"
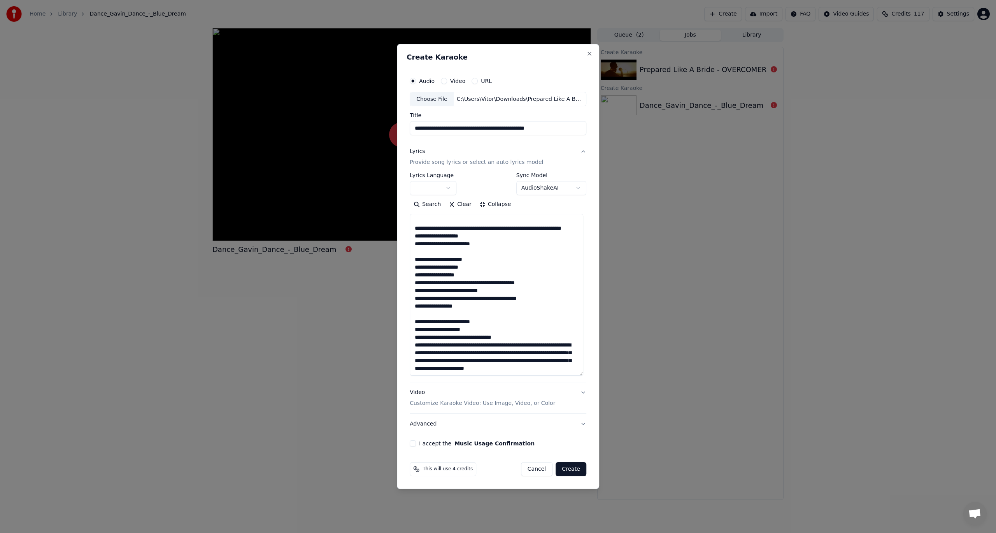
click at [520, 338] on textarea at bounding box center [497, 295] width 174 height 162
click at [464, 343] on textarea at bounding box center [497, 295] width 174 height 162
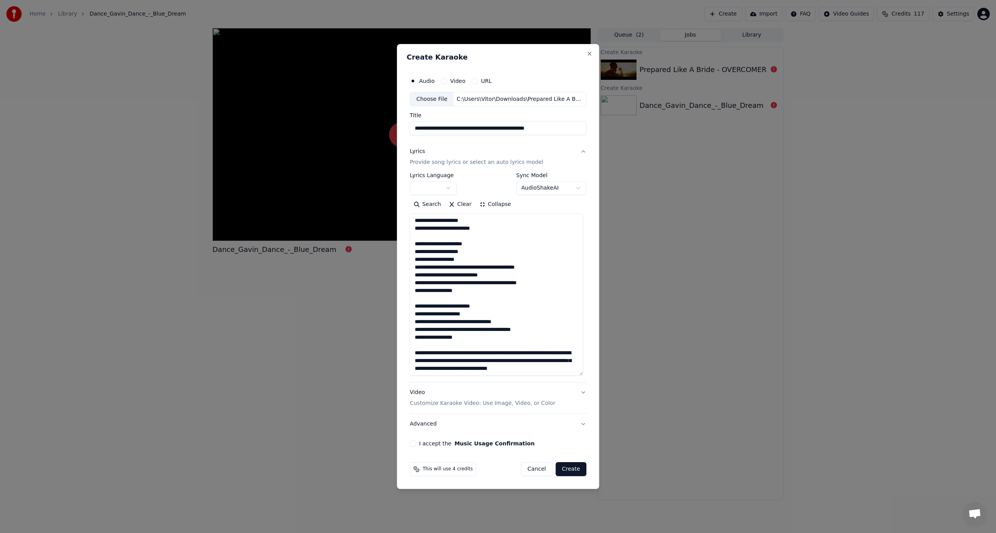
click at [474, 343] on textarea at bounding box center [497, 295] width 174 height 162
paste textarea "**********"
click at [463, 347] on textarea at bounding box center [497, 295] width 174 height 162
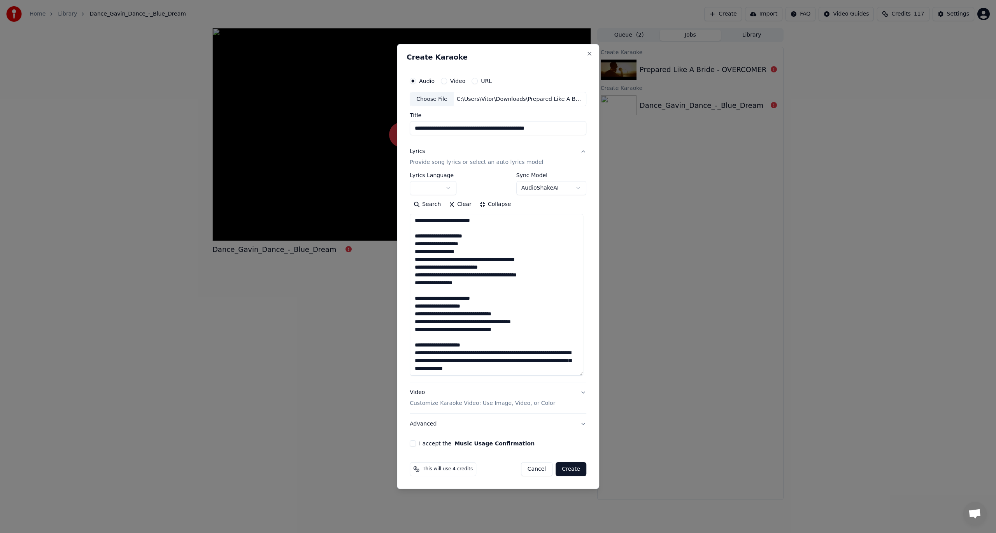
click at [475, 353] on textarea at bounding box center [497, 295] width 174 height 162
click at [482, 362] on textarea at bounding box center [497, 295] width 174 height 162
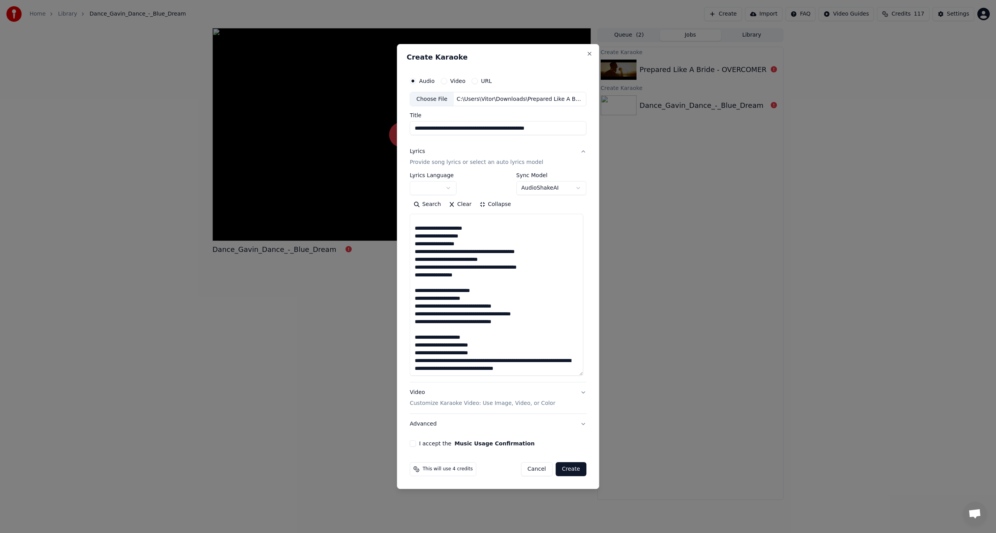
scroll to position [211, 0]
click at [479, 361] on textarea at bounding box center [497, 295] width 174 height 162
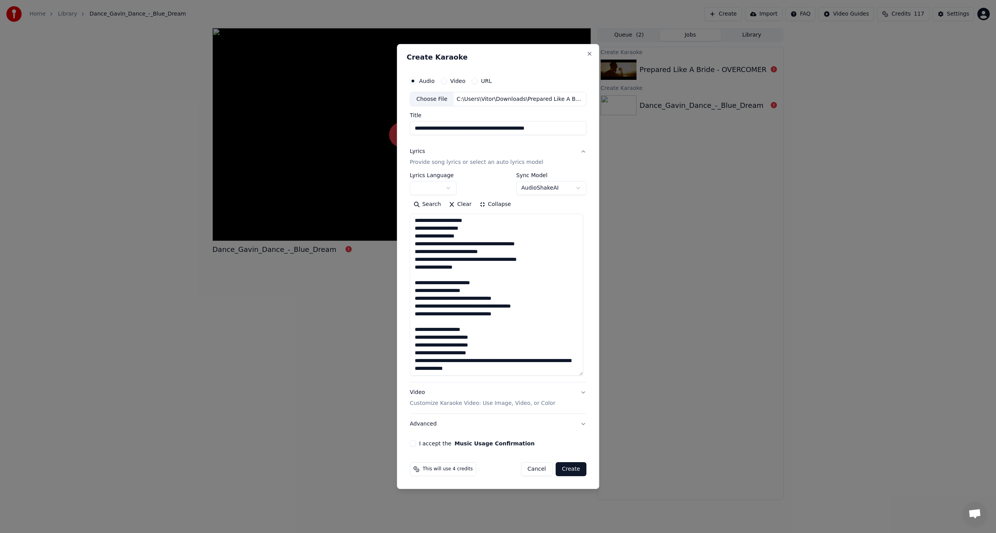
click at [480, 366] on textarea at bounding box center [497, 295] width 174 height 162
drag, startPoint x: 474, startPoint y: 359, endPoint x: 490, endPoint y: 383, distance: 29.1
click at [474, 360] on textarea at bounding box center [497, 295] width 174 height 162
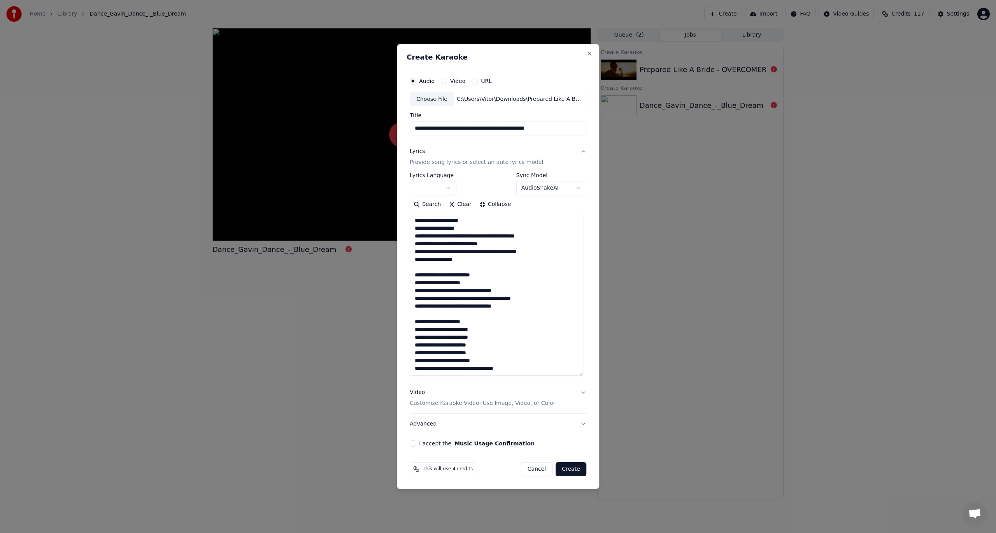
drag, startPoint x: 471, startPoint y: 367, endPoint x: 480, endPoint y: 376, distance: 12.4
click at [472, 367] on textarea at bounding box center [497, 295] width 174 height 162
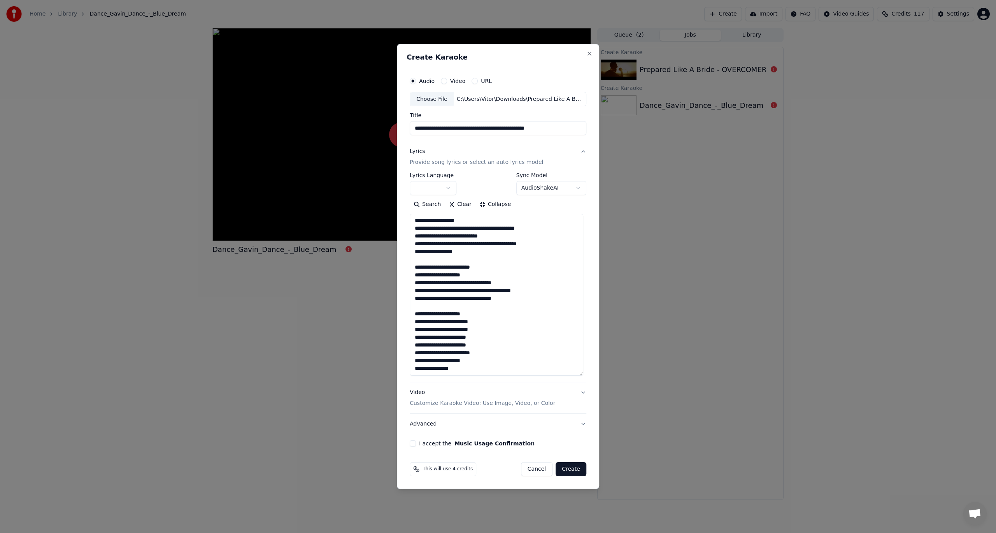
scroll to position [234, 0]
drag, startPoint x: 474, startPoint y: 374, endPoint x: 397, endPoint y: 370, distance: 77.5
click at [397, 370] on body "**********" at bounding box center [498, 266] width 996 height 533
click at [486, 367] on textarea at bounding box center [497, 295] width 174 height 162
drag, startPoint x: 467, startPoint y: 371, endPoint x: 407, endPoint y: 370, distance: 60.3
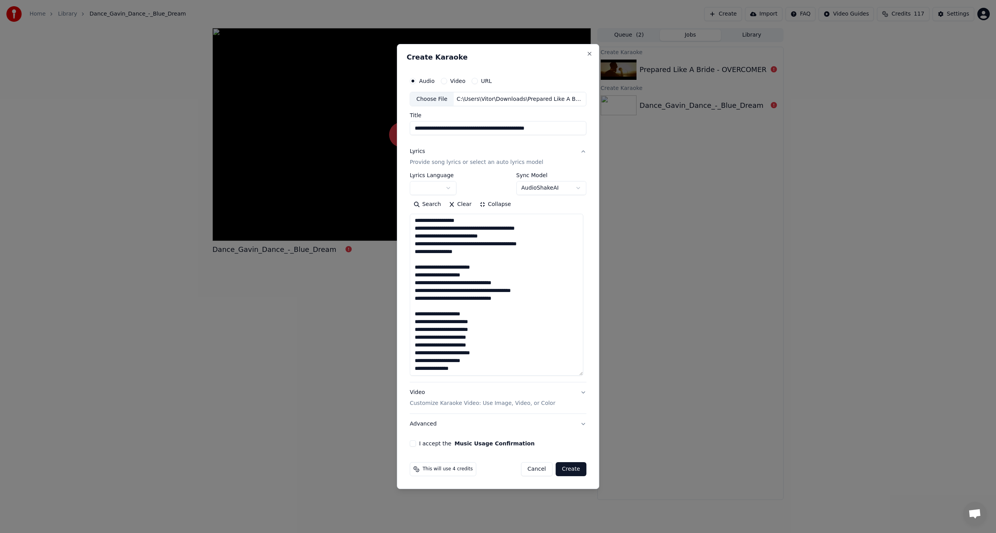
click at [407, 370] on div "**********" at bounding box center [498, 266] width 202 height 445
paste textarea "**********"
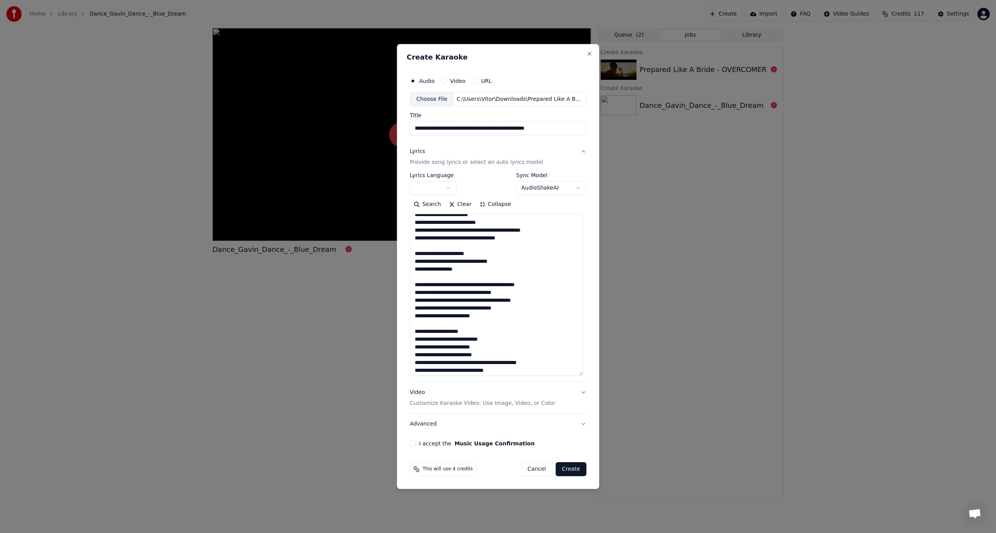
scroll to position [0, 0]
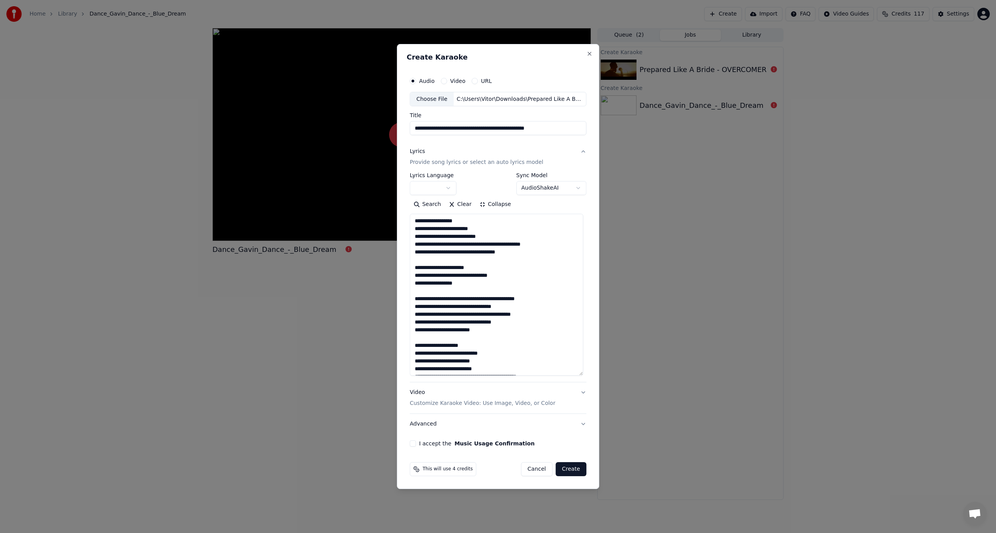
drag, startPoint x: 466, startPoint y: 373, endPoint x: 297, endPoint y: 163, distance: 269.7
click at [297, 163] on body "**********" at bounding box center [498, 266] width 996 height 533
type textarea "**********"
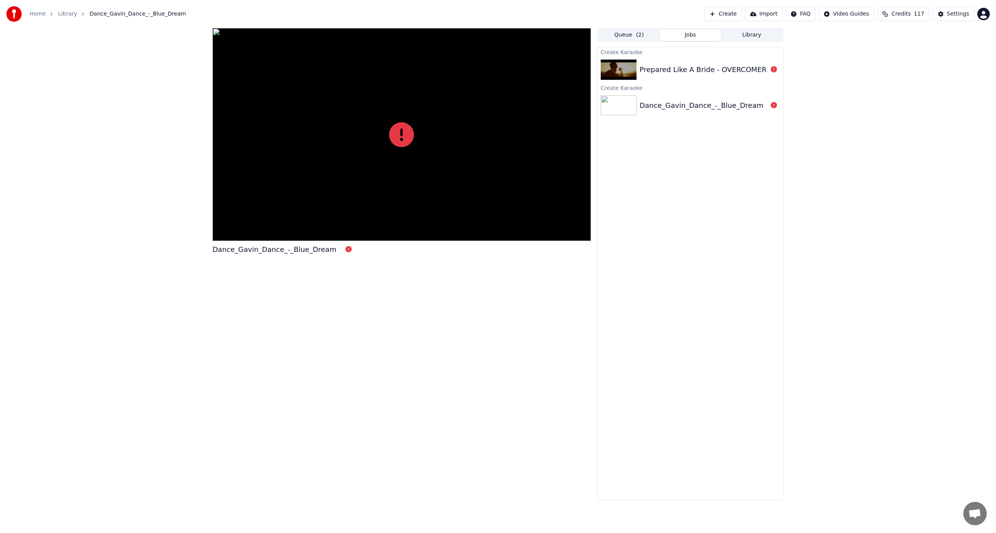
click at [419, 353] on div "Dance_Gavin_Dance_-_Blue_Dream" at bounding box center [402, 264] width 379 height 472
click at [735, 11] on button "Create" at bounding box center [724, 14] width 38 height 14
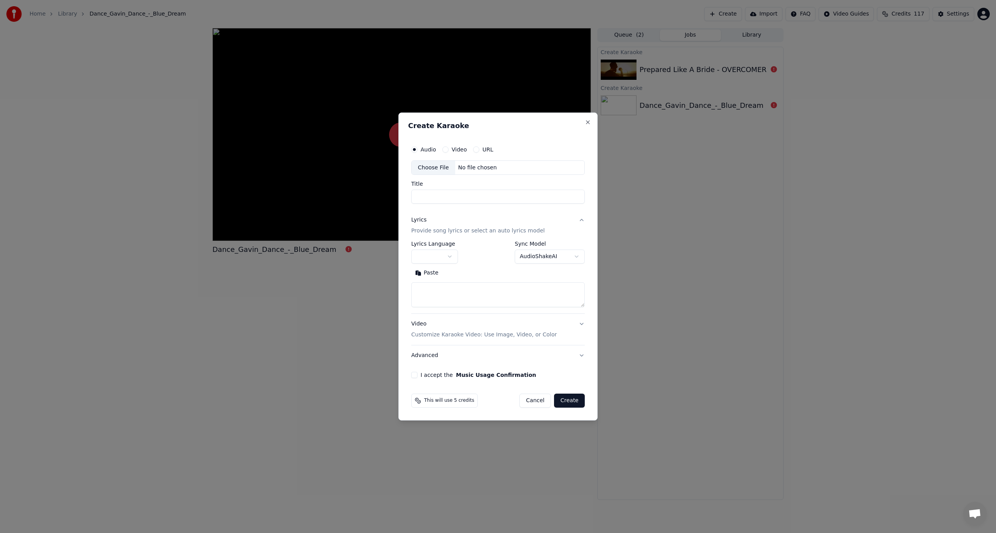
click at [428, 167] on div "Choose File" at bounding box center [434, 168] width 44 height 14
type input "**********"
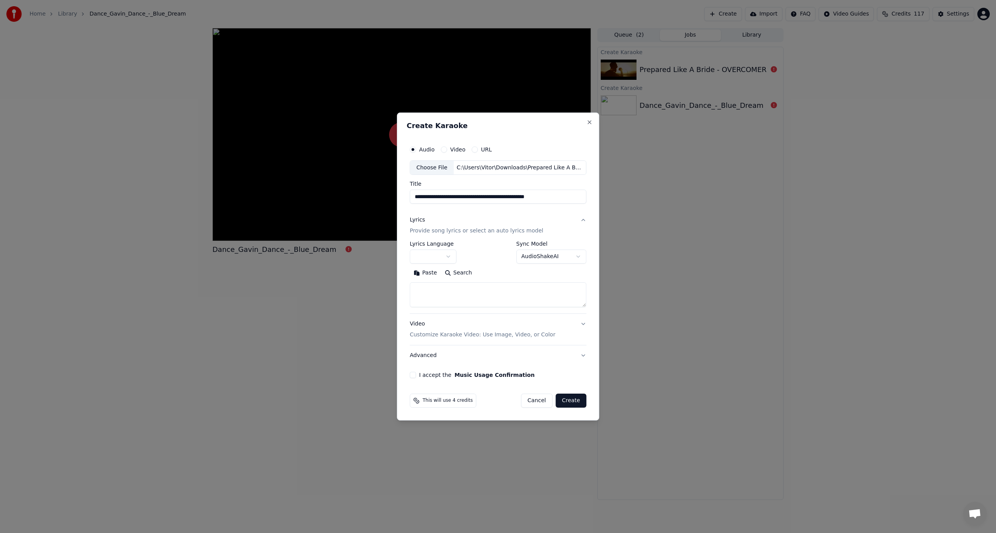
click at [428, 292] on textarea at bounding box center [498, 295] width 177 height 25
paste textarea "**********"
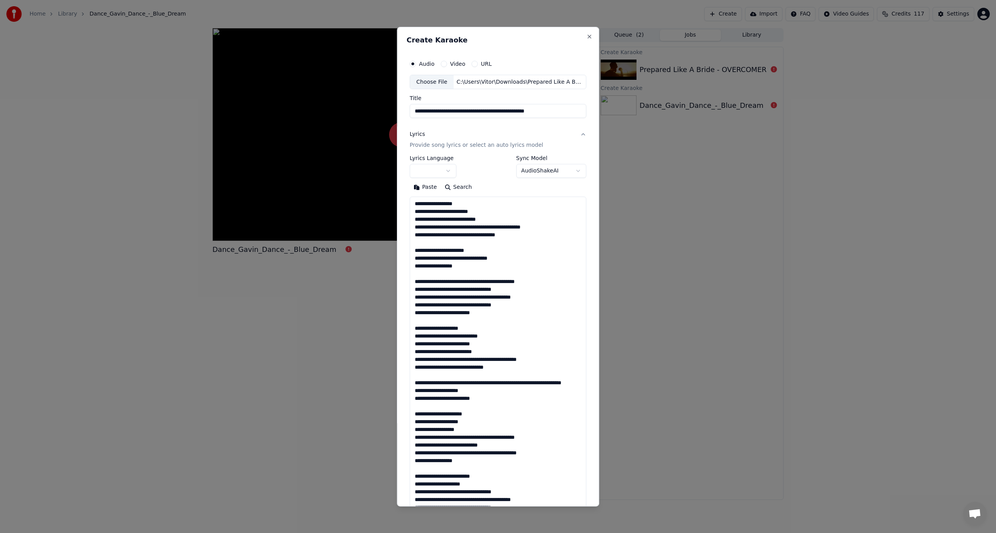
scroll to position [383, 0]
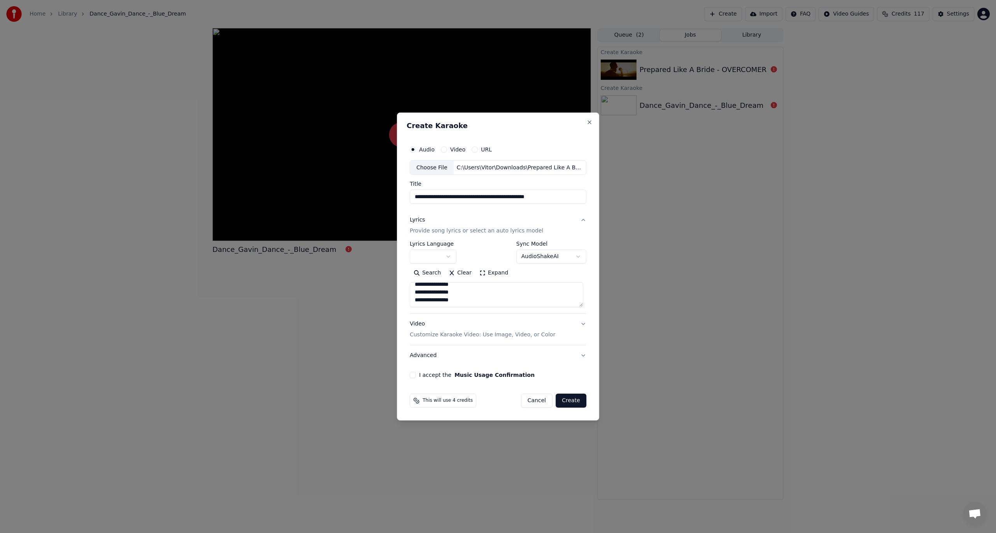
type textarea "**********"
click at [499, 271] on button "Expand" at bounding box center [494, 273] width 37 height 12
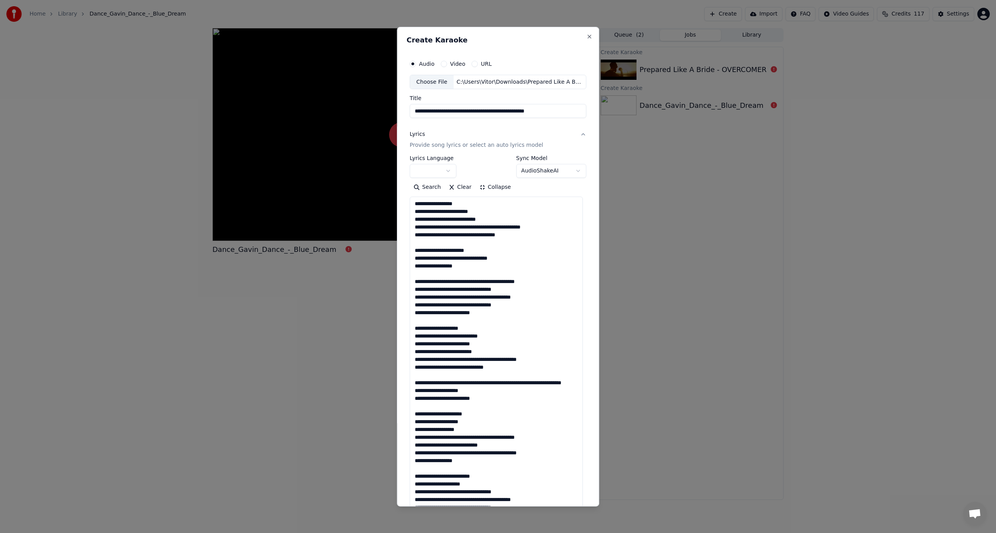
scroll to position [214, 0]
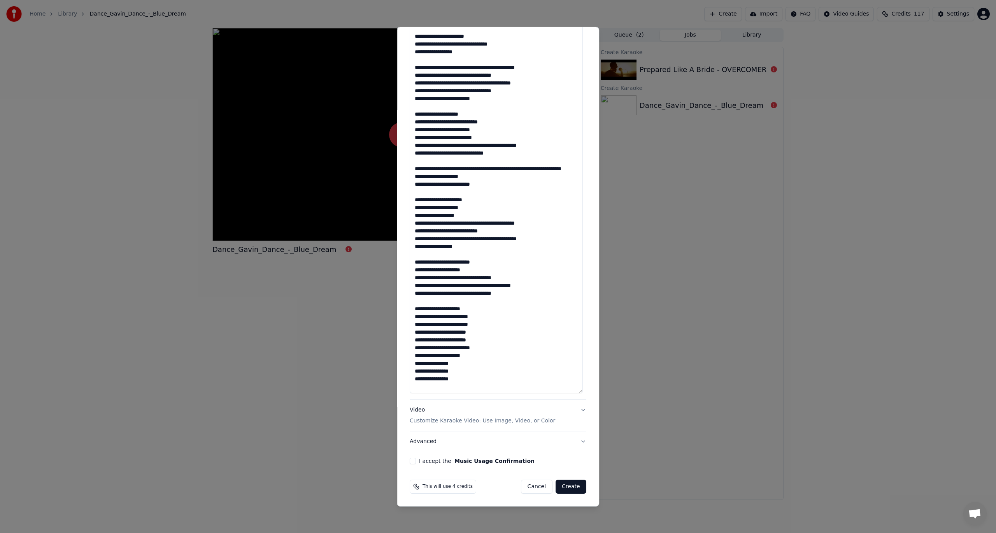
click at [433, 418] on p "Customize Karaoke Video: Use Image, Video, or Color" at bounding box center [483, 421] width 146 height 8
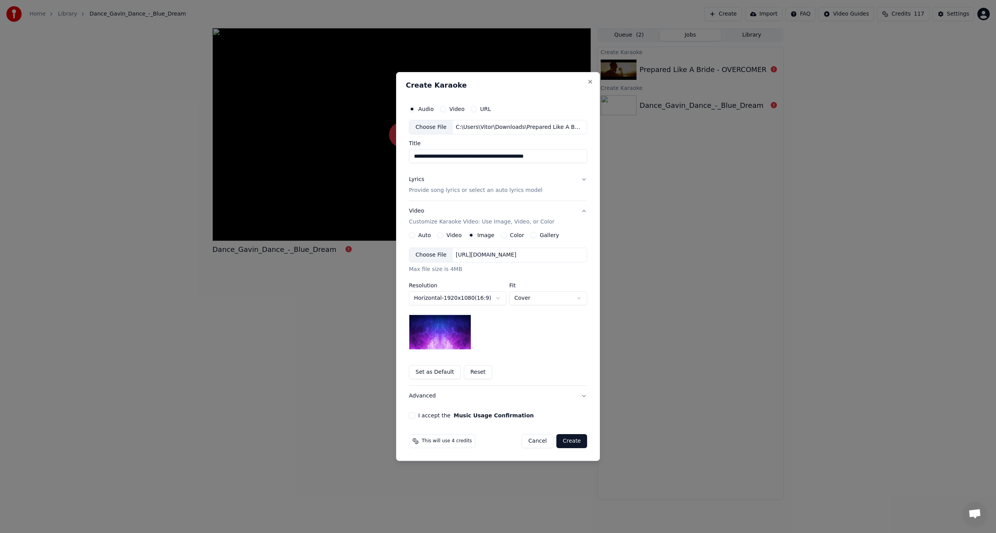
click at [432, 255] on div "Choose File" at bounding box center [431, 255] width 44 height 14
click at [416, 416] on div "I accept the Music Usage Confirmation" at bounding box center [498, 415] width 178 height 6
click at [413, 416] on button "I accept the Music Usage Confirmation" at bounding box center [412, 415] width 6 height 6
click at [572, 442] on button "Create" at bounding box center [572, 441] width 31 height 14
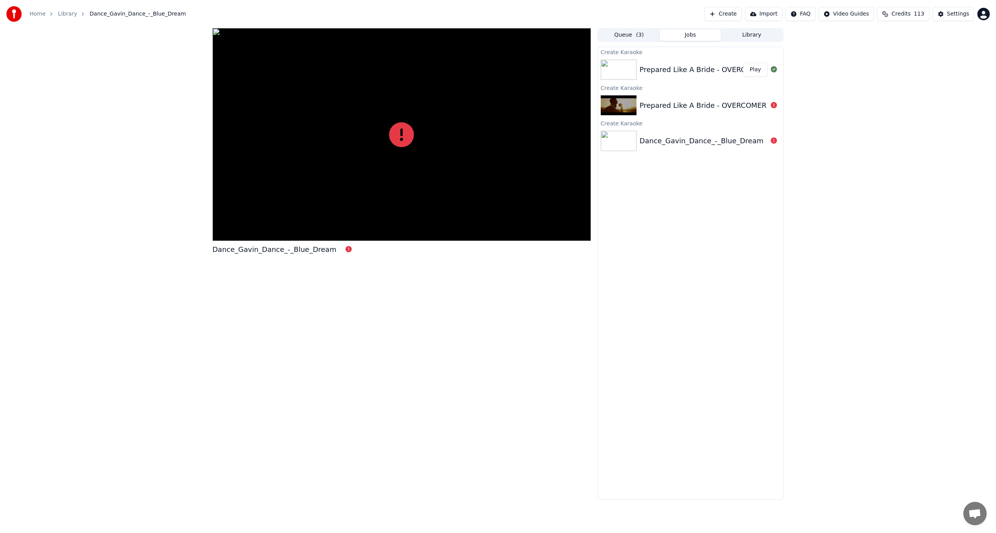
click at [752, 75] on button "Play" at bounding box center [755, 70] width 25 height 14
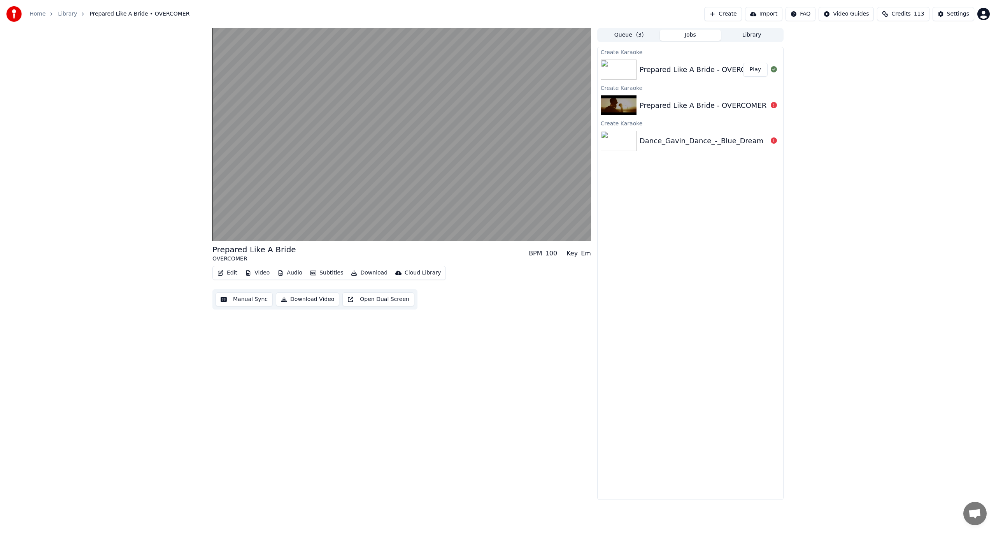
click at [320, 271] on button "Subtitles" at bounding box center [326, 272] width 39 height 11
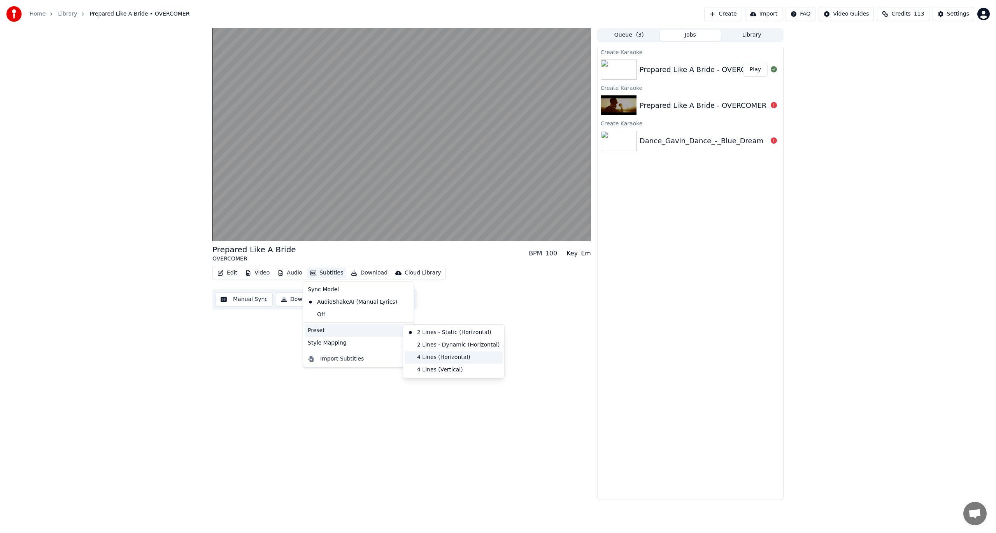
click at [441, 357] on div "4 Lines (Horizontal)" at bounding box center [454, 357] width 98 height 12
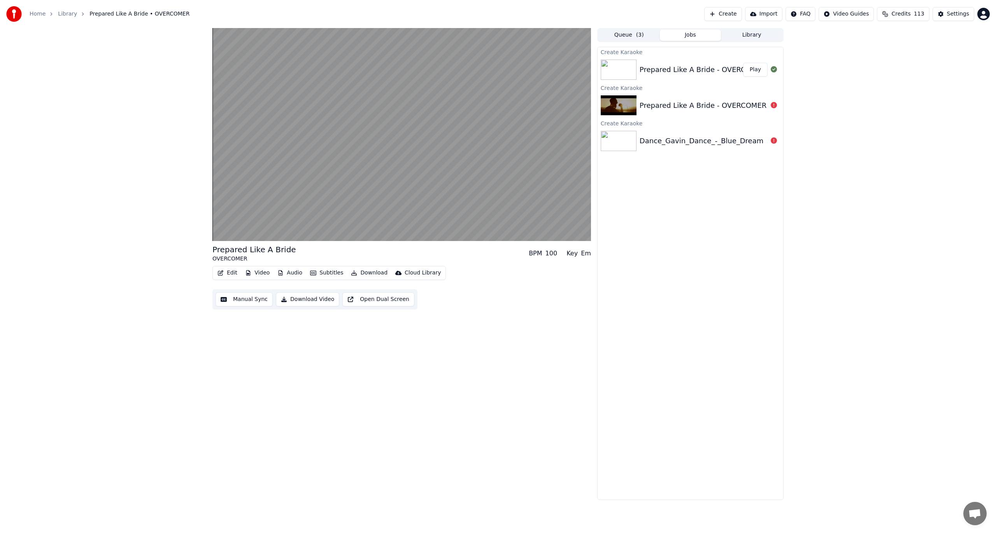
click at [360, 280] on div "Edit Video Audio Subtitles Download Cloud Library Manual Sync Download Video Op…" at bounding box center [402, 288] width 379 height 44
click at [362, 275] on button "Download" at bounding box center [369, 272] width 43 height 11
click at [377, 288] on div "Video [.mp4]" at bounding box center [376, 290] width 35 height 8
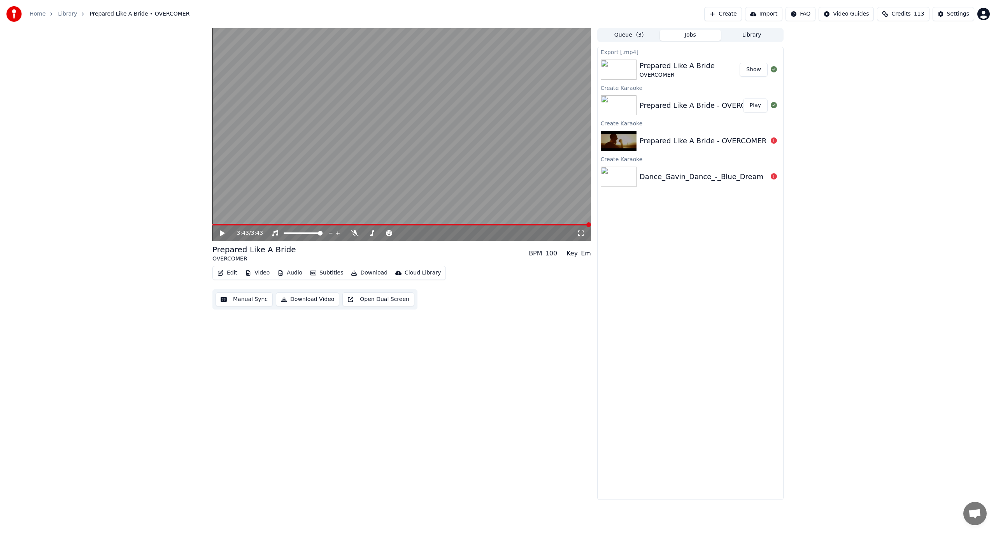
click at [754, 72] on button "Show" at bounding box center [754, 70] width 28 height 14
click at [728, 13] on button "Create" at bounding box center [724, 14] width 38 height 14
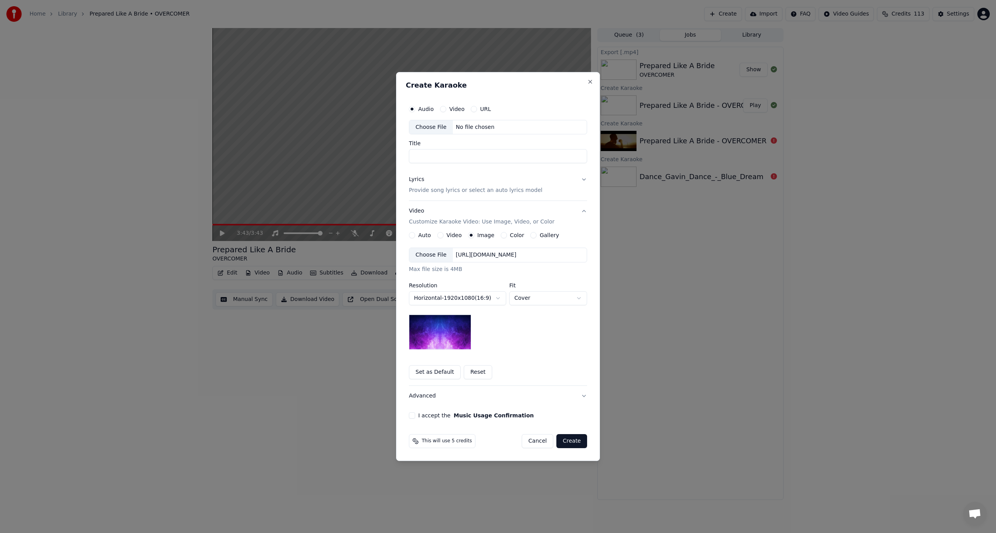
click at [476, 111] on div "URL" at bounding box center [481, 109] width 20 height 6
click at [471, 109] on button "URL" at bounding box center [474, 109] width 6 height 6
click at [473, 126] on input "text" at bounding box center [498, 127] width 178 height 16
paste input "**********"
type input "**********"
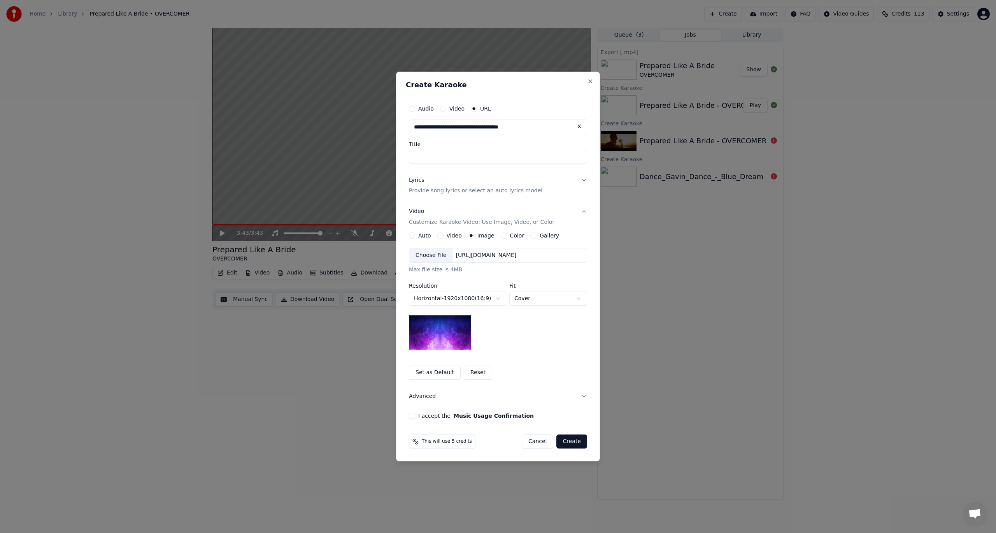
type input "**********"
click at [469, 153] on input "**********" at bounding box center [498, 157] width 178 height 14
drag, startPoint x: 512, startPoint y: 157, endPoint x: 648, endPoint y: 170, distance: 137.2
click at [648, 170] on body "**********" at bounding box center [498, 266] width 996 height 533
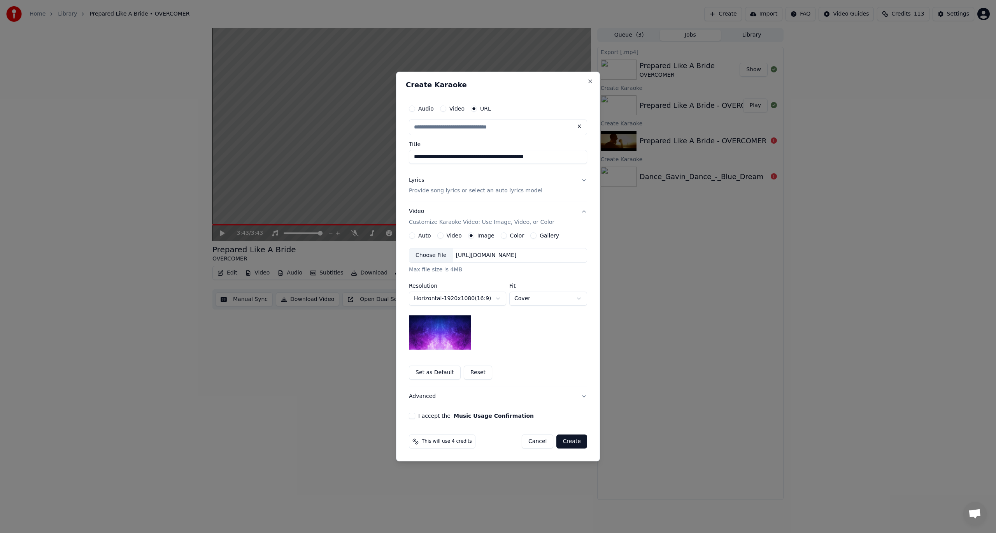
type input "**********"
click at [575, 185] on button "Lyrics Provide song lyrics or select an auto lyrics model" at bounding box center [498, 185] width 178 height 31
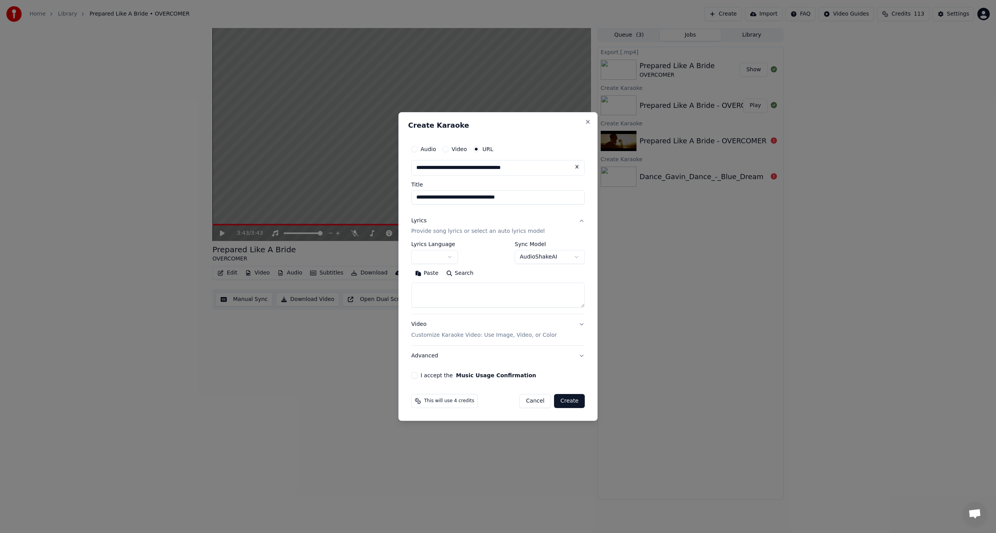
click at [454, 291] on textarea at bounding box center [498, 295] width 174 height 25
click at [453, 276] on button "Search" at bounding box center [460, 273] width 35 height 12
drag, startPoint x: 532, startPoint y: 195, endPoint x: 382, endPoint y: 201, distance: 150.8
click at [382, 201] on body "**********" at bounding box center [498, 266] width 996 height 533
click at [468, 297] on textarea at bounding box center [498, 295] width 174 height 25
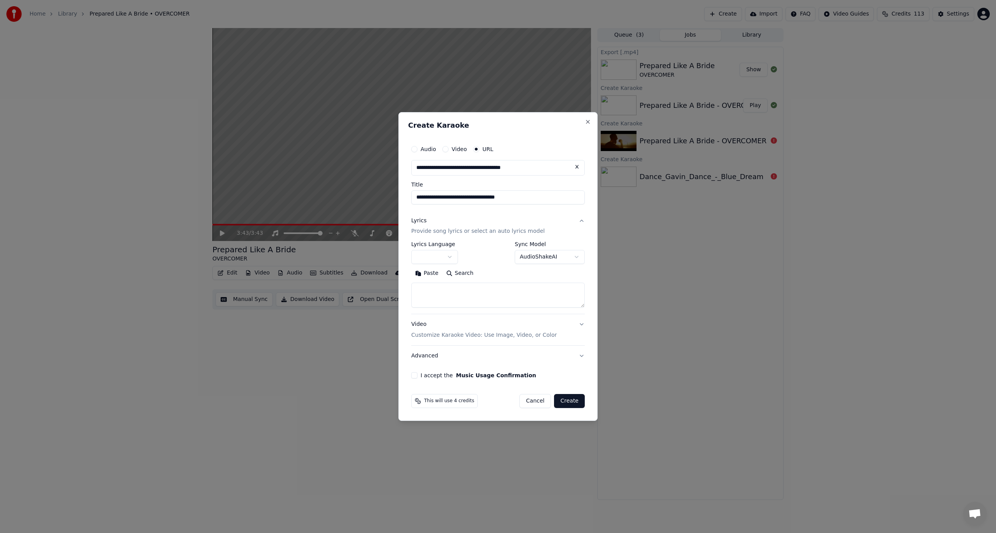
paste textarea "**********"
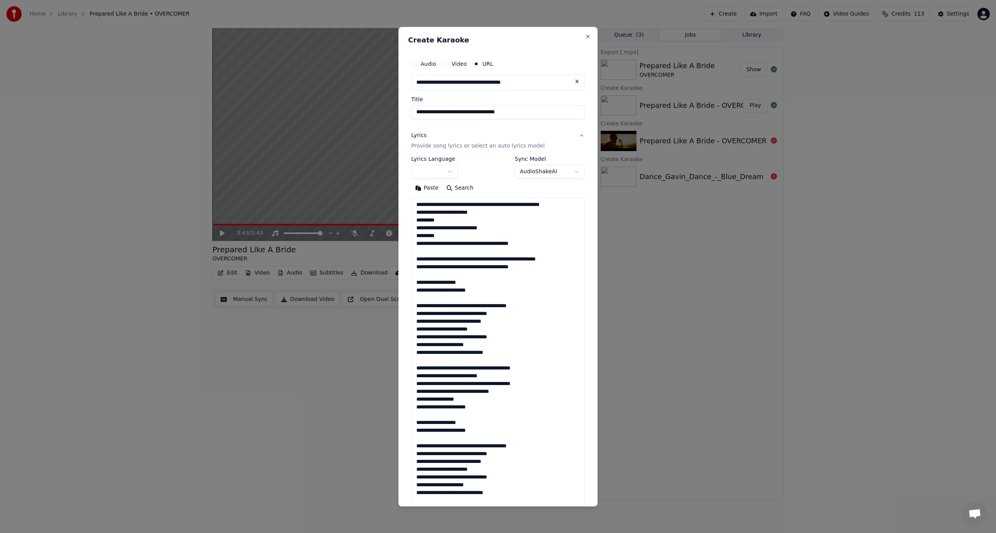
scroll to position [376, 0]
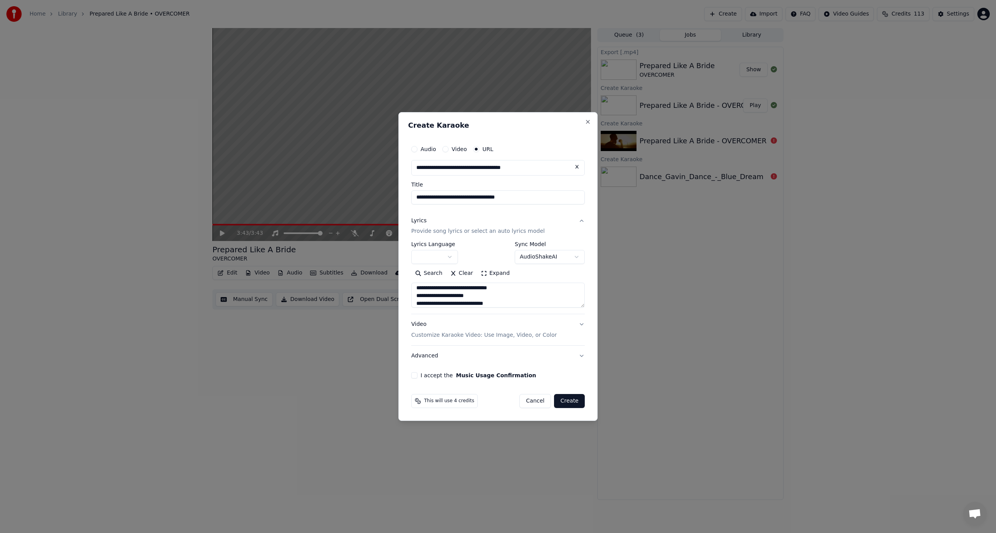
click at [485, 270] on button "Expand" at bounding box center [495, 273] width 37 height 12
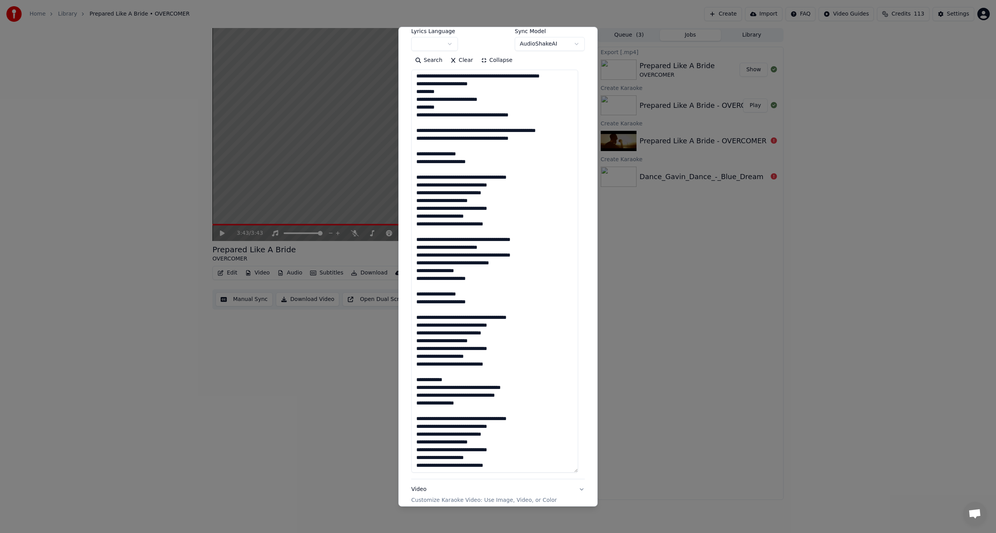
scroll to position [133, 0]
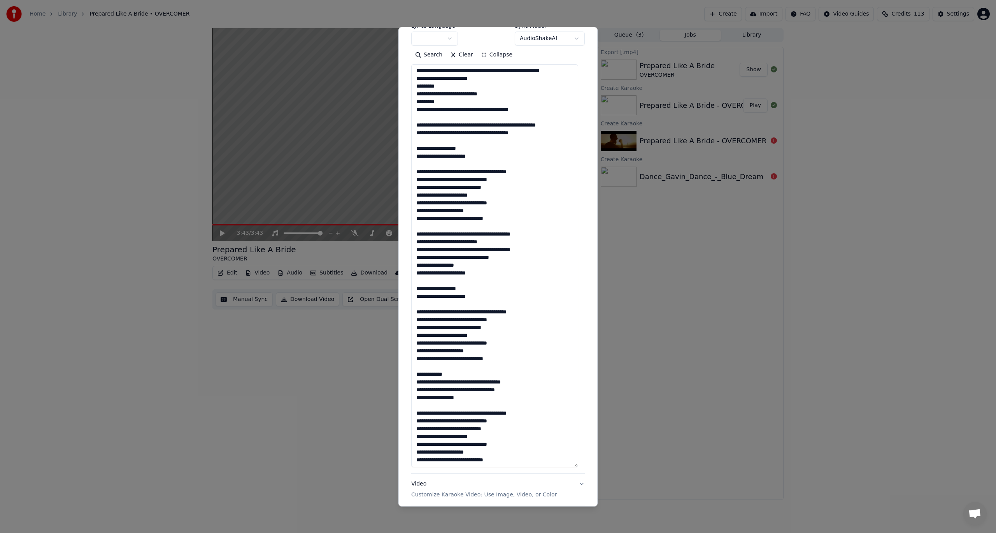
click at [467, 242] on textarea at bounding box center [494, 265] width 167 height 403
drag, startPoint x: 500, startPoint y: 361, endPoint x: 415, endPoint y: 360, distance: 84.9
click at [415, 360] on textarea at bounding box center [494, 265] width 167 height 403
click at [508, 360] on textarea at bounding box center [494, 265] width 167 height 403
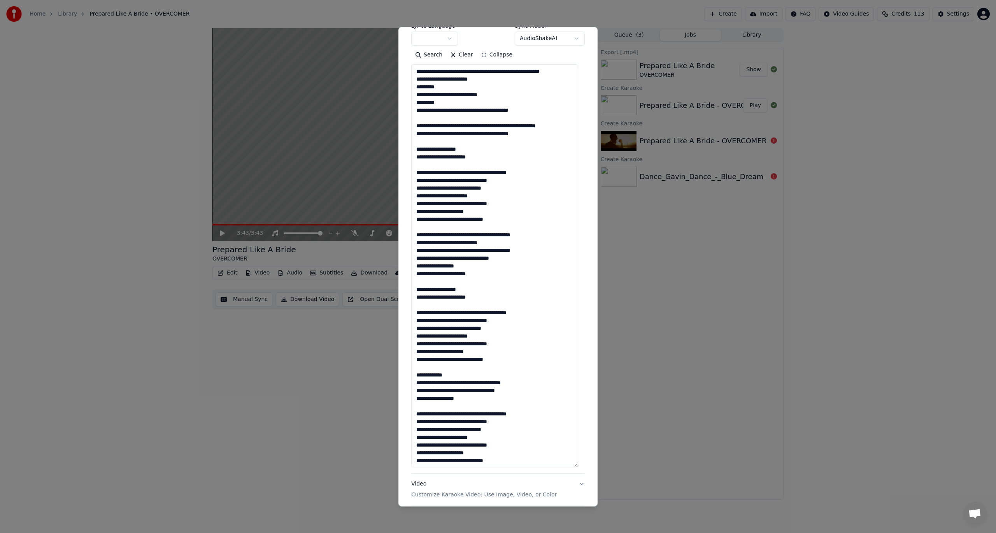
click at [508, 360] on textarea at bounding box center [494, 265] width 167 height 403
paste textarea "**********"
drag, startPoint x: 443, startPoint y: 397, endPoint x: 496, endPoint y: 401, distance: 53.0
click at [496, 401] on textarea at bounding box center [494, 265] width 167 height 403
click at [498, 401] on textarea at bounding box center [494, 265] width 167 height 403
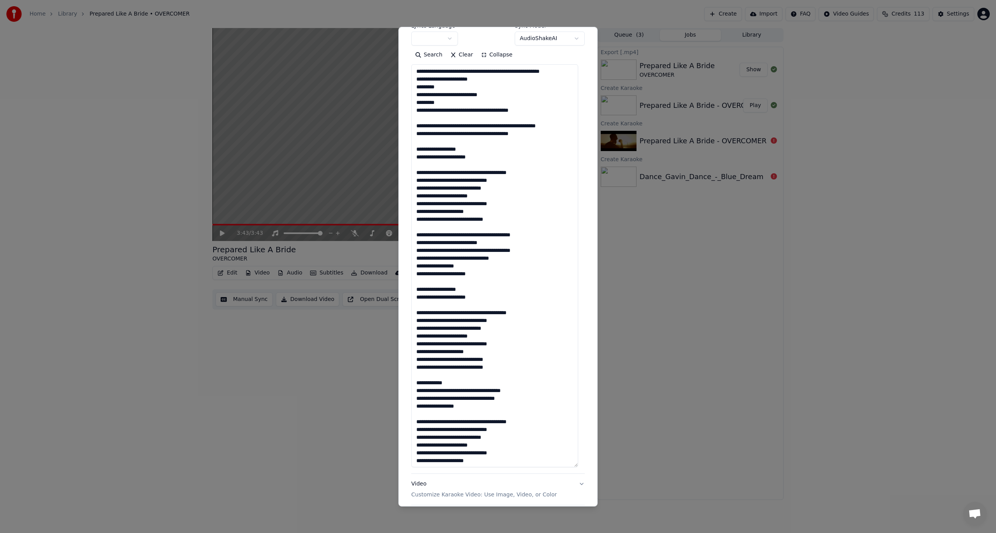
drag, startPoint x: 506, startPoint y: 400, endPoint x: 457, endPoint y: 399, distance: 49.1
click at [457, 399] on textarea at bounding box center [494, 265] width 167 height 403
click at [515, 400] on textarea at bounding box center [494, 265] width 167 height 403
paste textarea "**********"
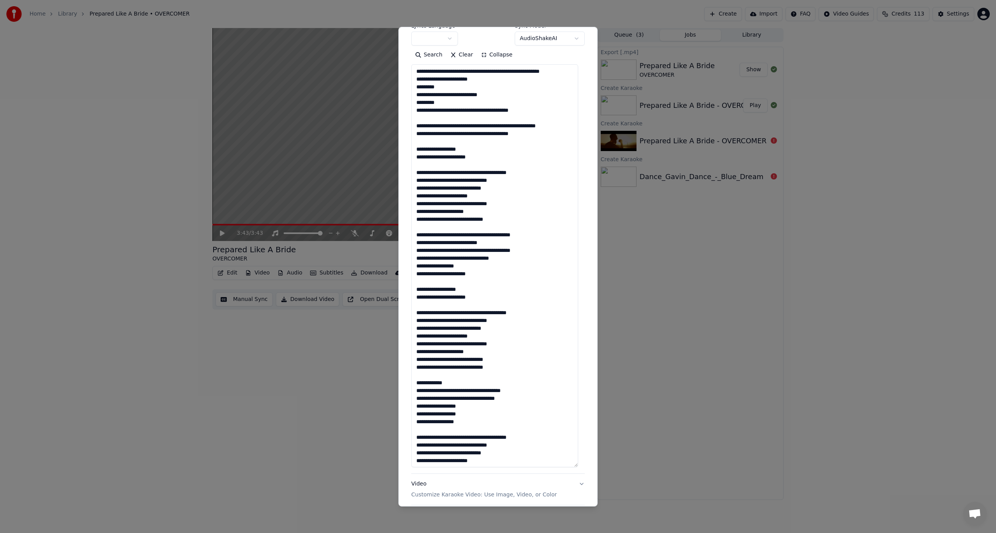
drag, startPoint x: 464, startPoint y: 420, endPoint x: 415, endPoint y: 421, distance: 49.4
click at [415, 421] on textarea at bounding box center [494, 265] width 167 height 403
click at [470, 420] on textarea at bounding box center [494, 265] width 167 height 403
paste textarea "**********"
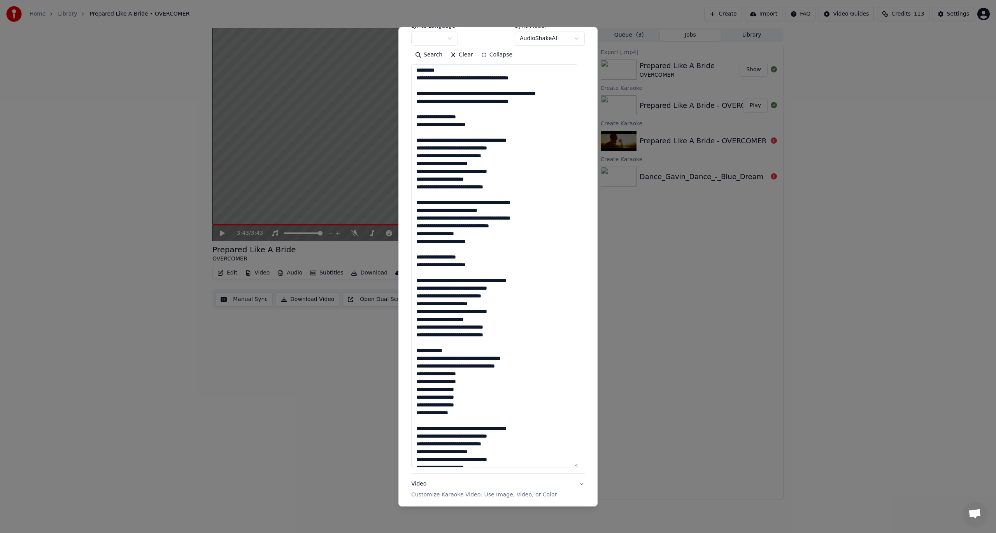
scroll to position [47, 0]
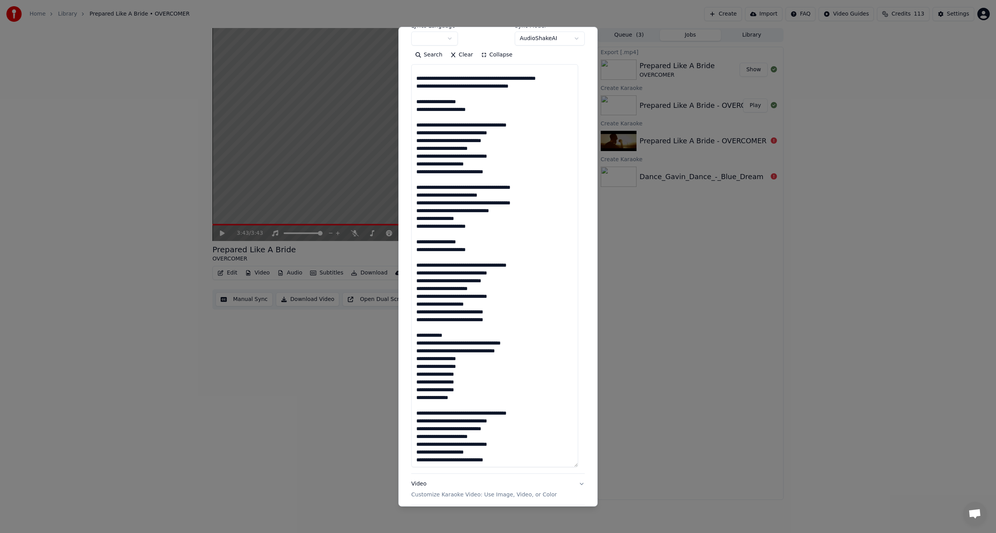
click at [450, 352] on textarea at bounding box center [494, 265] width 167 height 403
click at [416, 360] on textarea at bounding box center [494, 265] width 167 height 403
paste textarea "******"
click at [415, 367] on textarea at bounding box center [494, 265] width 167 height 403
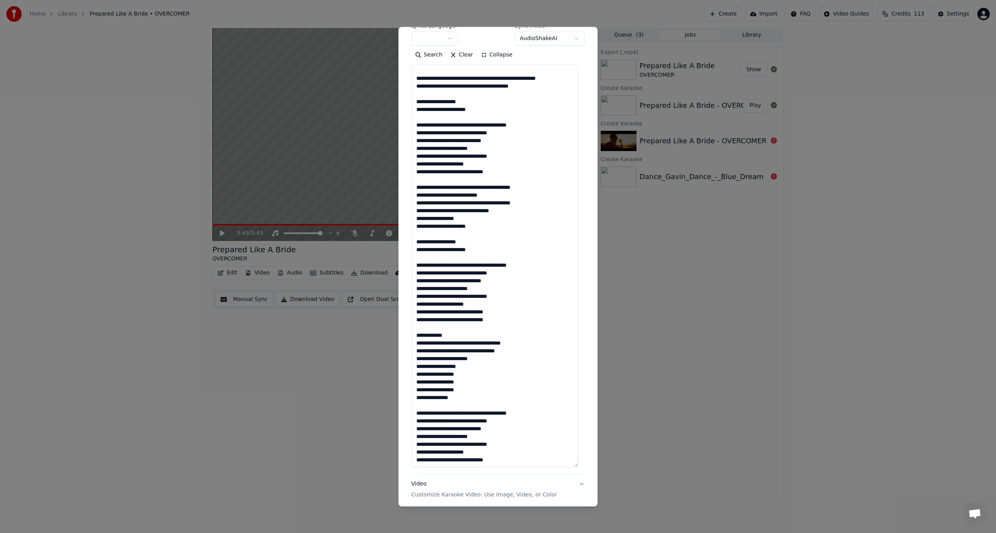
paste textarea "******"
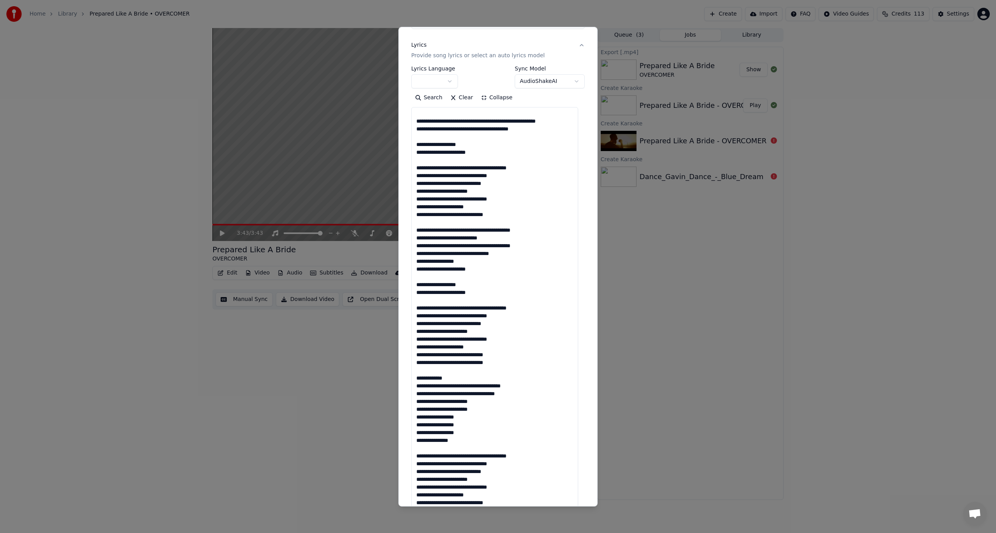
scroll to position [207, 0]
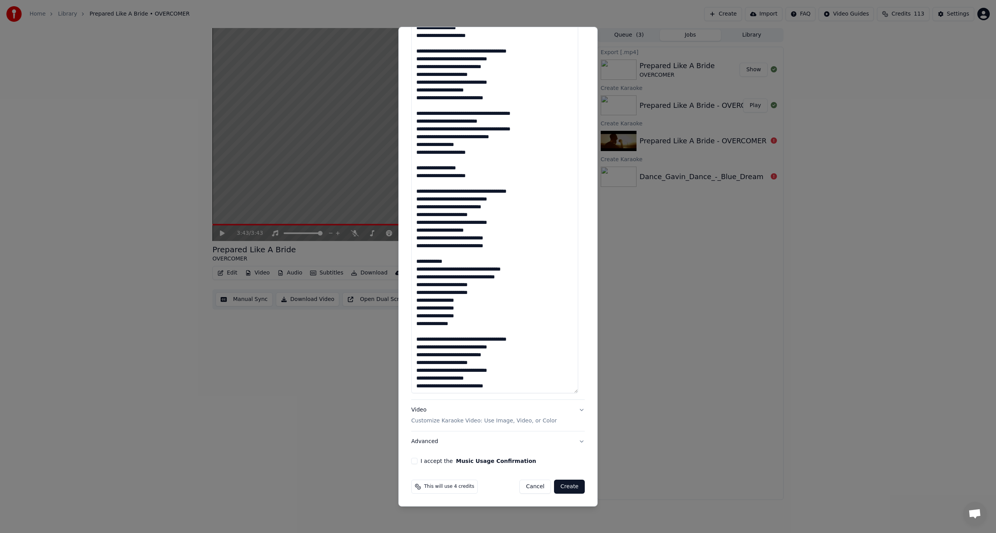
drag, startPoint x: 499, startPoint y: 385, endPoint x: 372, endPoint y: 70, distance: 339.7
click at [372, 70] on body "**********" at bounding box center [498, 266] width 996 height 533
click at [527, 381] on textarea at bounding box center [494, 191] width 167 height 403
drag, startPoint x: 496, startPoint y: 383, endPoint x: 405, endPoint y: 387, distance: 91.2
click at [405, 387] on div "**********" at bounding box center [498, 266] width 199 height 480
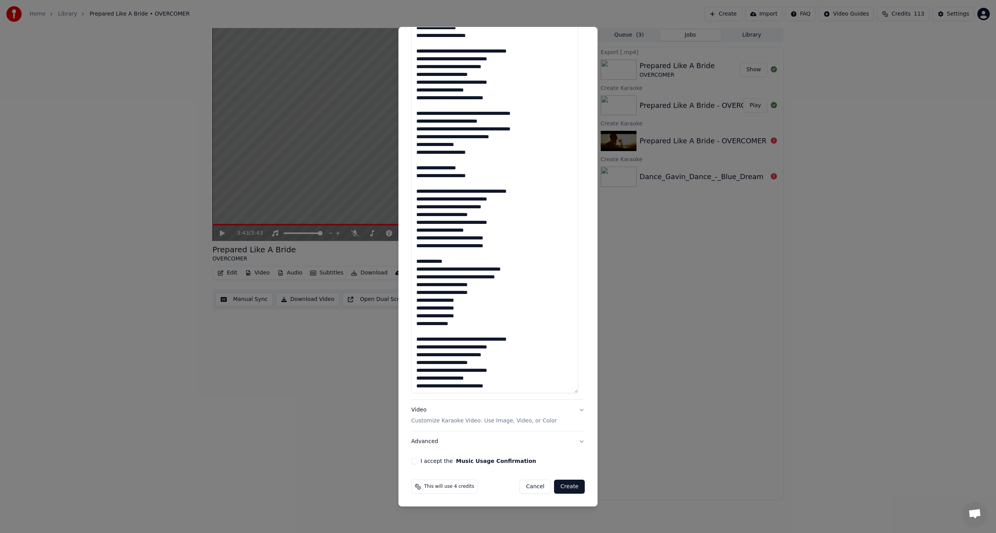
click at [519, 385] on textarea at bounding box center [494, 191] width 167 height 403
paste textarea "**********"
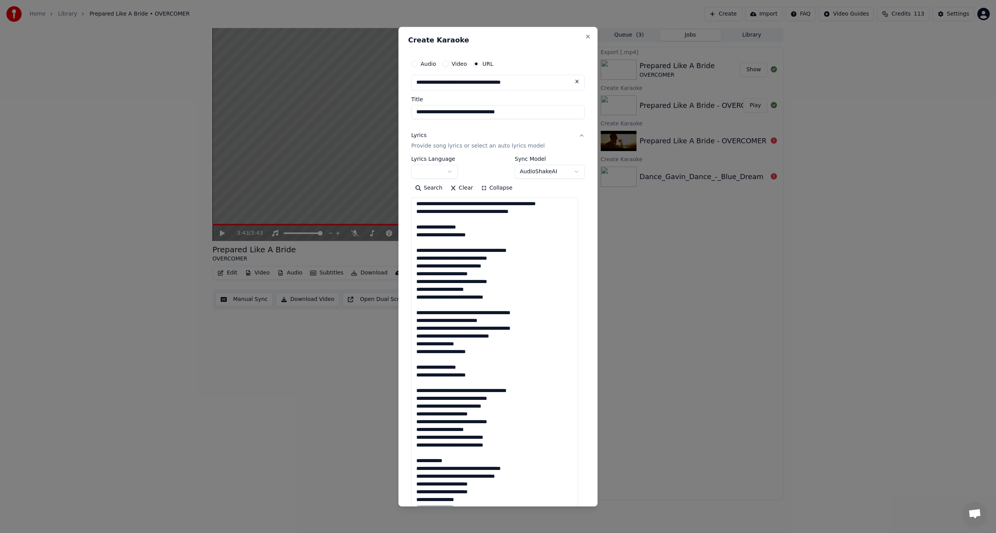
scroll to position [0, 0]
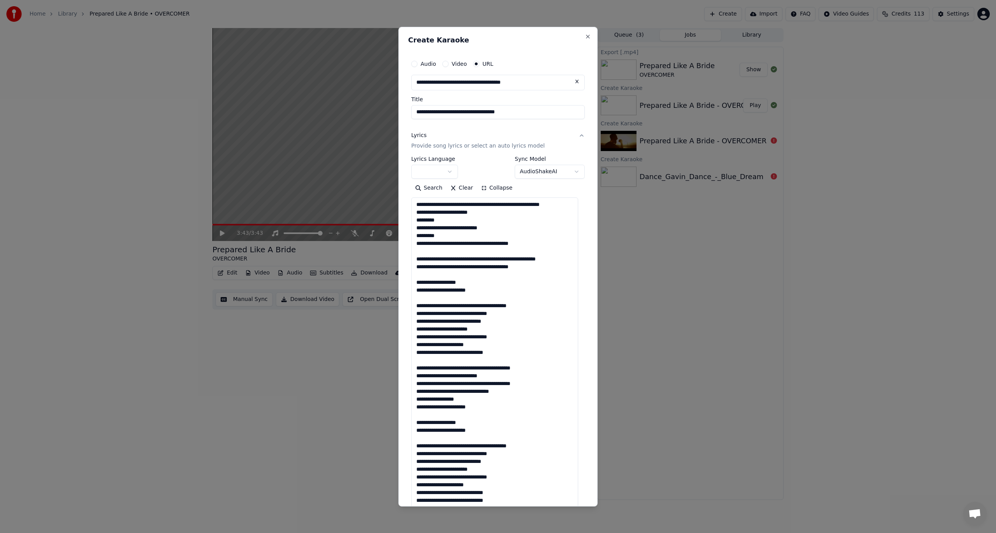
drag, startPoint x: 503, startPoint y: 387, endPoint x: 414, endPoint y: 203, distance: 204.2
click at [414, 203] on textarea at bounding box center [494, 398] width 167 height 403
type textarea "**********"
click at [467, 376] on textarea at bounding box center [494, 398] width 167 height 403
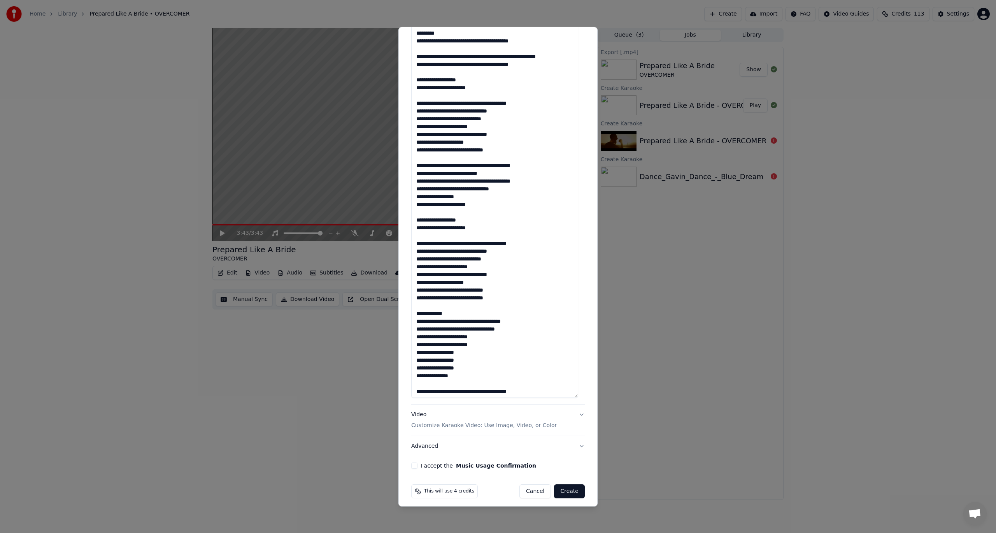
scroll to position [207, 0]
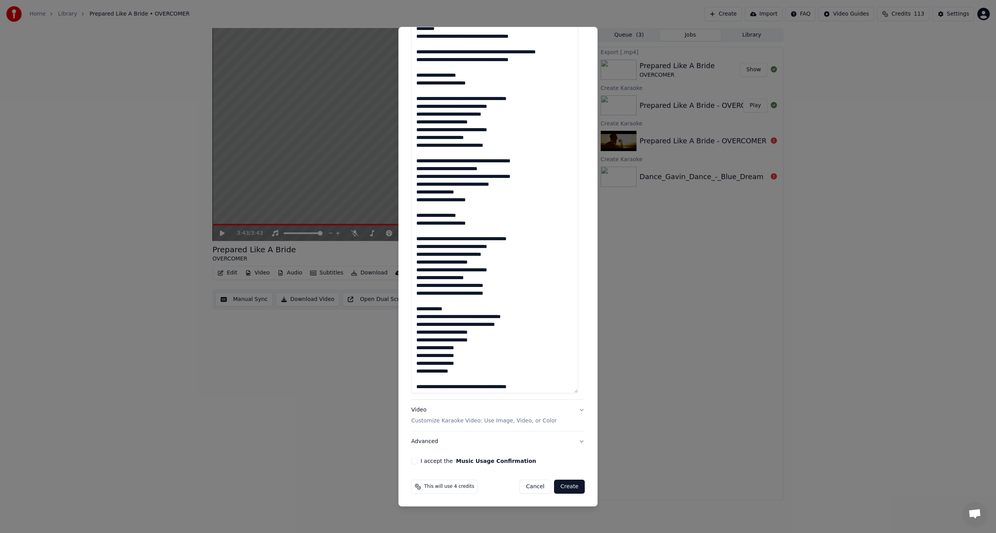
click at [577, 408] on button "Video Customize Karaoke Video: Use Image, Video, or Color" at bounding box center [498, 415] width 174 height 31
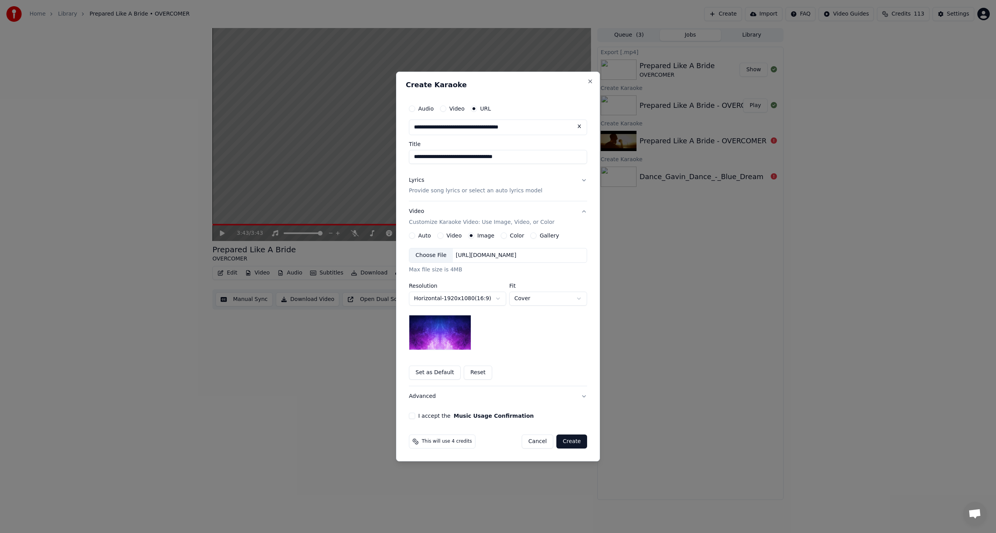
click at [434, 256] on div "Choose File" at bounding box center [431, 255] width 44 height 14
click at [411, 415] on button "I accept the Music Usage Confirmation" at bounding box center [412, 416] width 6 height 6
click at [579, 439] on button "Create" at bounding box center [572, 441] width 31 height 14
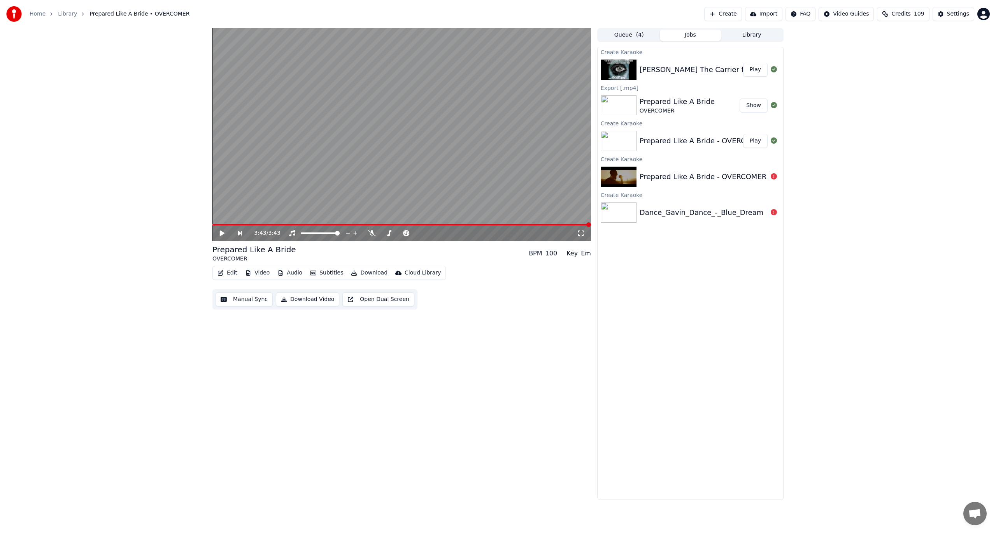
click at [752, 67] on button "Play" at bounding box center [755, 70] width 25 height 14
click at [326, 271] on button "Subtitles" at bounding box center [326, 272] width 39 height 11
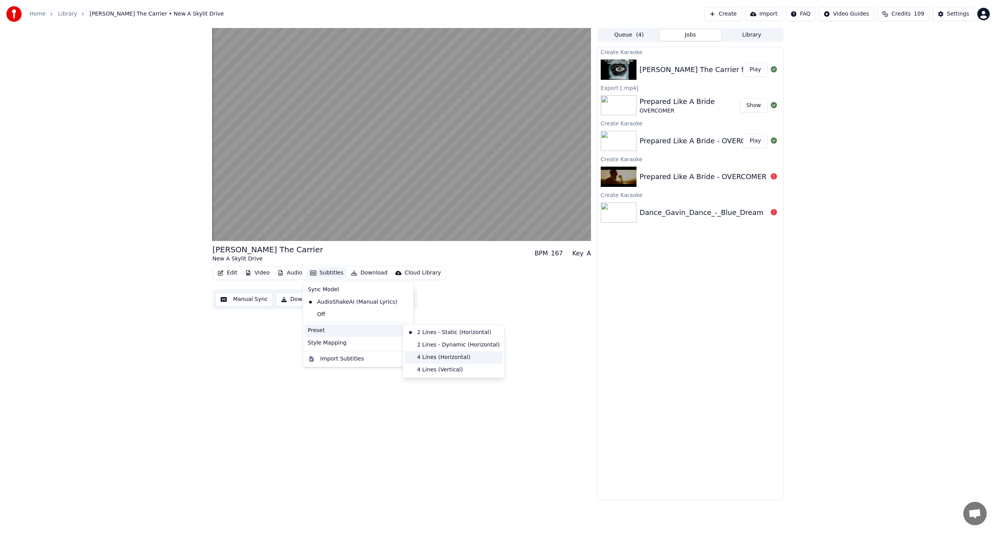
click at [448, 359] on div "4 Lines (Horizontal)" at bounding box center [454, 357] width 98 height 12
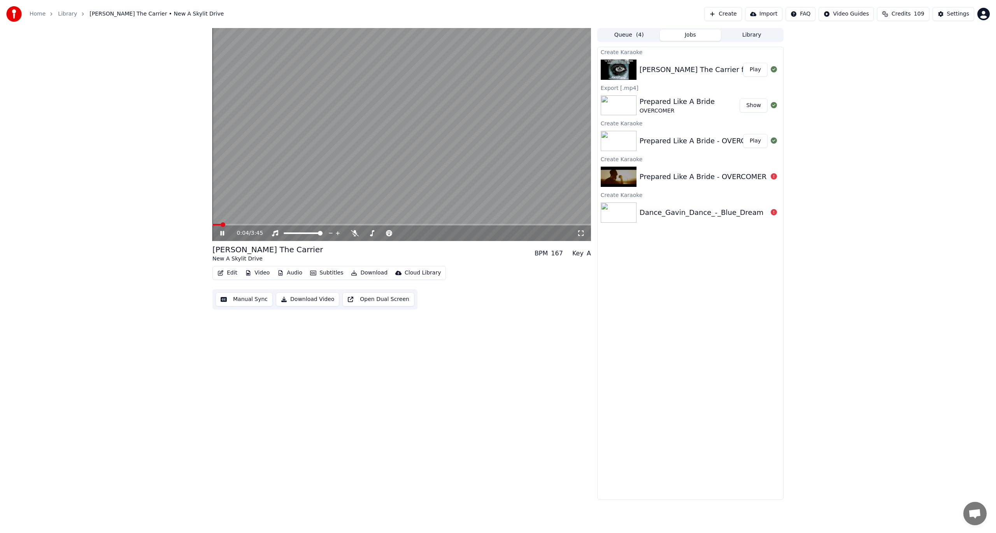
click at [322, 179] on video at bounding box center [402, 134] width 379 height 213
click at [248, 272] on icon "button" at bounding box center [248, 272] width 6 height 5
click at [293, 342] on div "Add Intro Video" at bounding box center [278, 343] width 42 height 8
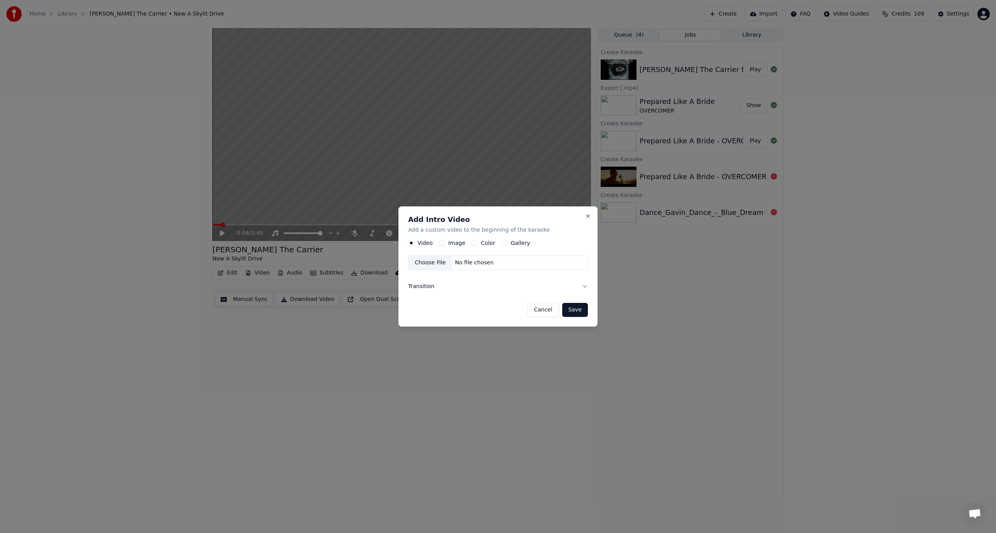
click at [431, 265] on div "Choose File" at bounding box center [431, 263] width 44 height 14
click at [578, 312] on button "Save" at bounding box center [575, 310] width 26 height 14
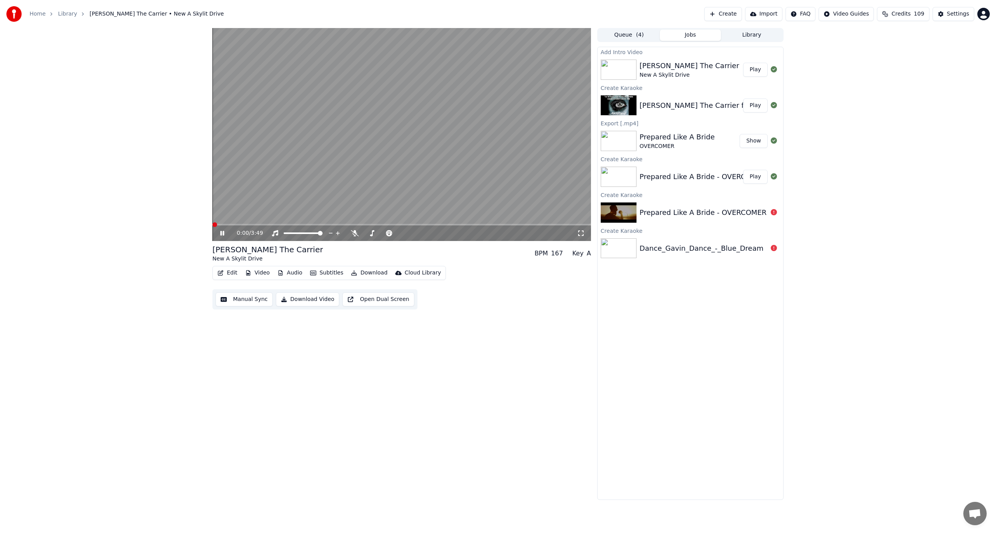
click at [213, 222] on span at bounding box center [215, 224] width 5 height 5
click at [221, 233] on icon at bounding box center [222, 233] width 4 height 5
click at [366, 272] on button "Download" at bounding box center [369, 272] width 43 height 11
click at [369, 286] on div "Video [.mp4]" at bounding box center [376, 290] width 35 height 8
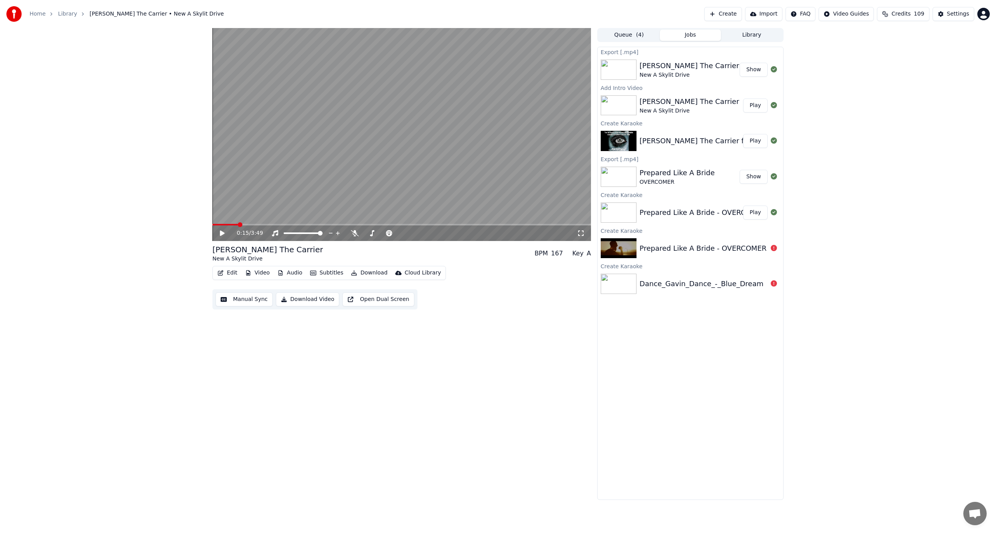
click at [754, 65] on button "Show" at bounding box center [754, 70] width 28 height 14
click at [740, 9] on button "Create" at bounding box center [724, 14] width 38 height 14
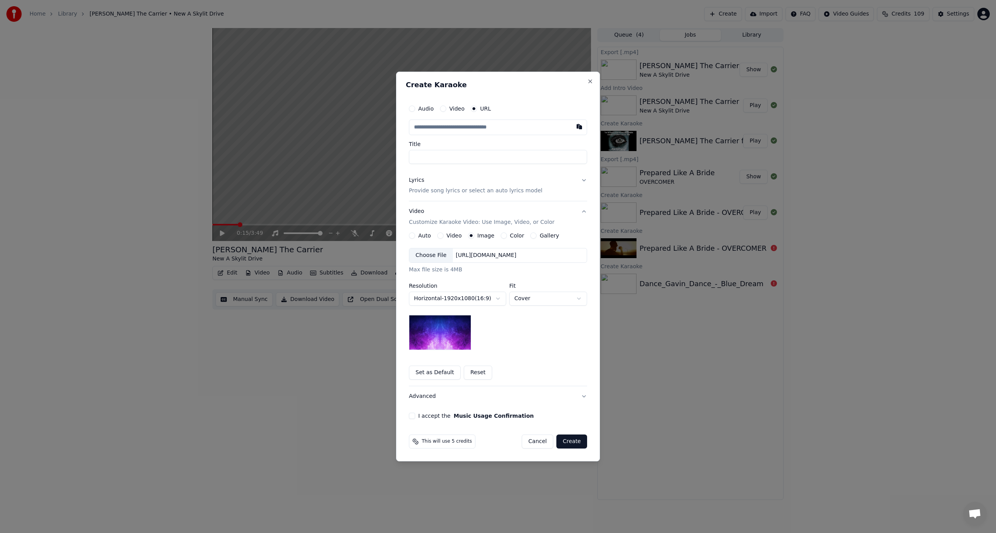
click at [455, 123] on input "text" at bounding box center [498, 127] width 178 height 16
paste input "**********"
type input "**********"
click at [575, 179] on button "Lyrics Provide song lyrics or select an auto lyrics model" at bounding box center [498, 185] width 178 height 31
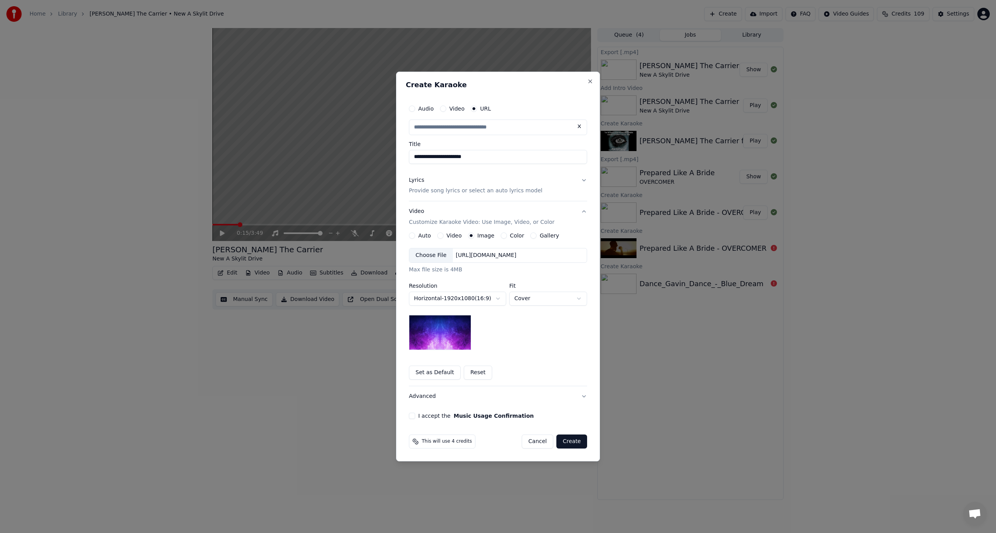
type input "**********"
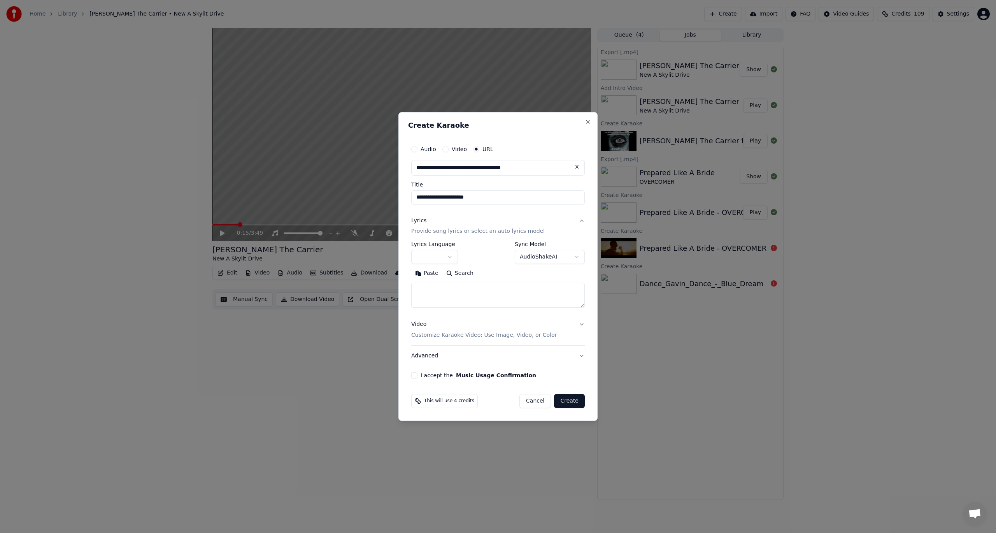
click at [461, 278] on button "Search" at bounding box center [460, 273] width 35 height 12
click at [476, 290] on textarea at bounding box center [498, 295] width 174 height 25
paste textarea "**********"
click at [490, 275] on button "Expand" at bounding box center [495, 273] width 37 height 12
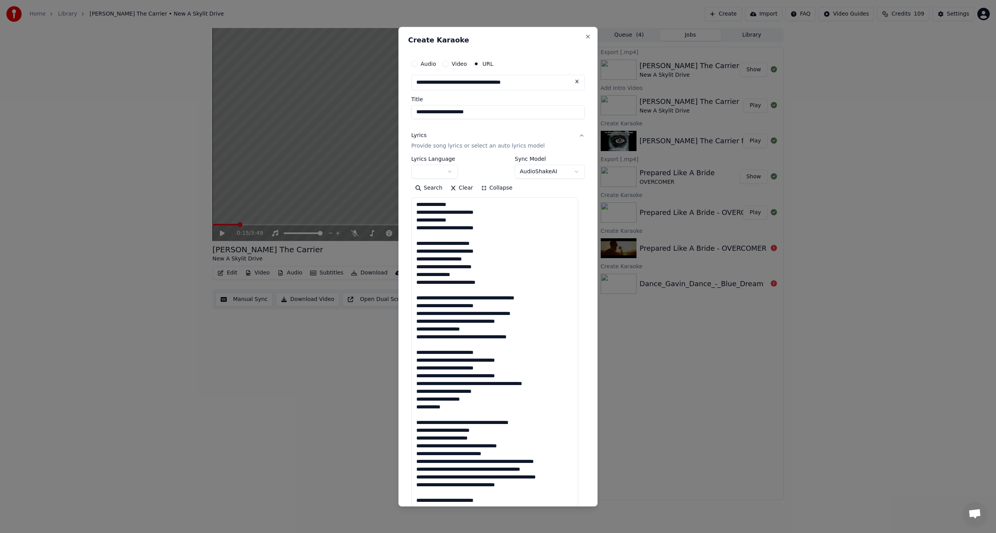
click at [545, 339] on textarea at bounding box center [494, 387] width 167 height 380
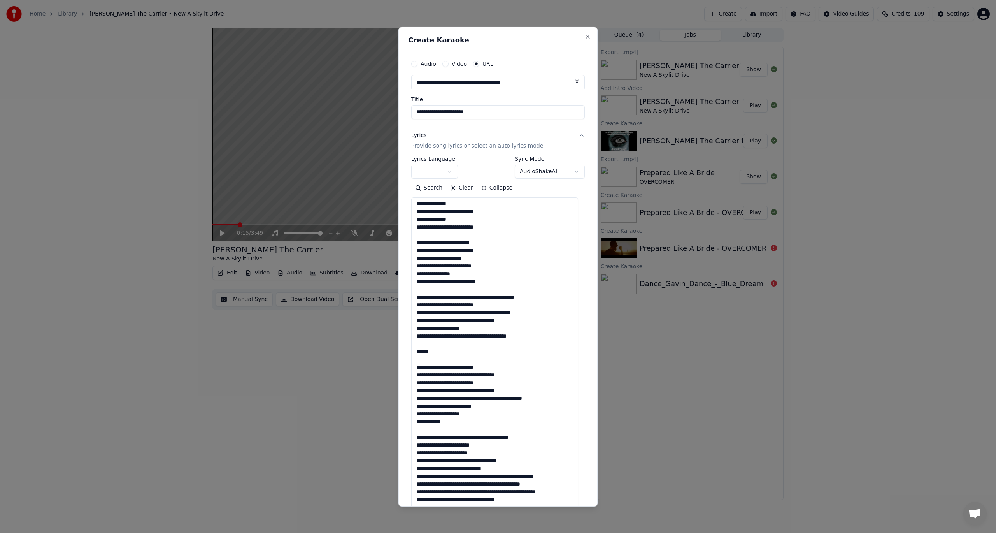
type textarea "**********"
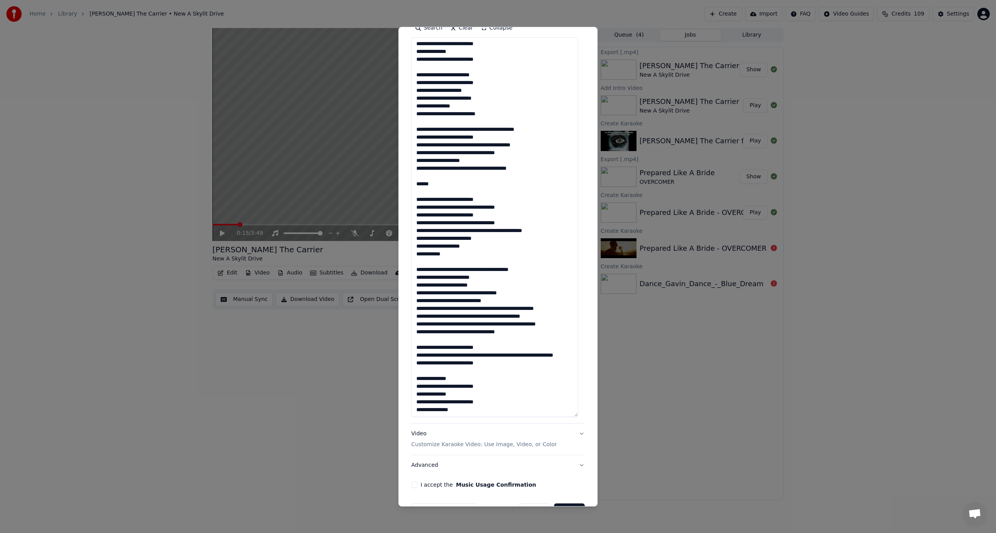
scroll to position [184, 0]
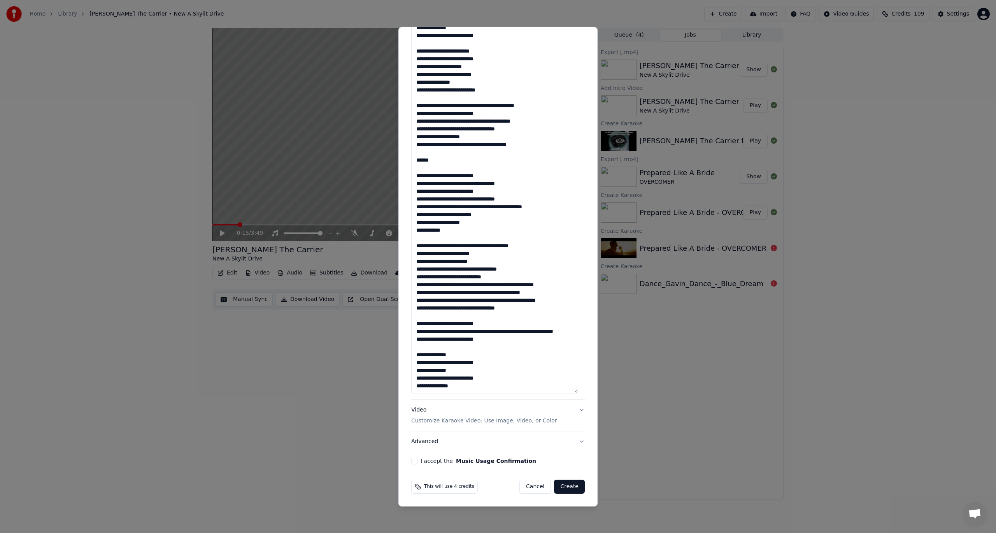
click at [580, 412] on div "**********" at bounding box center [498, 168] width 180 height 598
click at [576, 411] on button "Video Customize Karaoke Video: Use Image, Video, or Color" at bounding box center [498, 415] width 174 height 31
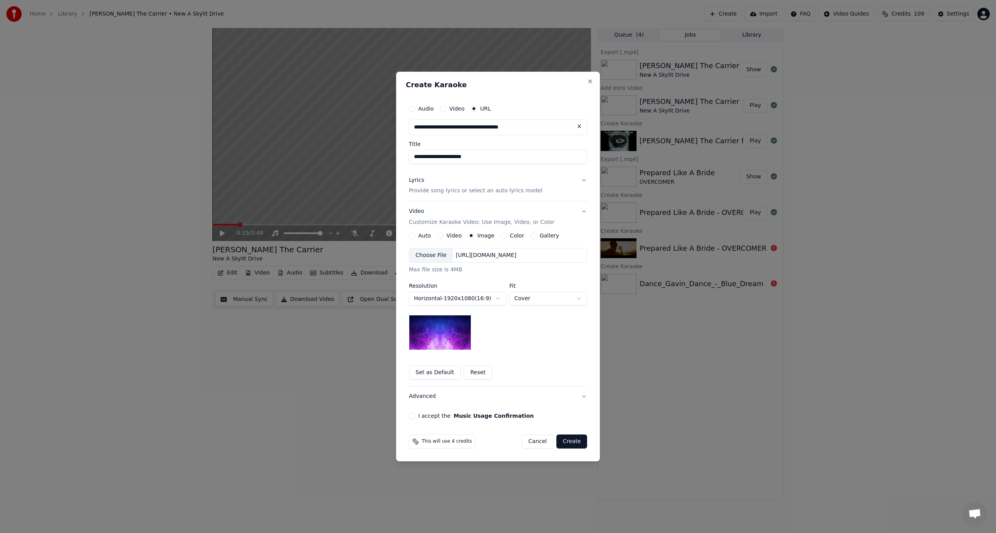
click at [437, 252] on div "Choose File" at bounding box center [431, 255] width 44 height 14
click at [411, 414] on button "I accept the Music Usage Confirmation" at bounding box center [412, 416] width 6 height 6
click at [578, 438] on button "Create" at bounding box center [572, 441] width 31 height 14
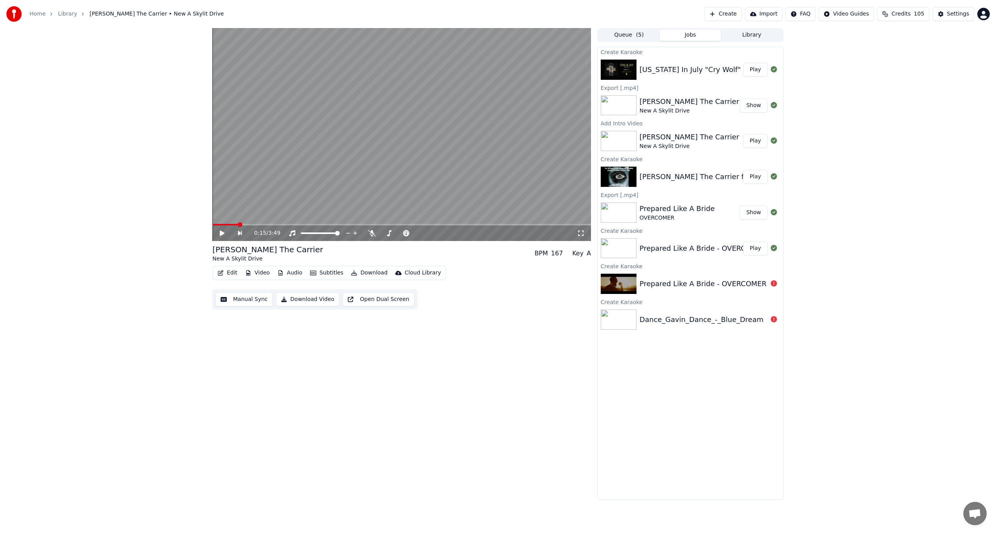
click at [752, 67] on button "Play" at bounding box center [755, 70] width 25 height 14
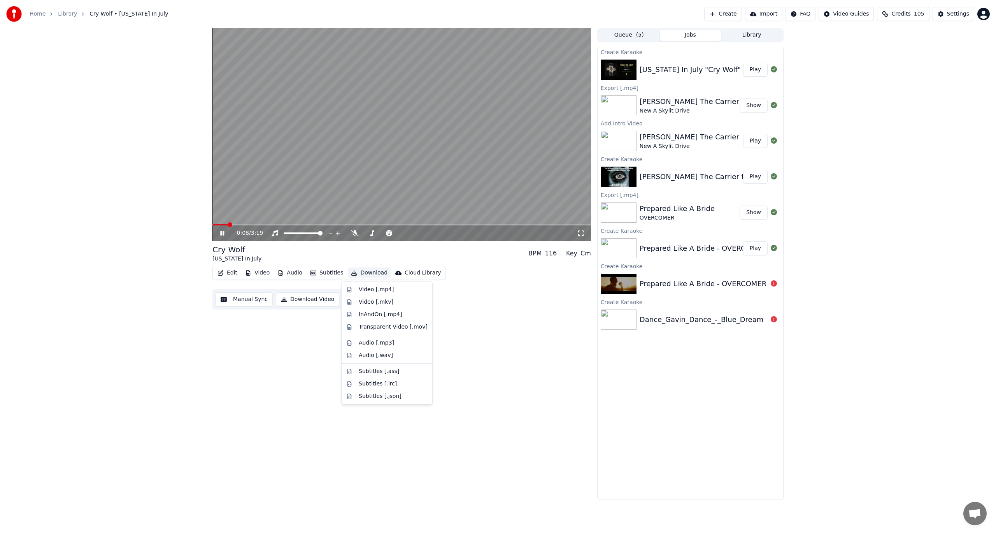
click at [368, 273] on button "Download" at bounding box center [369, 272] width 43 height 11
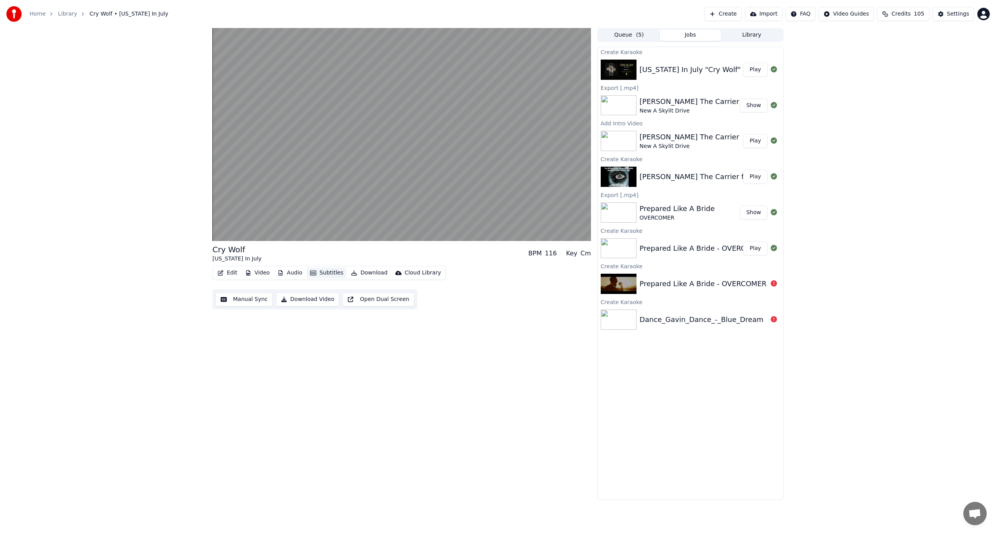
click at [314, 270] on icon "button" at bounding box center [313, 272] width 6 height 5
click at [444, 357] on div "4 Lines (Horizontal)" at bounding box center [454, 357] width 98 height 12
click at [241, 226] on span at bounding box center [243, 224] width 5 height 5
click at [262, 271] on button "Video" at bounding box center [257, 272] width 31 height 11
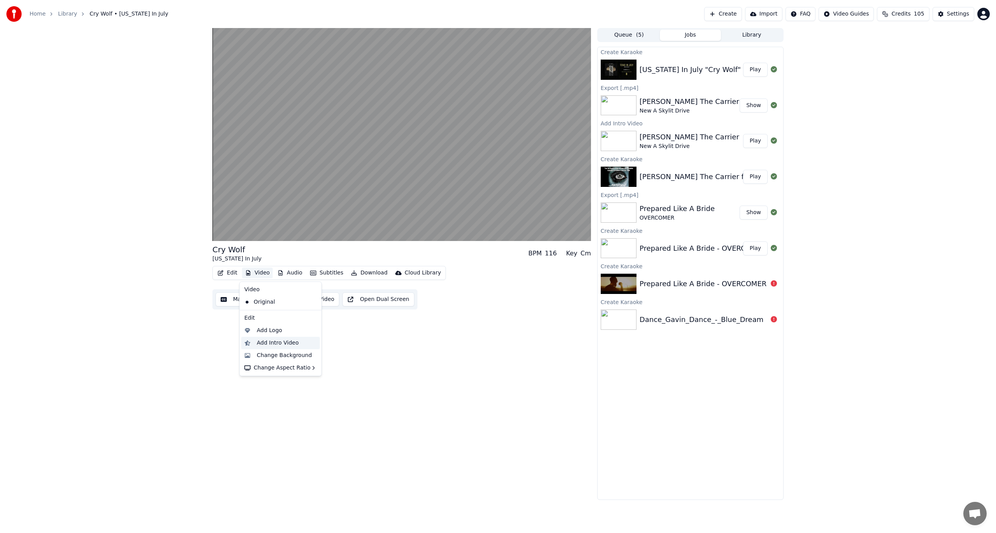
click at [298, 342] on div "Add Intro Video" at bounding box center [287, 343] width 60 height 8
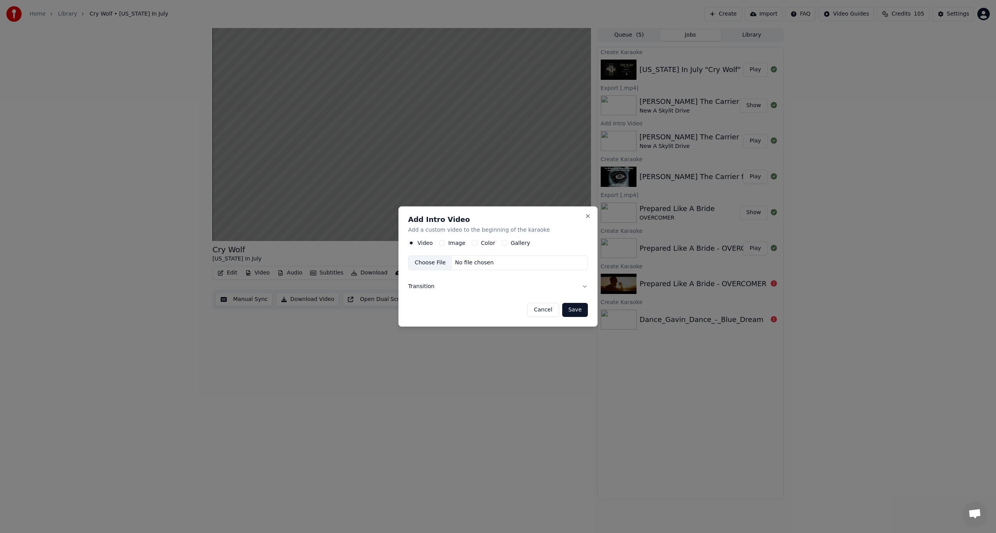
click at [448, 243] on label "Image" at bounding box center [456, 243] width 17 height 5
click at [445, 243] on button "Image" at bounding box center [442, 243] width 6 height 6
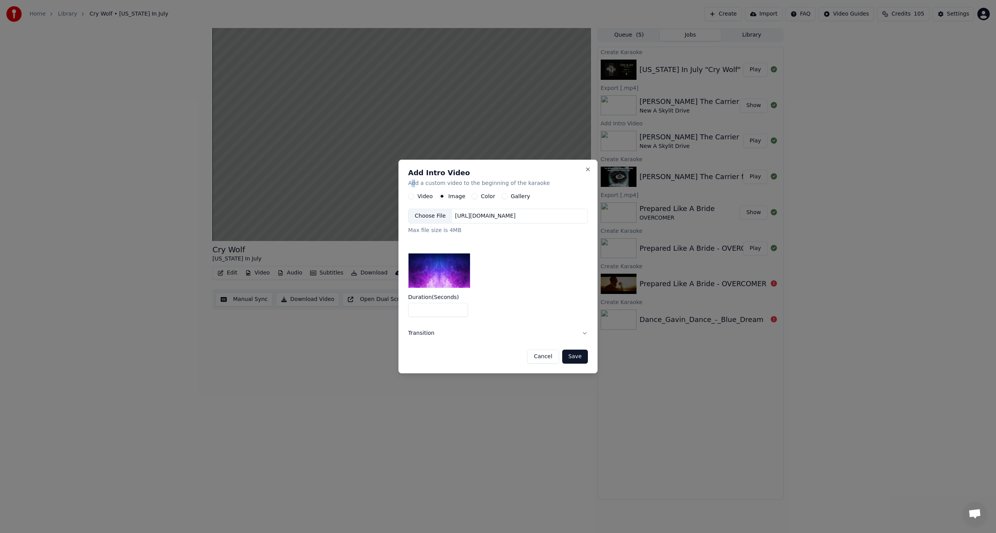
click at [413, 190] on div "Add Intro Video Add a custom video to the beginning of the karaoke Video Image …" at bounding box center [498, 267] width 199 height 214
click at [417, 195] on div "Video" at bounding box center [420, 196] width 25 height 6
click at [407, 193] on div "Add Intro Video Add a custom video to the beginning of the karaoke Video Image …" at bounding box center [498, 267] width 199 height 214
click at [409, 194] on div "Video" at bounding box center [420, 196] width 25 height 6
click at [414, 198] on button "Video" at bounding box center [411, 196] width 6 height 6
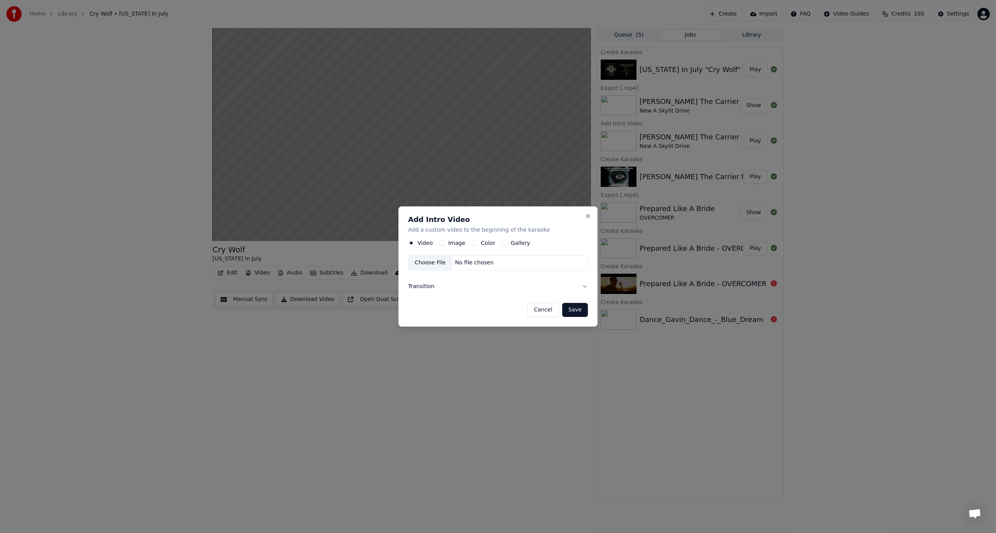
click at [420, 260] on div "Choose File" at bounding box center [431, 263] width 44 height 14
click at [573, 308] on button "Save" at bounding box center [575, 310] width 26 height 14
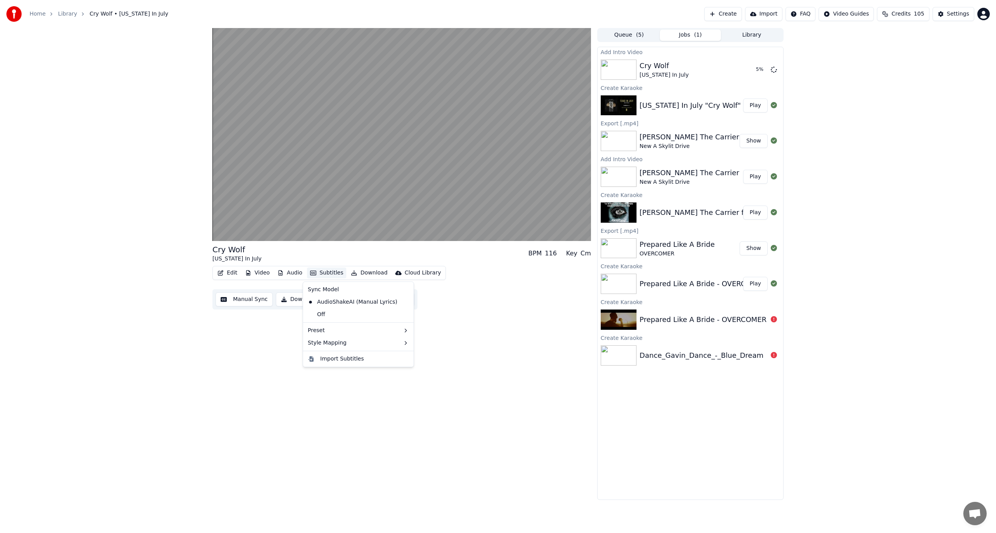
click at [318, 274] on button "Subtitles" at bounding box center [326, 272] width 39 height 11
click at [207, 337] on div "Cry Wolf [US_STATE] In July BPM 116 Key Cm Edit Video Audio Subtitles Download …" at bounding box center [498, 264] width 584 height 472
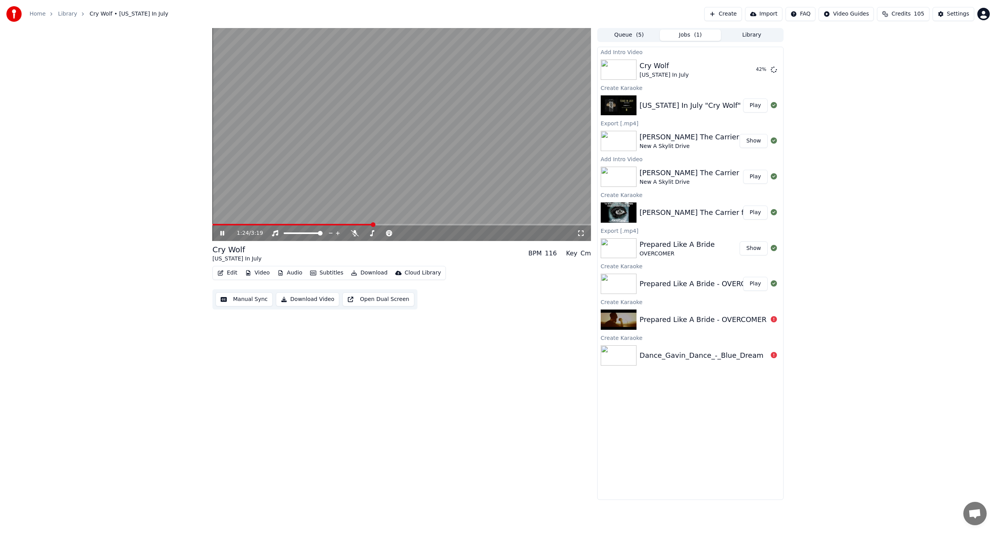
click at [218, 229] on div "1:24 / 3:19" at bounding box center [402, 233] width 373 height 8
click at [220, 231] on icon at bounding box center [228, 233] width 18 height 6
click at [749, 72] on button "Play" at bounding box center [755, 70] width 25 height 14
click at [371, 273] on button "Download" at bounding box center [369, 272] width 43 height 11
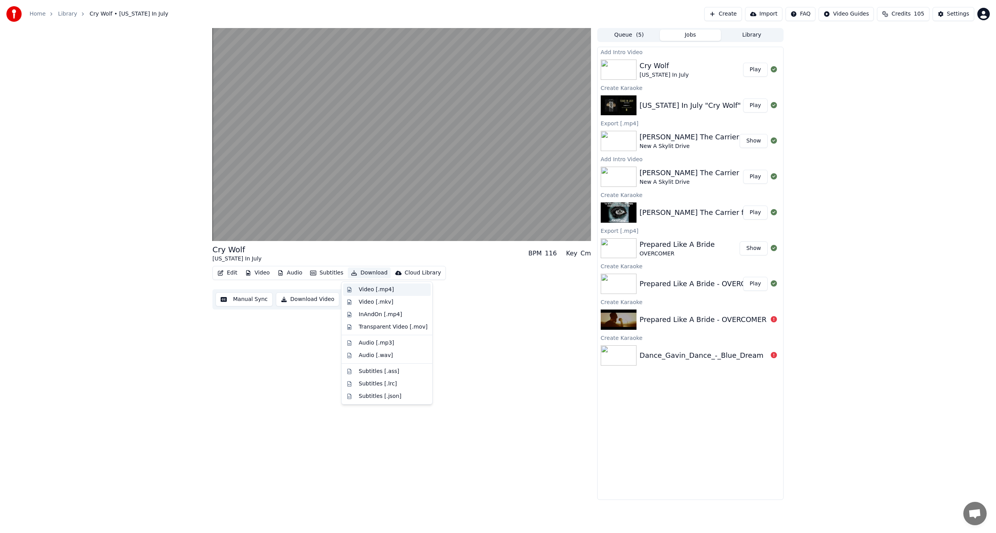
click at [375, 289] on div "Video [.mp4]" at bounding box center [376, 290] width 35 height 8
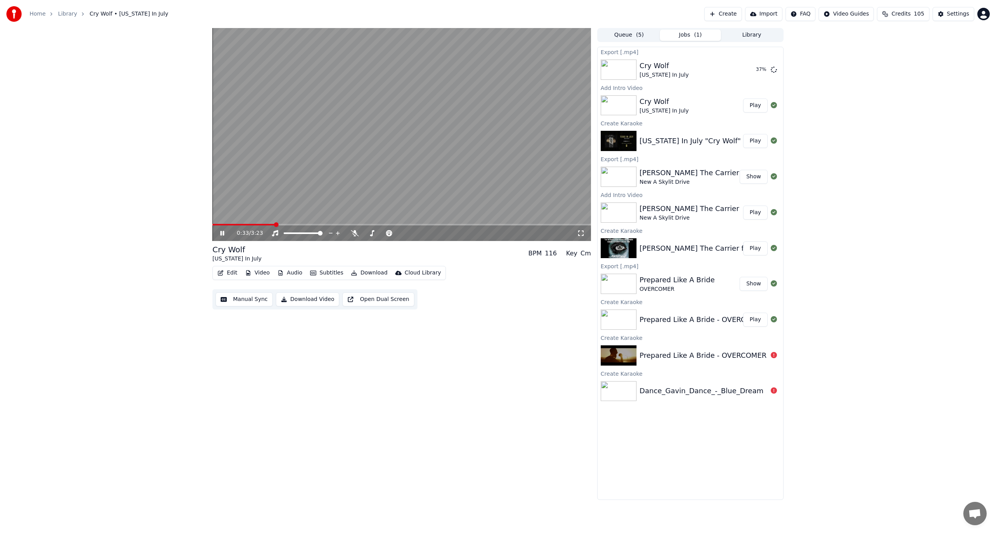
click at [352, 163] on video at bounding box center [402, 134] width 379 height 213
click at [761, 74] on button "Show" at bounding box center [754, 70] width 28 height 14
click at [735, 15] on button "Create" at bounding box center [724, 14] width 38 height 14
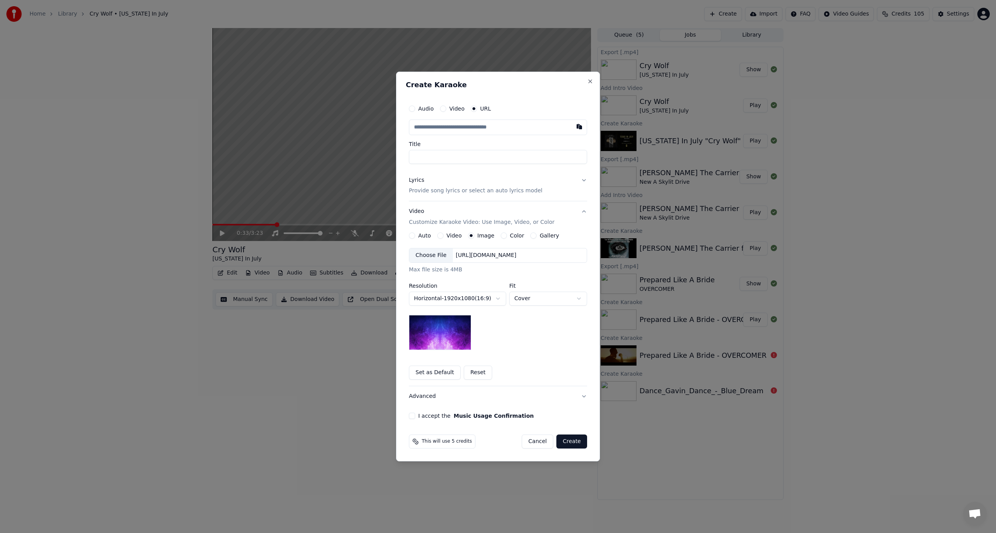
click at [467, 128] on input "text" at bounding box center [498, 127] width 178 height 16
paste input "**********"
type input "**********"
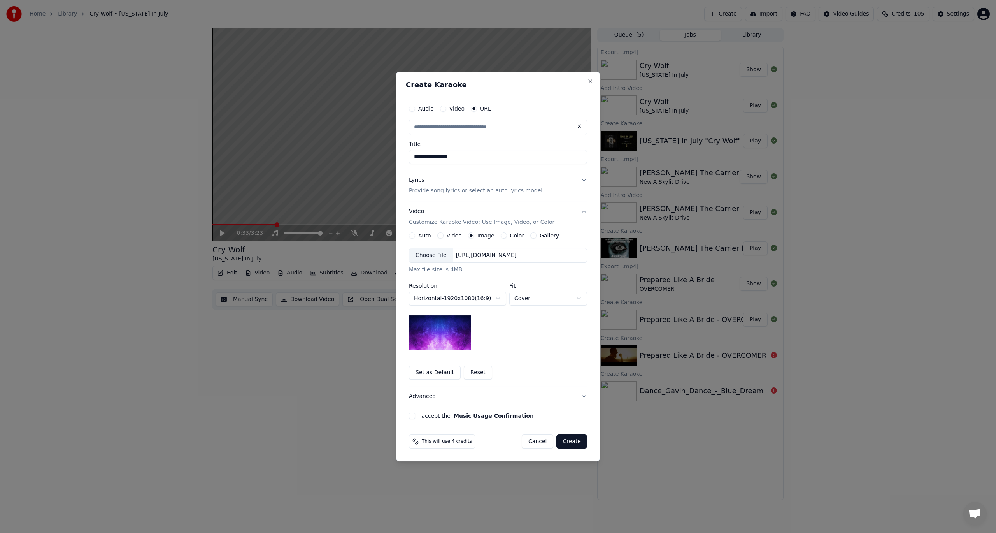
click at [455, 189] on p "Provide song lyrics or select an auto lyrics model" at bounding box center [476, 191] width 134 height 8
type input "**********"
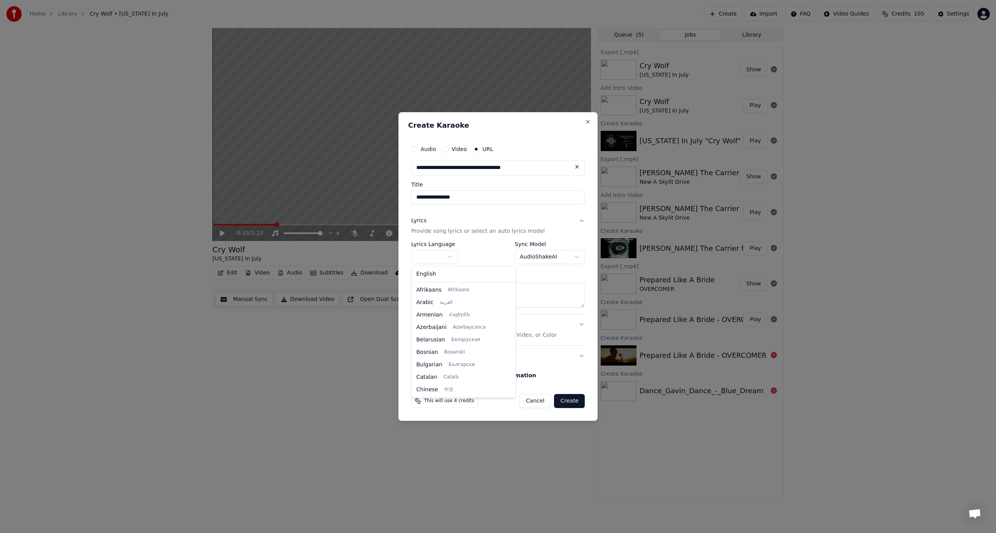
click at [435, 258] on body "**********" at bounding box center [498, 266] width 996 height 533
select select "**"
click at [452, 273] on button "Search" at bounding box center [460, 273] width 35 height 12
click at [455, 293] on textarea at bounding box center [498, 295] width 174 height 25
paste textarea "**********"
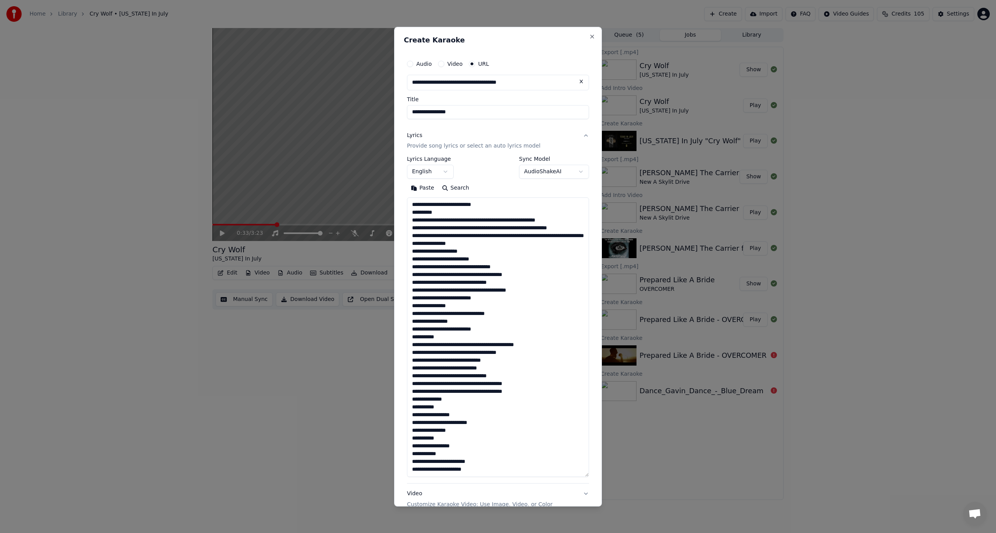
scroll to position [267, 0]
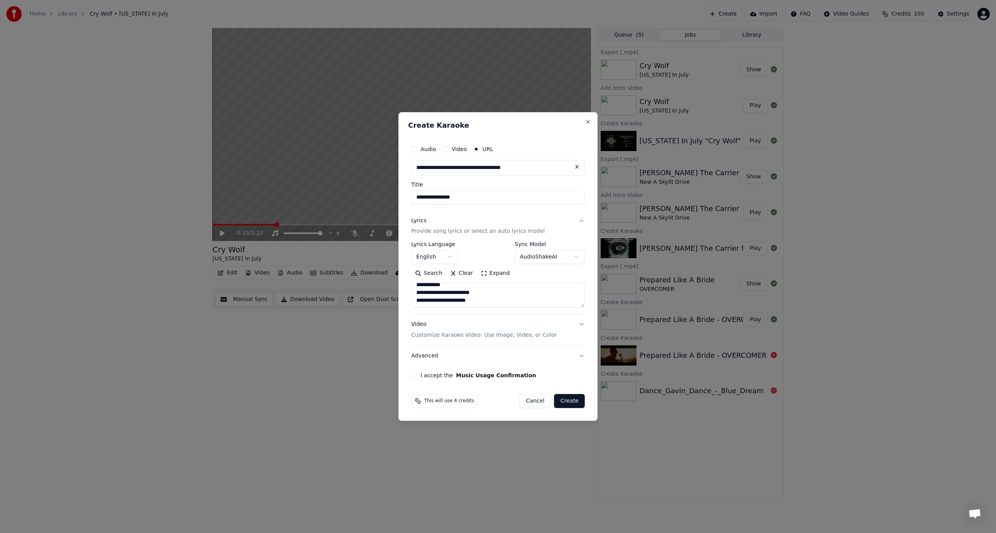
click at [482, 272] on button "Expand" at bounding box center [495, 273] width 37 height 12
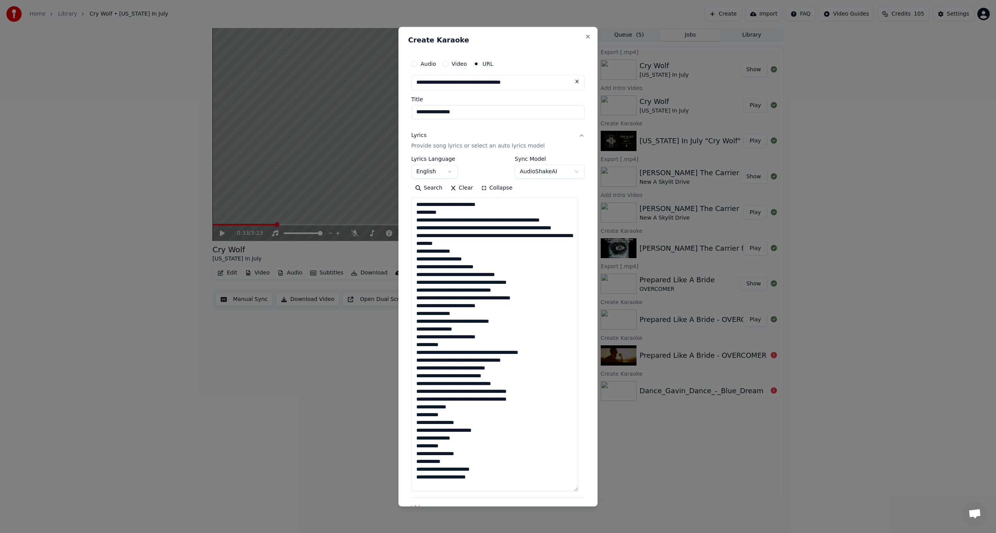
click at [492, 207] on textarea at bounding box center [494, 344] width 167 height 294
click at [505, 205] on textarea at bounding box center [494, 344] width 167 height 294
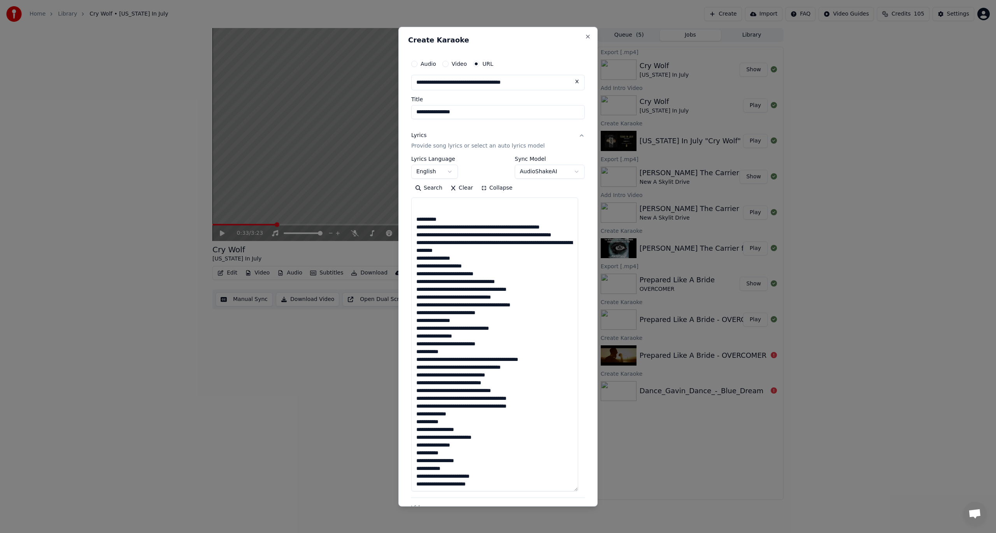
scroll to position [24, 0]
drag, startPoint x: 423, startPoint y: 204, endPoint x: 453, endPoint y: 260, distance: 63.6
click at [423, 204] on textarea at bounding box center [494, 344] width 167 height 294
click at [533, 202] on textarea at bounding box center [494, 344] width 167 height 294
click at [455, 210] on textarea at bounding box center [494, 344] width 167 height 294
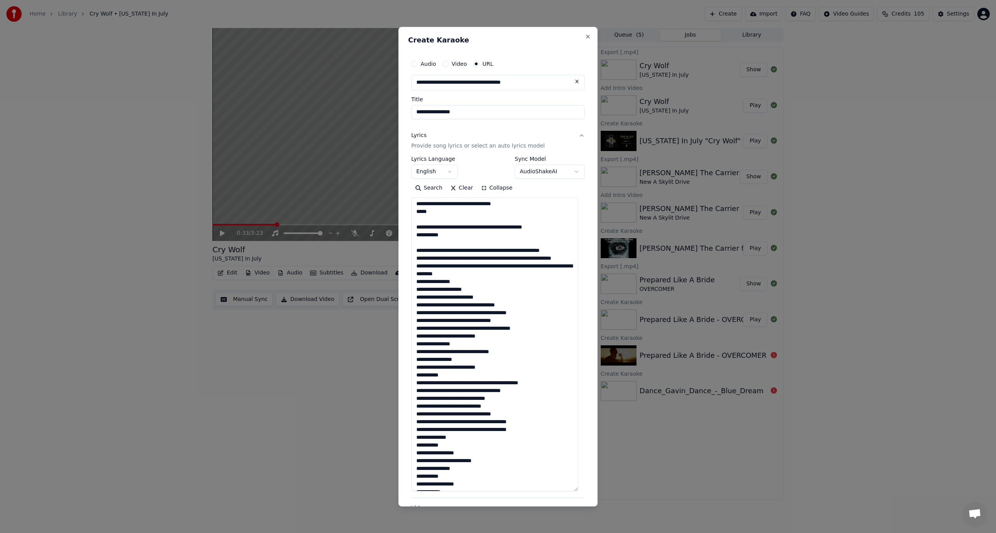
scroll to position [0, 0]
click at [500, 206] on textarea at bounding box center [494, 344] width 167 height 294
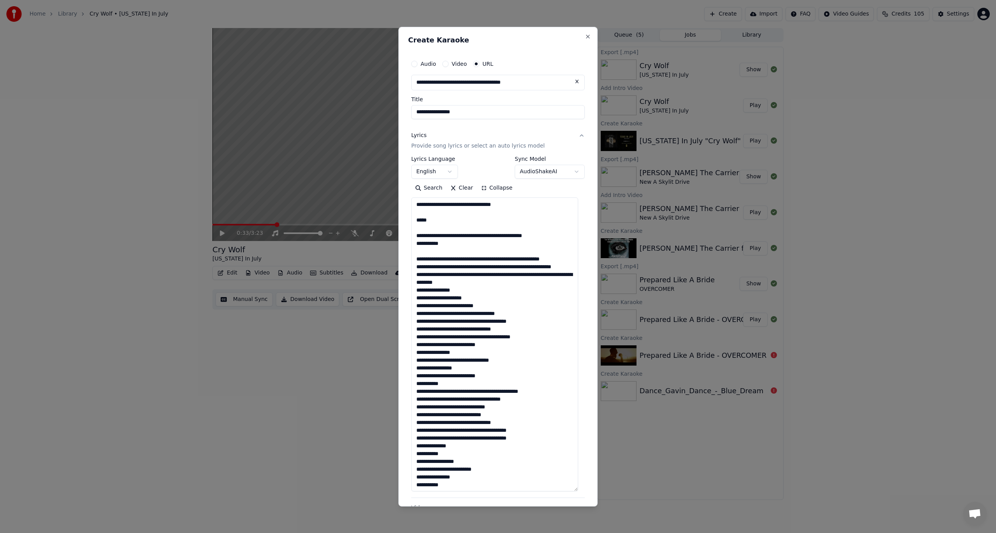
click at [440, 219] on textarea at bounding box center [494, 344] width 167 height 294
click at [453, 238] on textarea at bounding box center [494, 344] width 167 height 294
click at [508, 324] on textarea at bounding box center [494, 344] width 167 height 294
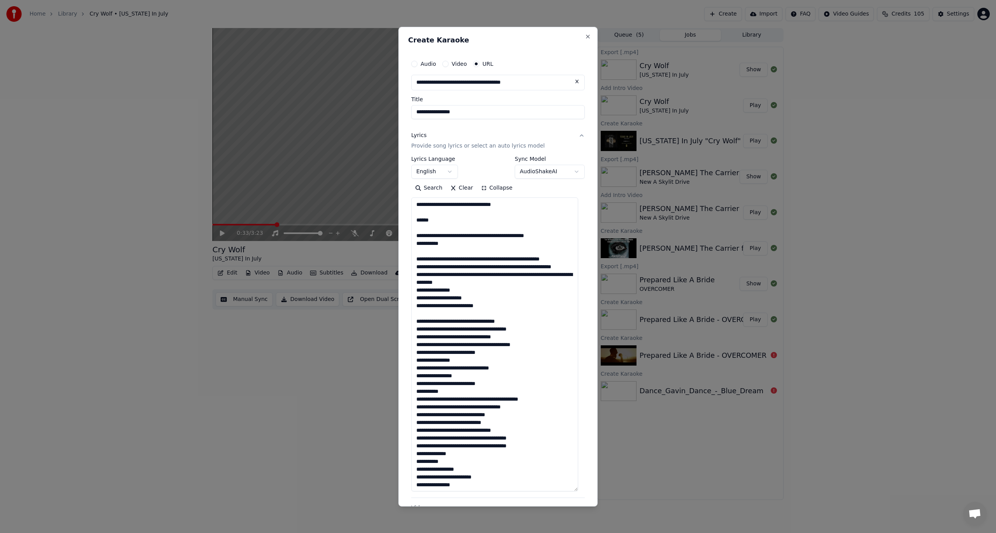
click at [556, 238] on textarea at bounding box center [494, 344] width 167 height 294
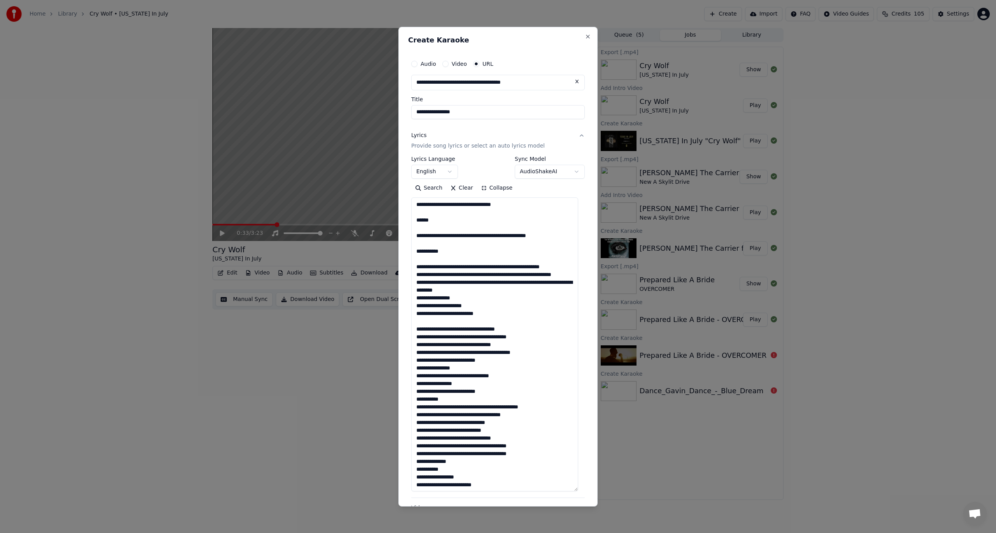
click at [545, 368] on textarea at bounding box center [494, 344] width 167 height 294
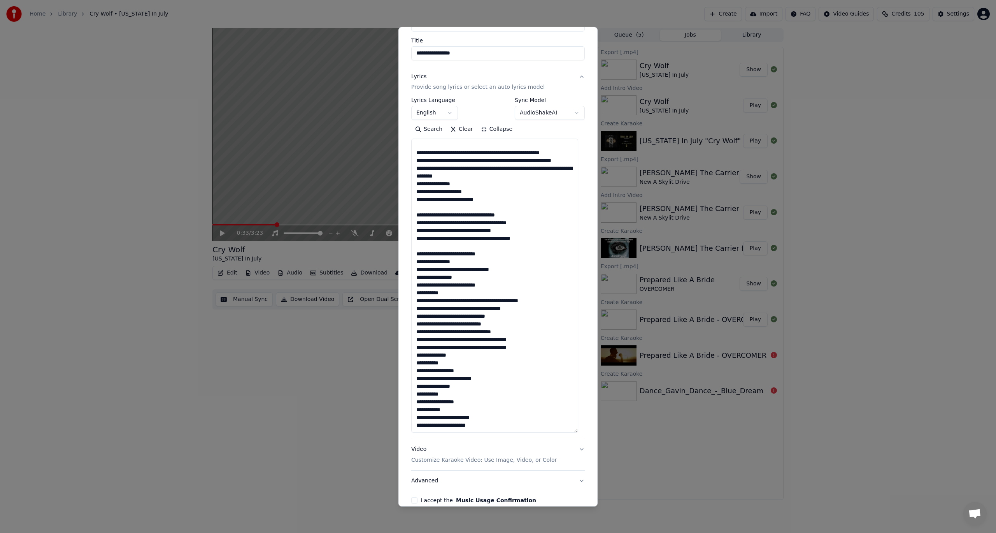
scroll to position [66, 0]
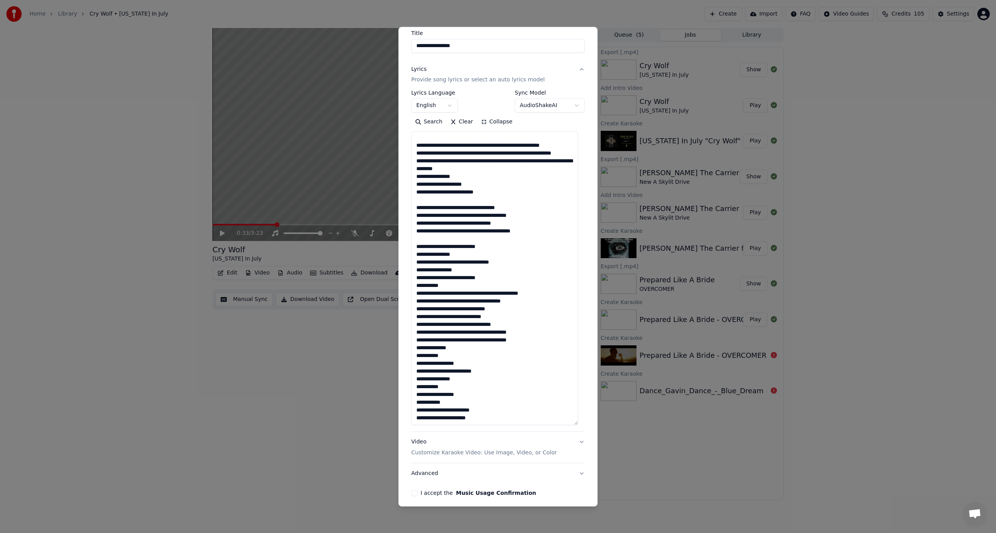
click at [524, 309] on textarea at bounding box center [494, 278] width 167 height 294
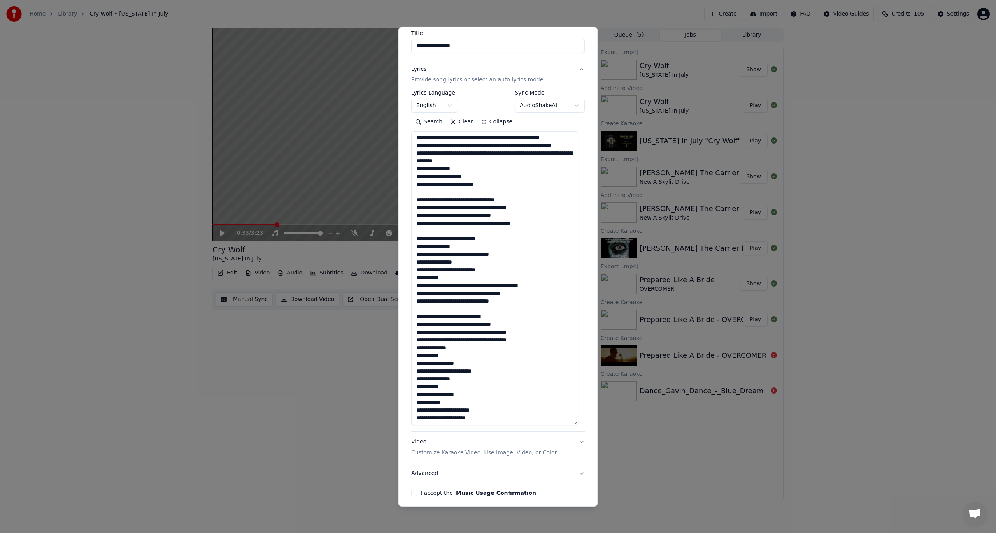
click at [518, 309] on textarea at bounding box center [494, 278] width 167 height 294
click at [497, 373] on textarea at bounding box center [494, 278] width 167 height 294
click at [488, 409] on textarea at bounding box center [494, 278] width 167 height 294
type textarea "**********"
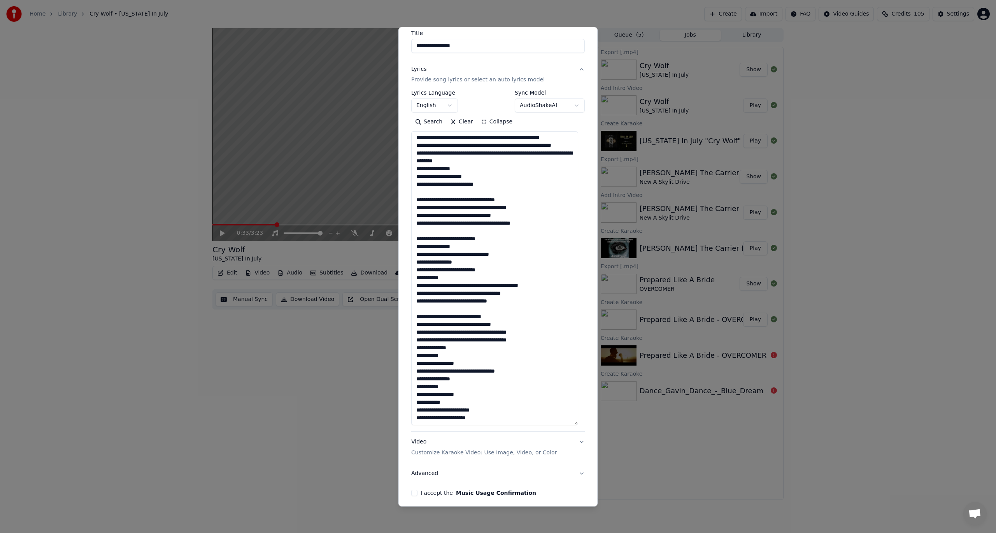
click at [554, 439] on button "Video Customize Karaoke Video: Use Image, Video, or Color" at bounding box center [498, 447] width 174 height 31
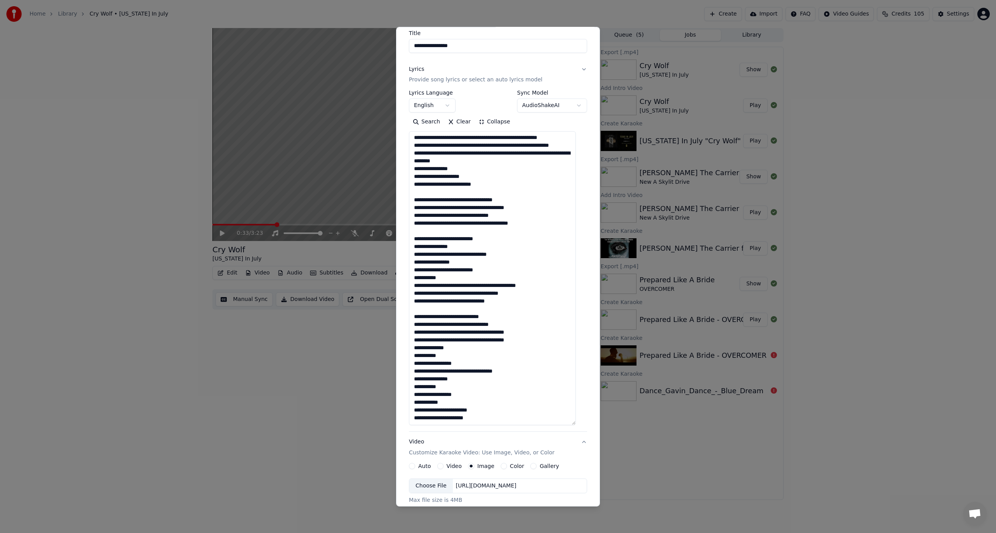
scroll to position [0, 0]
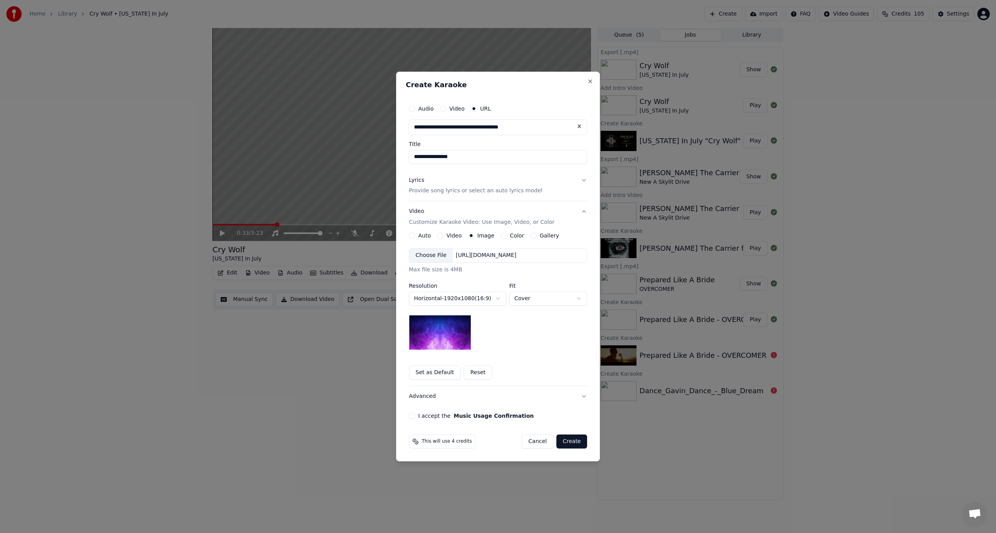
click at [433, 254] on div "Choose File" at bounding box center [431, 255] width 44 height 14
click at [436, 416] on label "I accept the Music Usage Confirmation" at bounding box center [476, 415] width 116 height 5
click at [415, 416] on button "I accept the Music Usage Confirmation" at bounding box center [412, 416] width 6 height 6
click at [571, 442] on button "Create" at bounding box center [572, 441] width 31 height 14
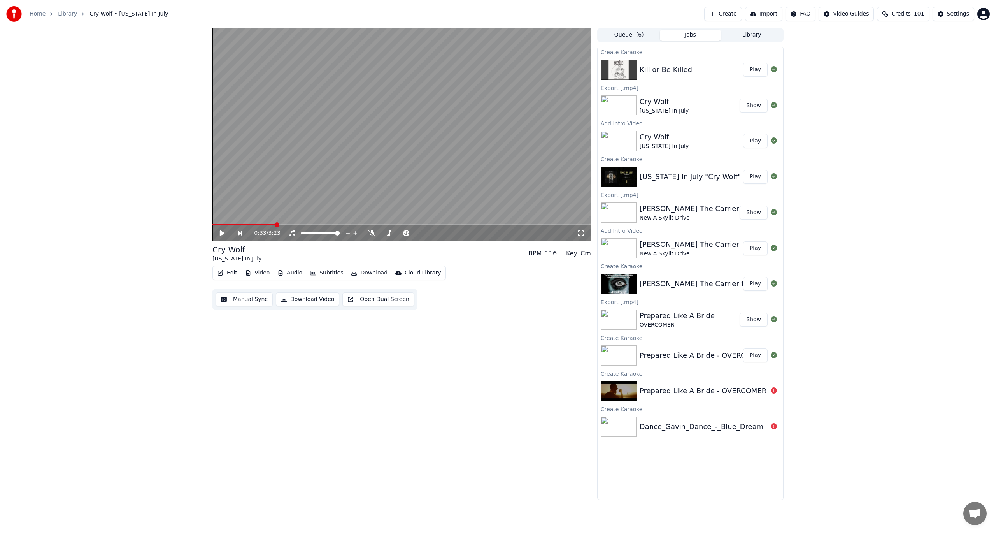
click at [712, 69] on div "Kill or Be Killed" at bounding box center [692, 69] width 104 height 11
click at [749, 69] on button "Play" at bounding box center [755, 70] width 25 height 14
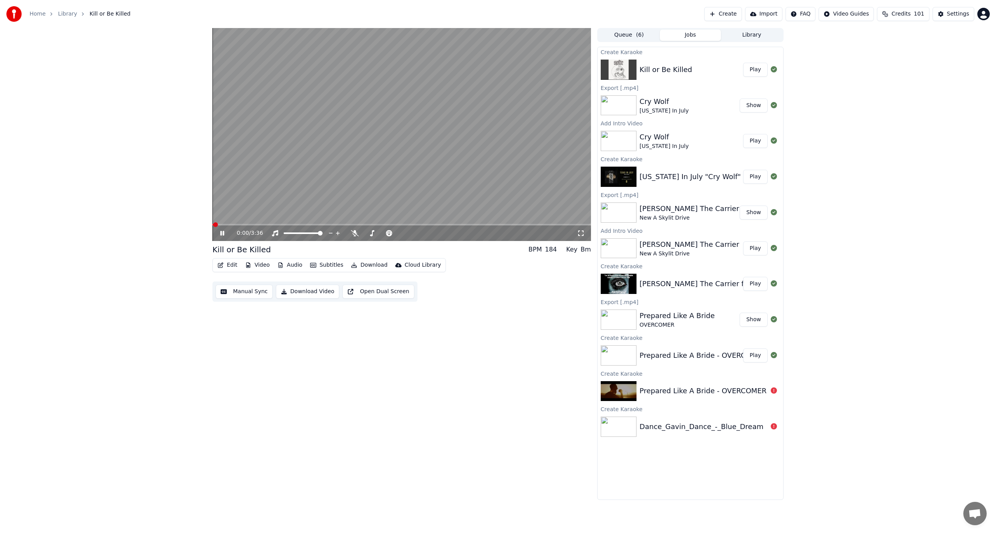
click at [221, 238] on div "0:00 / 3:36" at bounding box center [402, 233] width 379 height 16
click at [222, 233] on icon at bounding box center [222, 233] width 4 height 5
click at [326, 265] on button "Subtitles" at bounding box center [326, 265] width 39 height 11
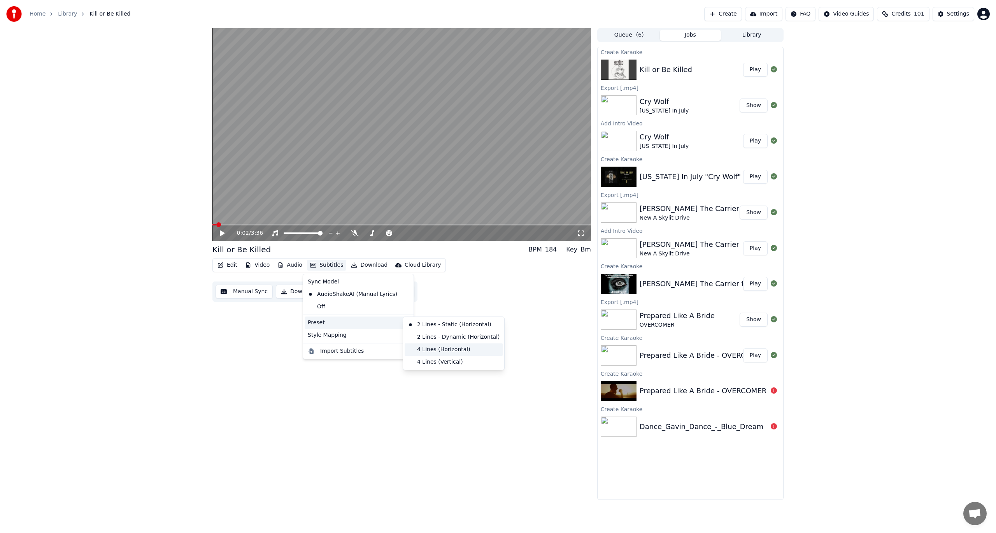
click at [451, 350] on div "4 Lines (Horizontal)" at bounding box center [454, 349] width 98 height 12
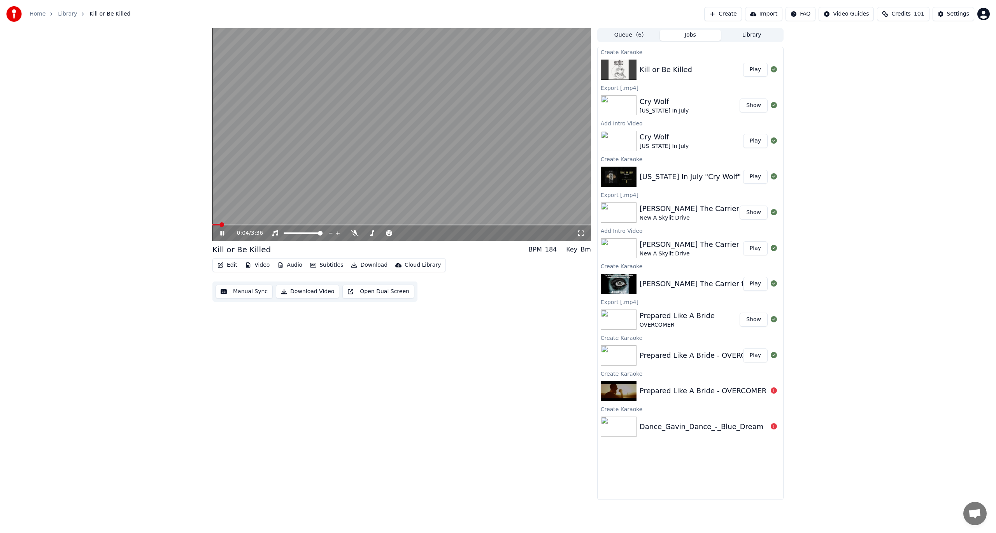
click at [224, 231] on icon at bounding box center [222, 233] width 4 height 5
click at [260, 264] on button "Video" at bounding box center [257, 265] width 31 height 11
click at [295, 337] on div "Add Intro Video" at bounding box center [278, 335] width 42 height 8
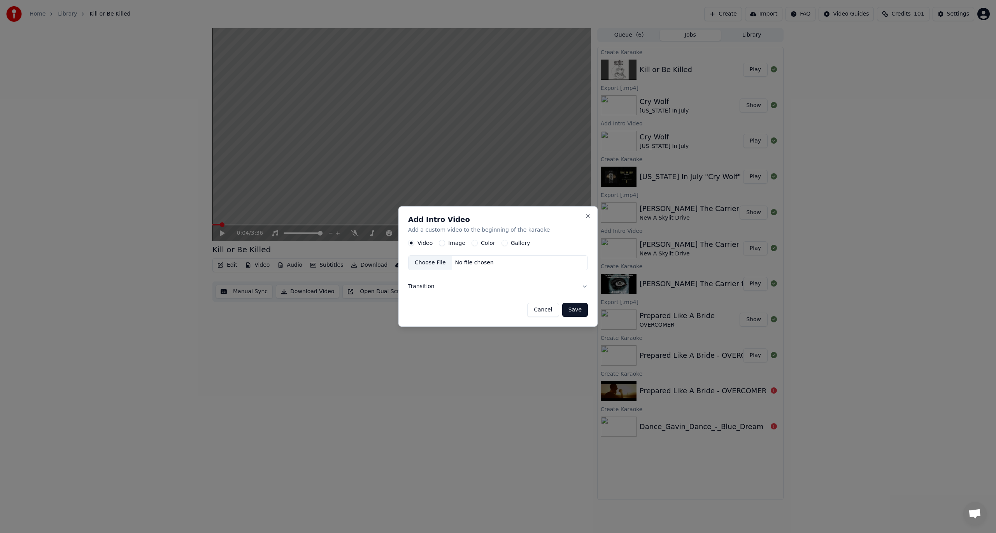
click at [436, 268] on div "Choose File" at bounding box center [431, 263] width 44 height 14
click at [572, 313] on button "Save" at bounding box center [575, 310] width 26 height 14
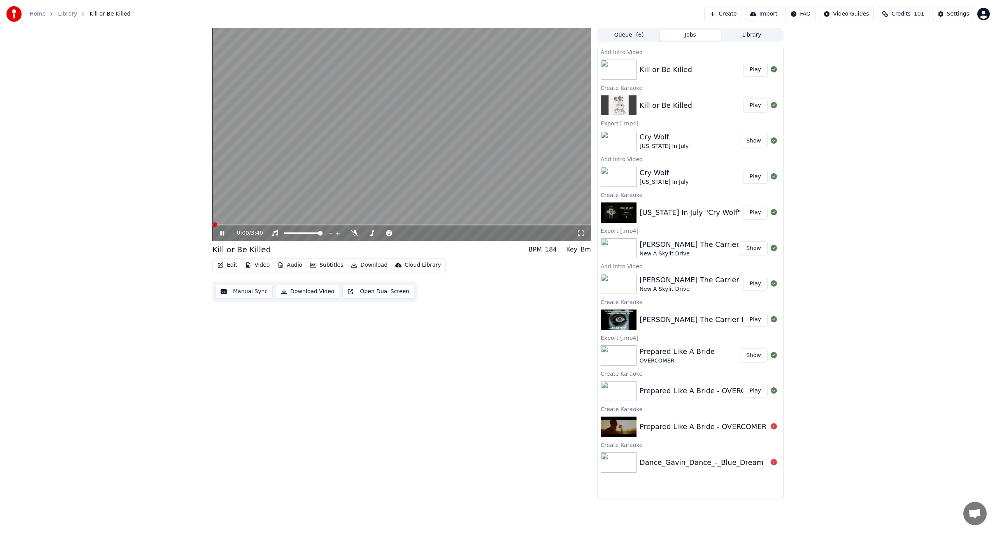
click at [213, 227] on span at bounding box center [215, 224] width 5 height 5
click at [418, 171] on video at bounding box center [402, 134] width 379 height 213
click at [233, 264] on button "Edit" at bounding box center [227, 265] width 26 height 11
click at [246, 281] on div "Edit Lyrics" at bounding box center [244, 282] width 28 height 8
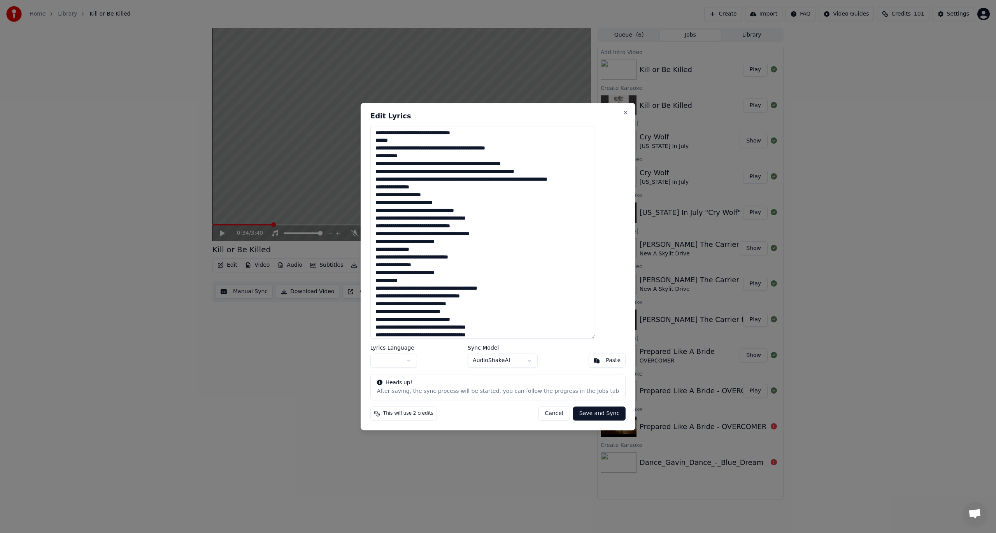
click at [435, 155] on textarea at bounding box center [483, 232] width 225 height 213
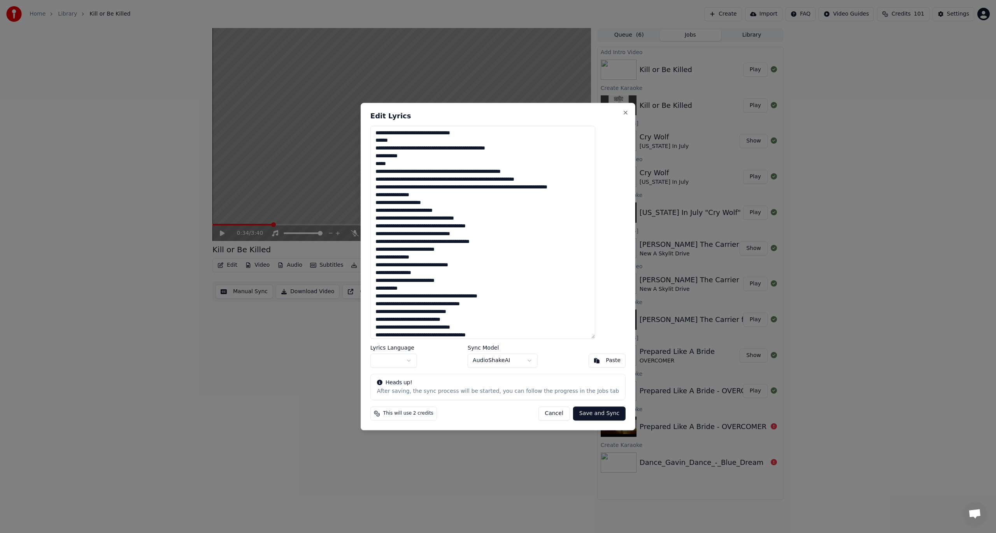
click at [434, 149] on textarea at bounding box center [483, 232] width 225 height 213
click at [442, 145] on textarea at bounding box center [483, 232] width 225 height 213
drag, startPoint x: 478, startPoint y: 166, endPoint x: 480, endPoint y: 185, distance: 19.2
click at [480, 168] on textarea at bounding box center [483, 232] width 225 height 213
click at [545, 149] on textarea at bounding box center [483, 232] width 225 height 213
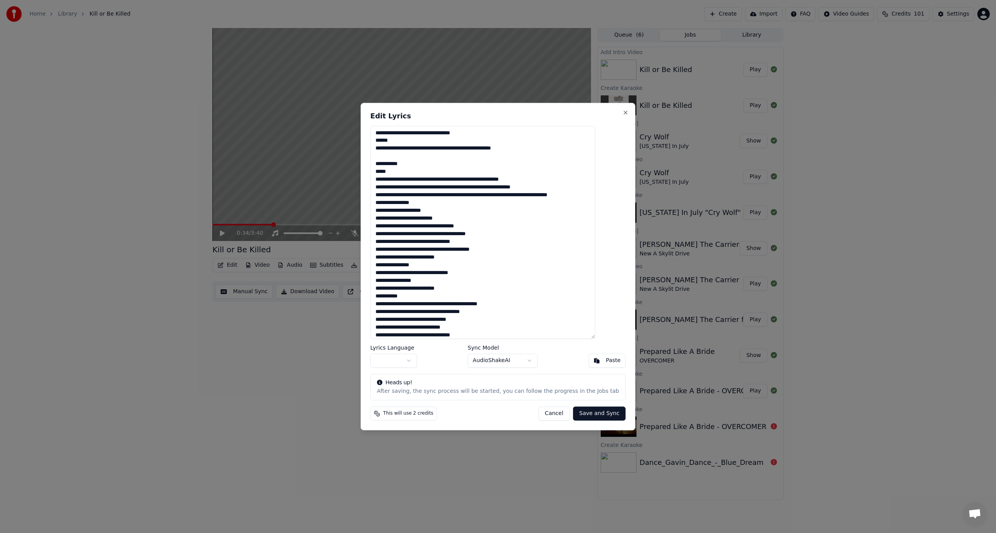
click at [419, 141] on textarea at bounding box center [483, 232] width 225 height 213
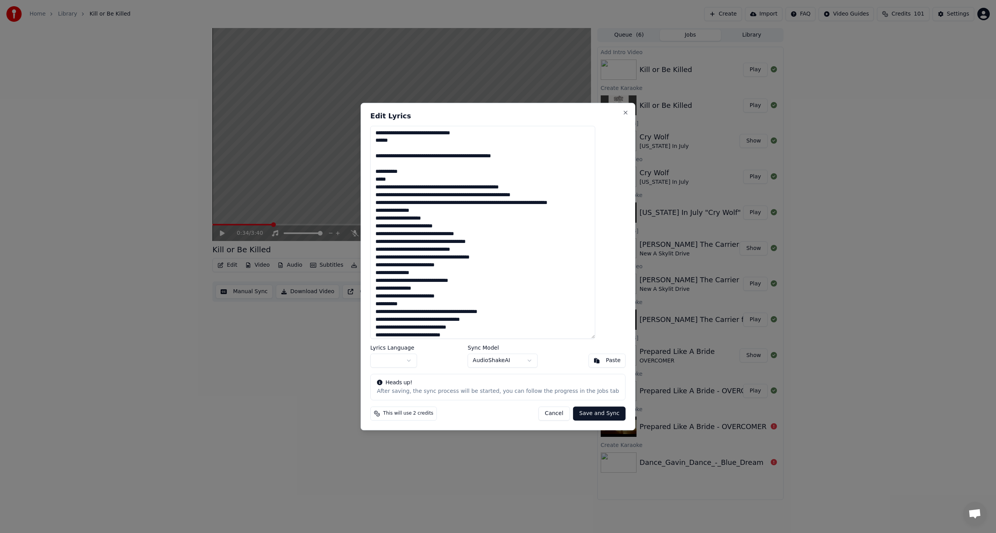
click at [424, 177] on textarea at bounding box center [483, 232] width 225 height 213
click at [424, 176] on textarea at bounding box center [483, 232] width 225 height 213
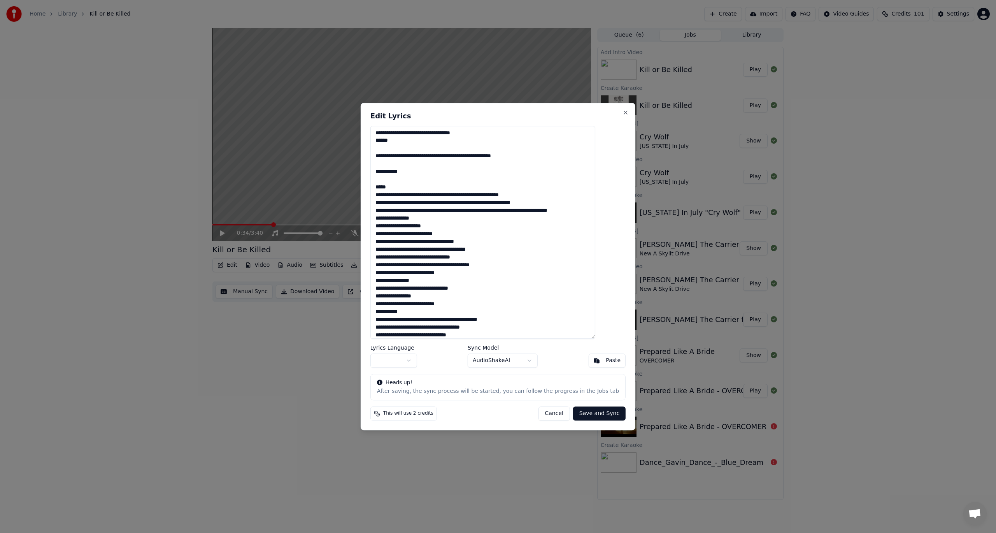
click at [413, 188] on textarea at bounding box center [483, 232] width 225 height 213
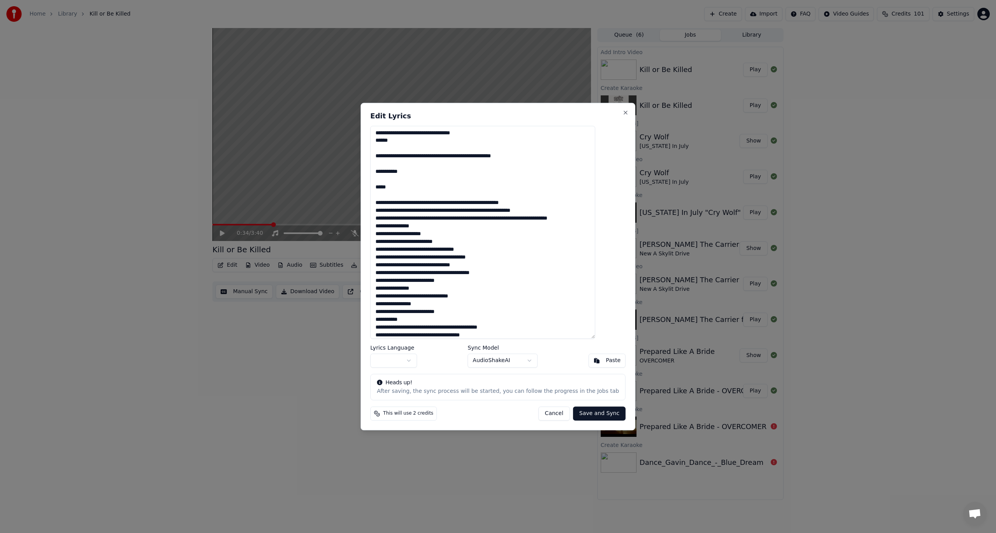
type textarea "**********"
click at [591, 412] on button "Save and Sync" at bounding box center [599, 413] width 53 height 14
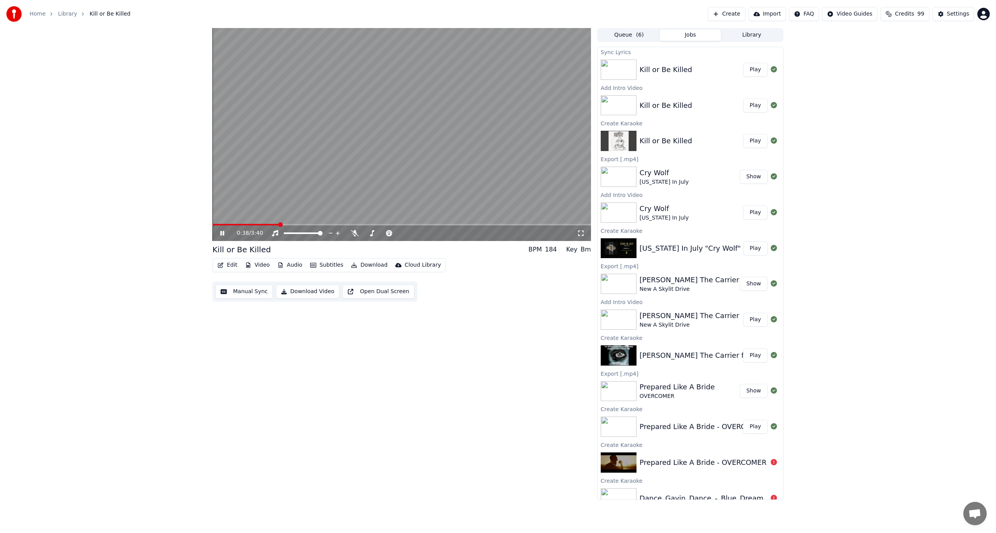
click at [750, 68] on button "Play" at bounding box center [755, 70] width 25 height 14
click at [340, 124] on video at bounding box center [402, 134] width 379 height 213
click at [213, 222] on span at bounding box center [215, 224] width 5 height 5
click at [223, 230] on icon at bounding box center [228, 233] width 18 height 6
